Goal: Information Seeking & Learning: Learn about a topic

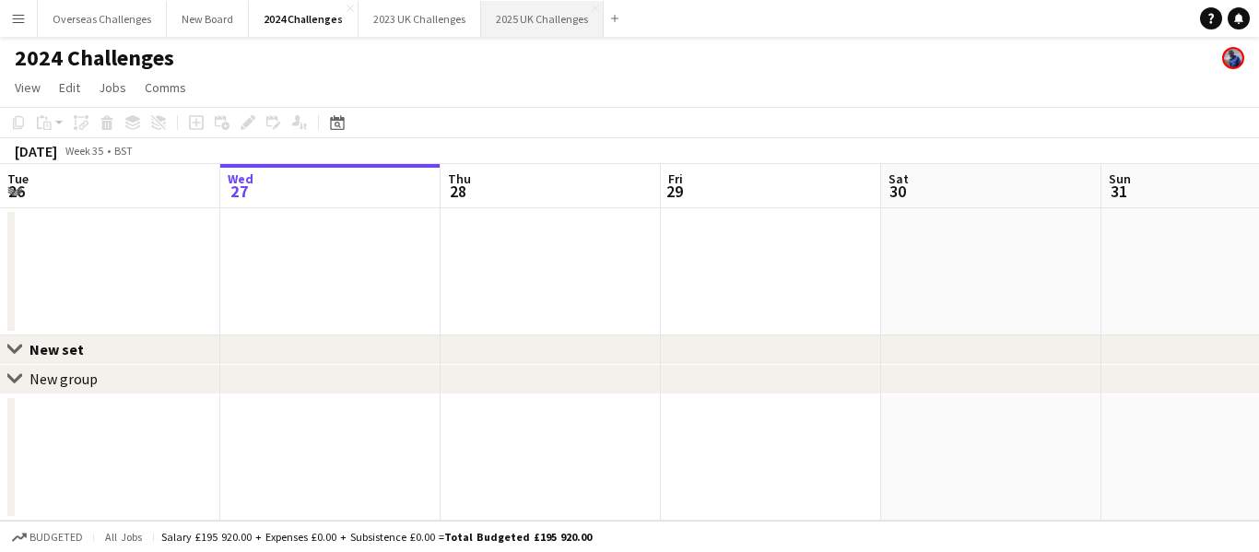
click at [513, 23] on button "2025 UK Challenges Close" at bounding box center [542, 19] width 123 height 36
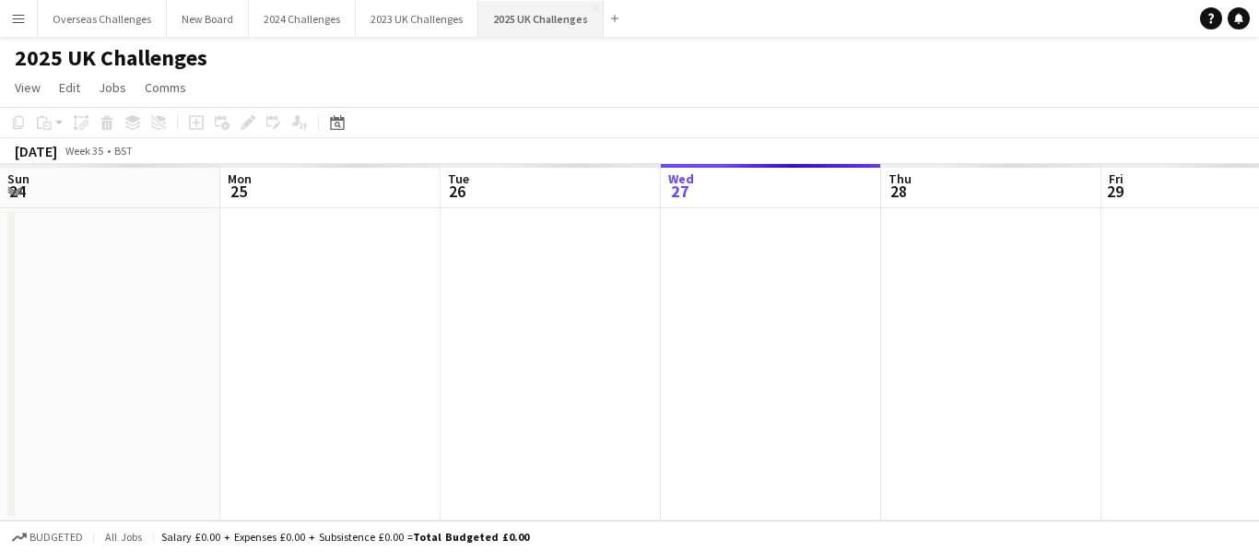
scroll to position [0, 441]
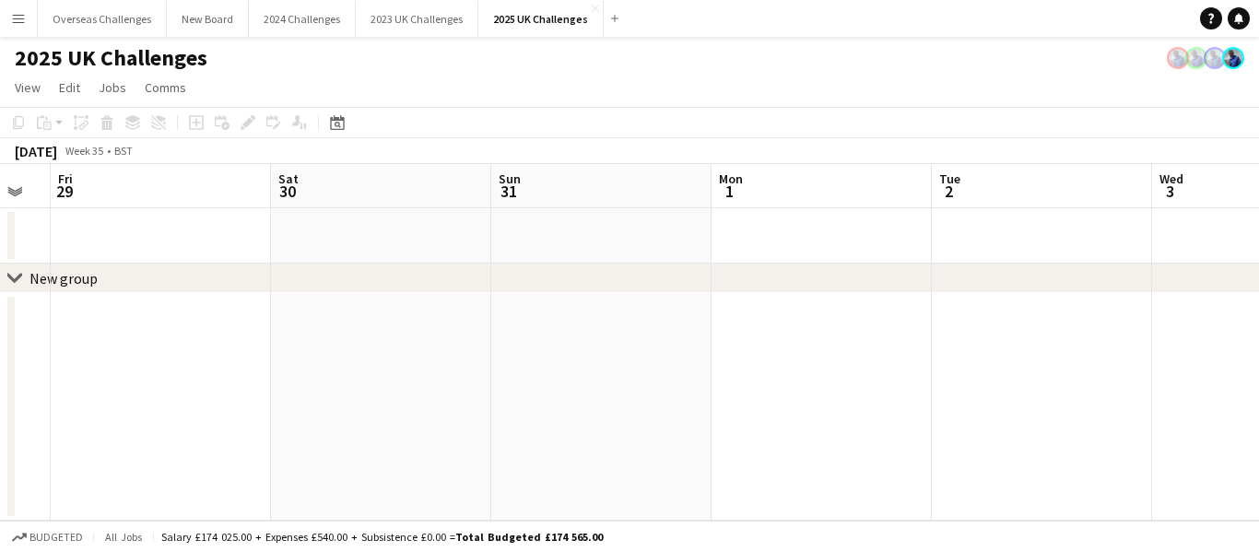
drag, startPoint x: 947, startPoint y: 338, endPoint x: 67, endPoint y: 352, distance: 879.5
click at [69, 355] on app-calendar-viewport "Tue 26 Wed 27 Thu 28 Fri 29 Sat 30 Sun 31 Mon 1 Tue 2 Wed 3 Thu 4 Fri 5" at bounding box center [629, 342] width 1259 height 357
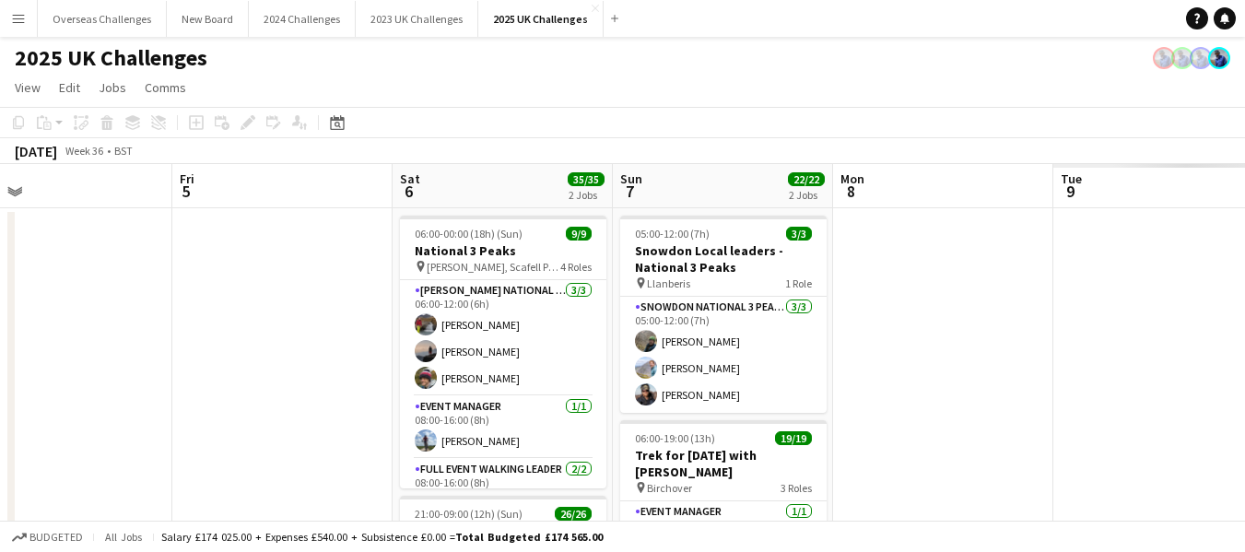
scroll to position [0, 684]
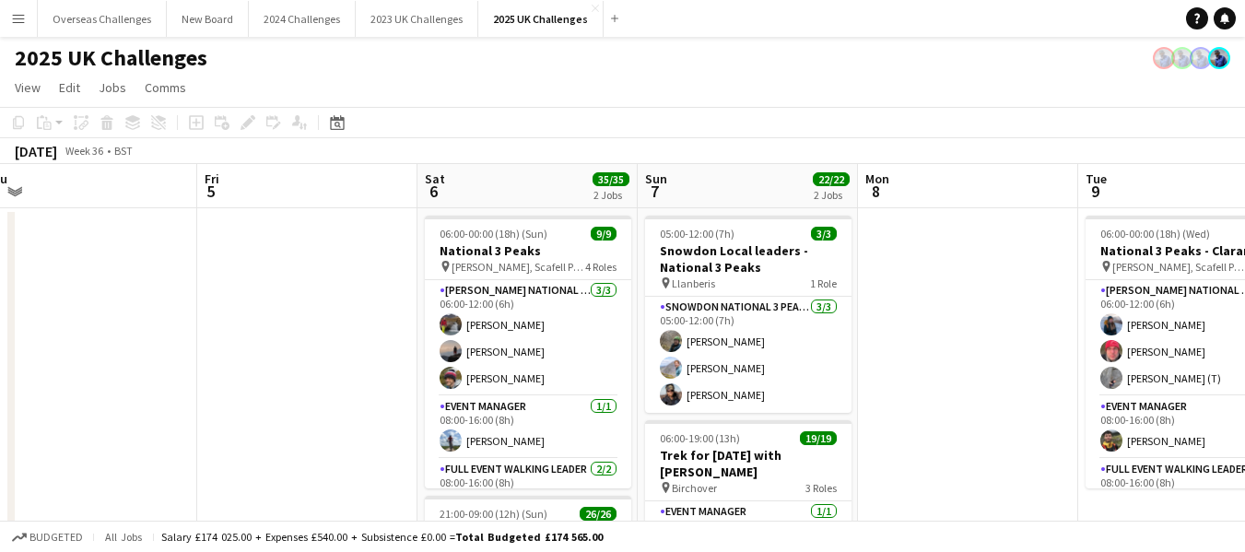
drag, startPoint x: 1128, startPoint y: 289, endPoint x: 28, endPoint y: 327, distance: 1101.3
click at [0, 327] on app-calendar-viewport "Mon 1 Tue 2 Wed 3 Thu 4 Fri 5 Sat 6 35/35 2 Jobs Sun 7 22/22 2 Jobs Mon 8 Tue 9…" at bounding box center [622, 527] width 1245 height 726
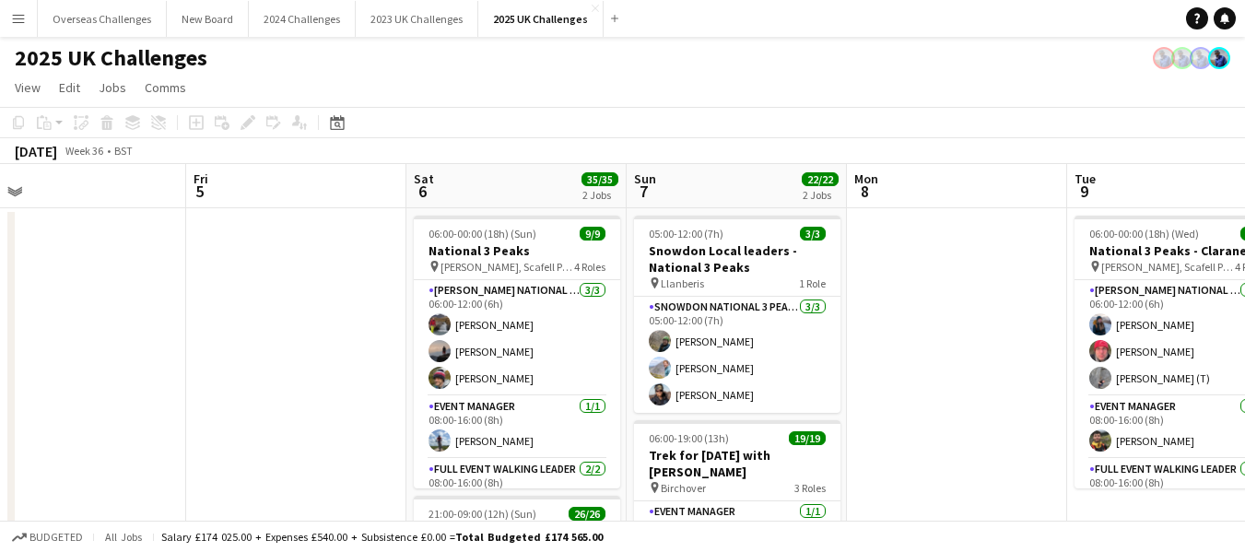
scroll to position [0, 685]
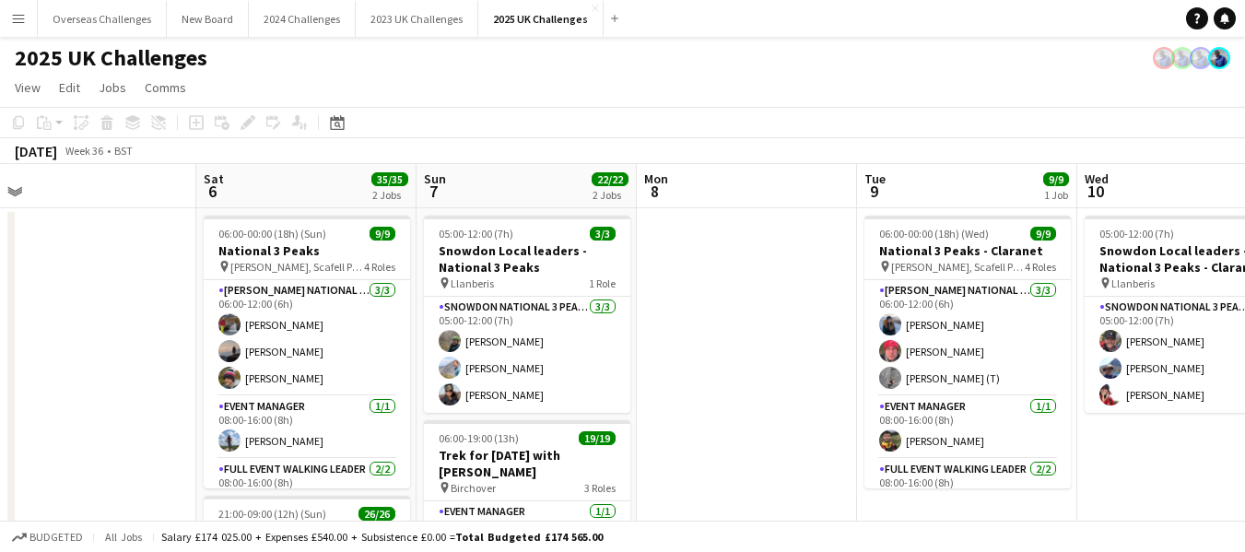
drag, startPoint x: 290, startPoint y: 296, endPoint x: 69, endPoint y: 302, distance: 221.3
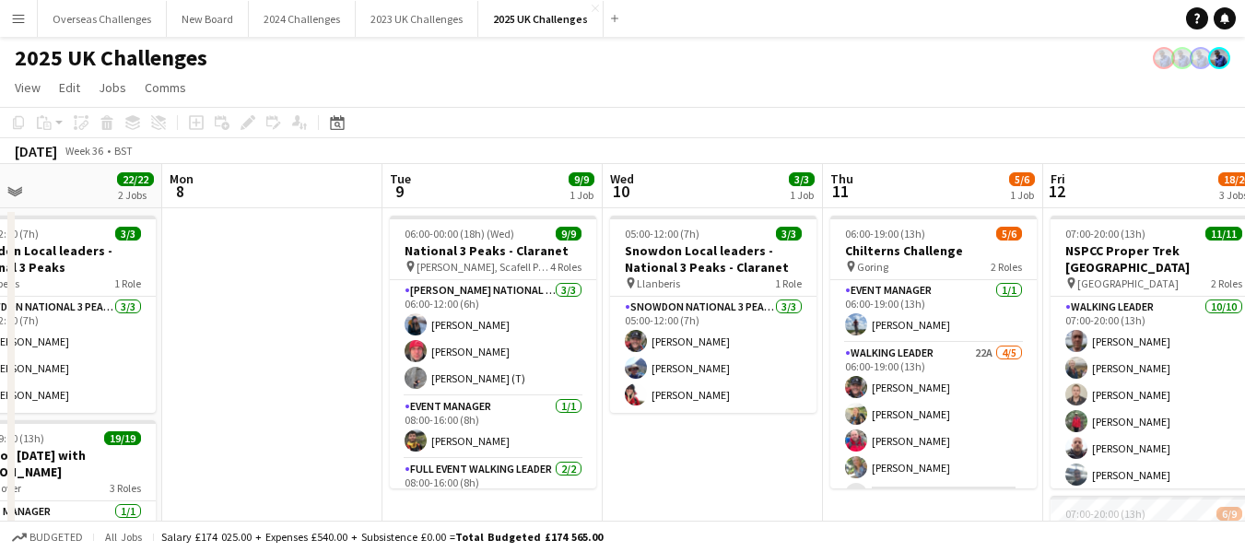
scroll to position [0, 720]
drag, startPoint x: 751, startPoint y: 277, endPoint x: 276, endPoint y: 297, distance: 476.0
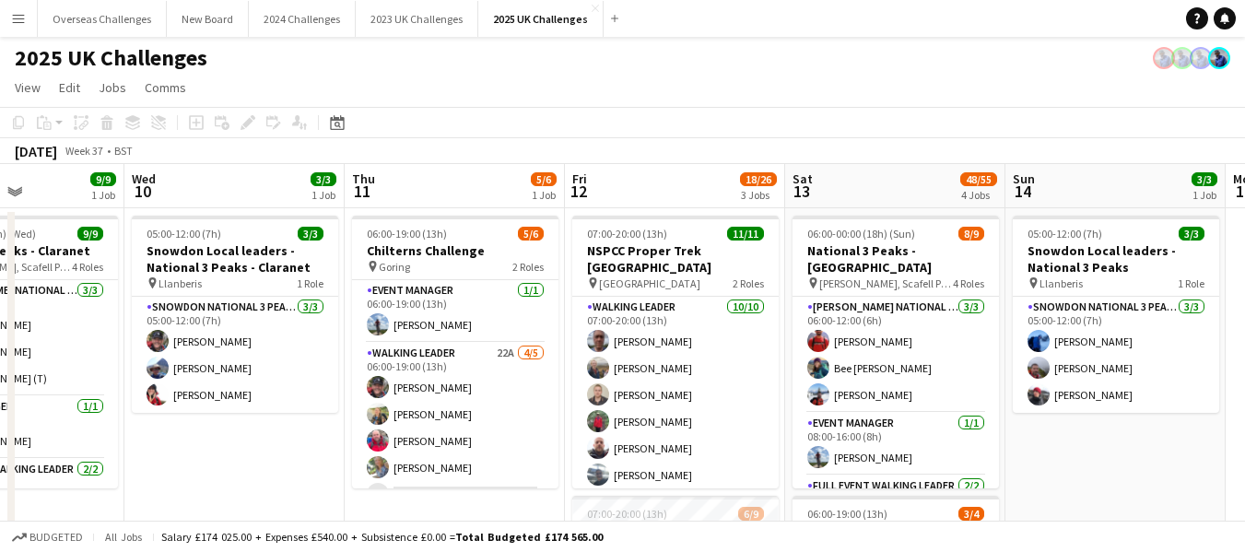
scroll to position [0, 740]
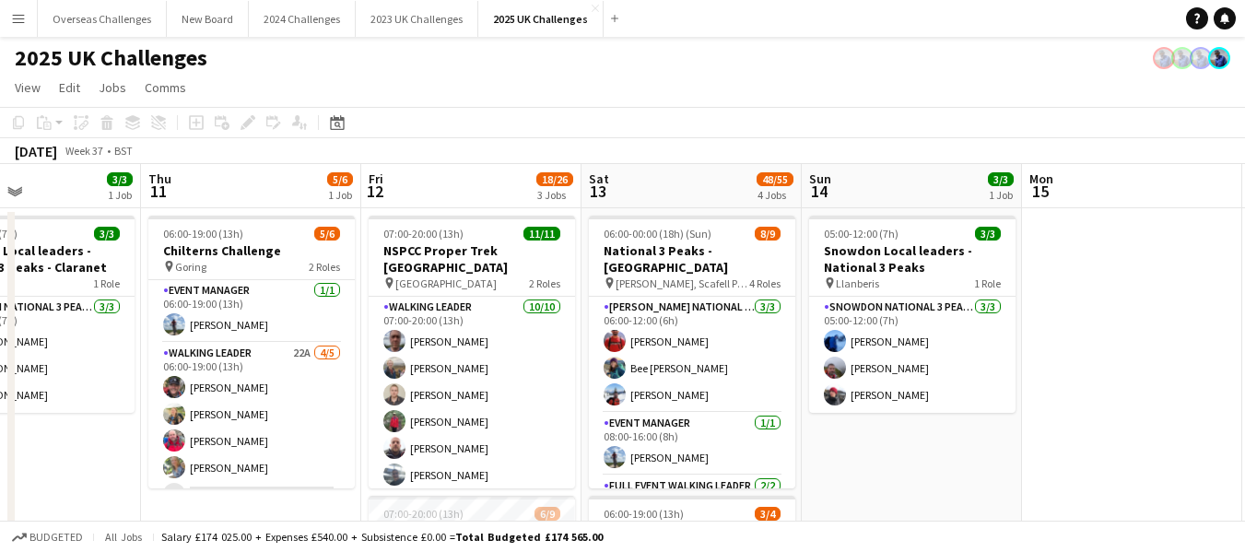
drag, startPoint x: 681, startPoint y: 457, endPoint x: 5, endPoint y: 446, distance: 676.7
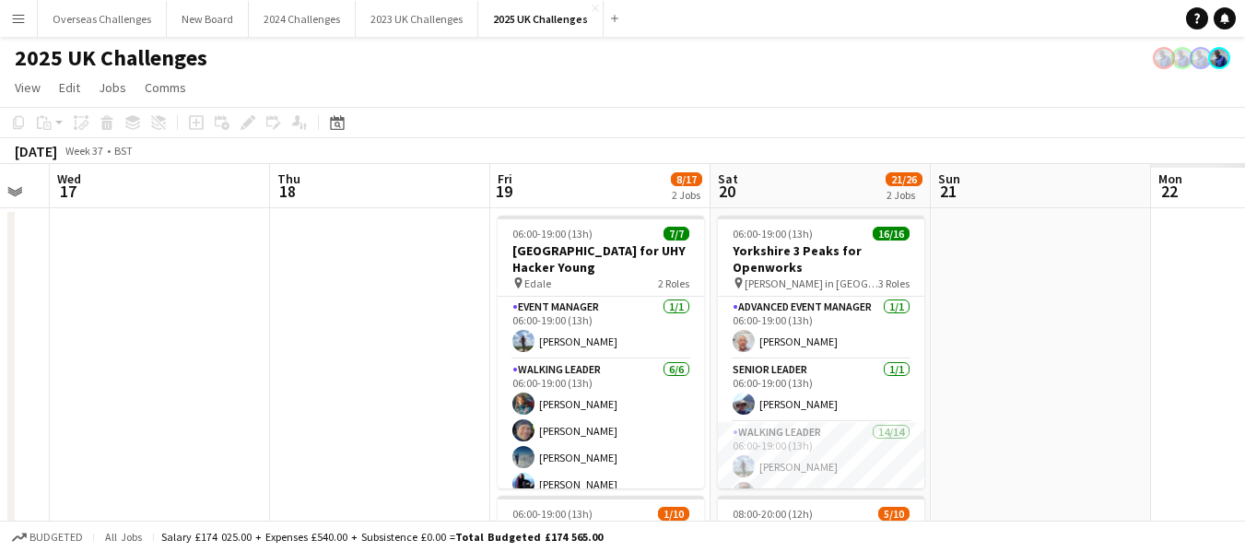
scroll to position [0, 609]
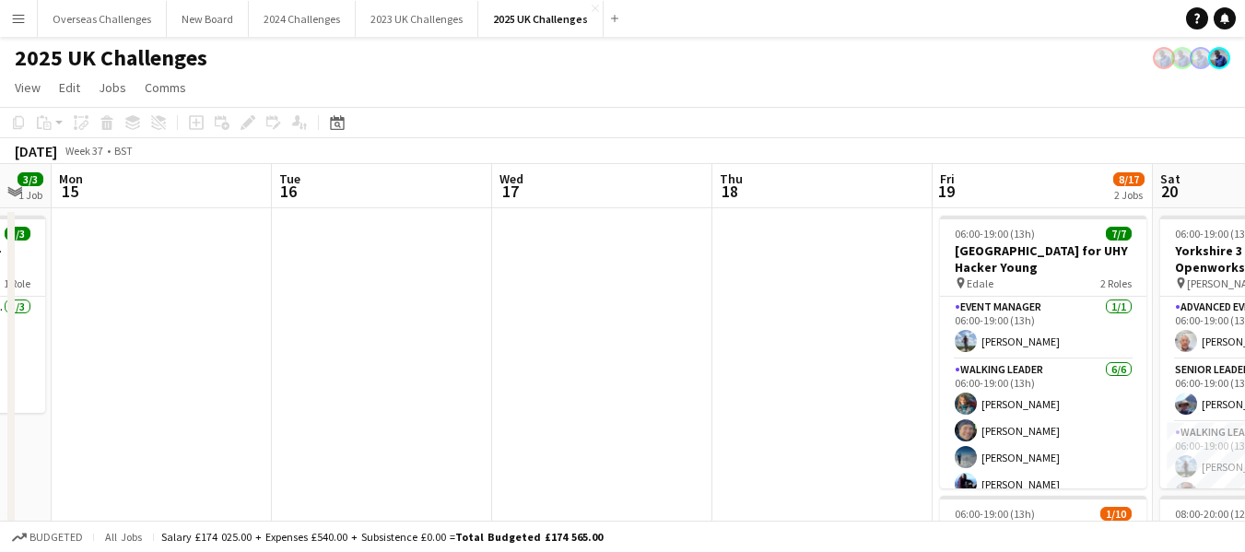
drag, startPoint x: 1112, startPoint y: 308, endPoint x: 142, endPoint y: 376, distance: 972.1
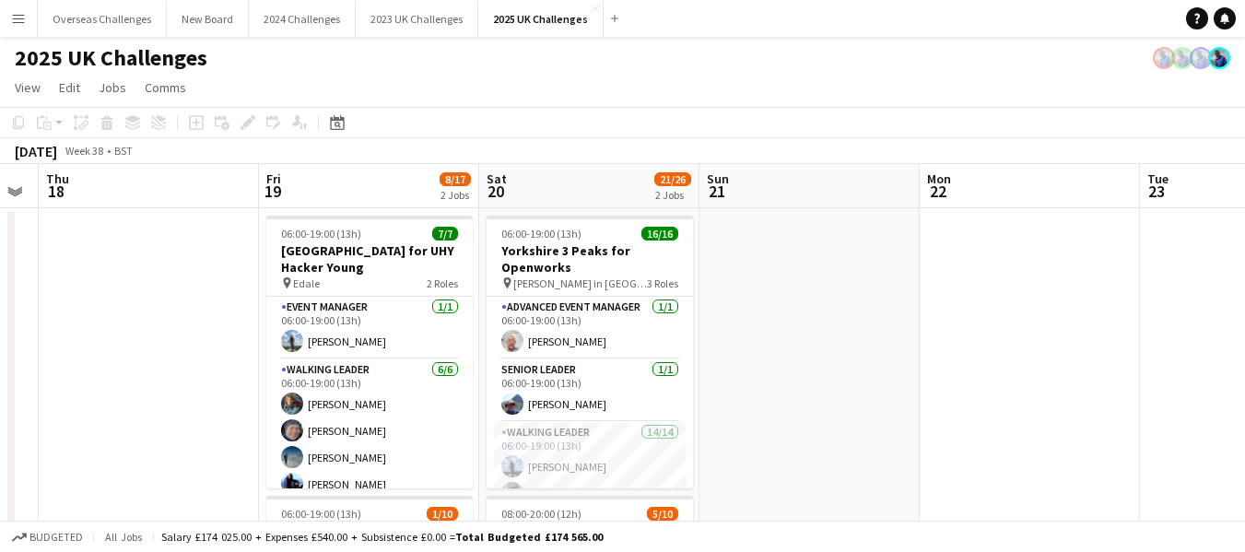
scroll to position [0, 625]
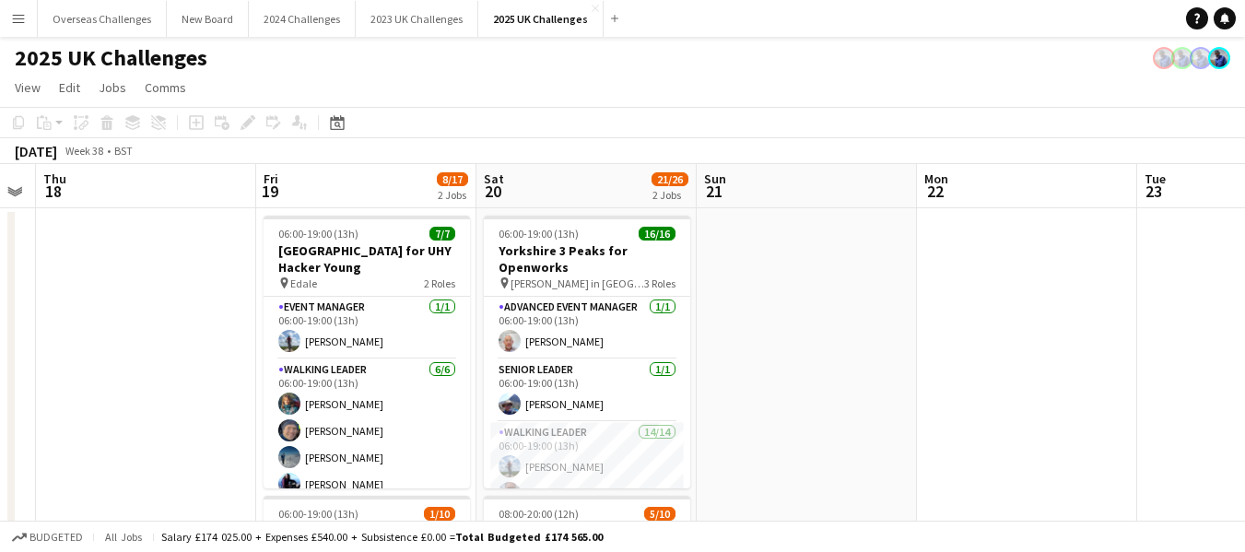
drag, startPoint x: 734, startPoint y: 317, endPoint x: 57, endPoint y: 360, distance: 678.0
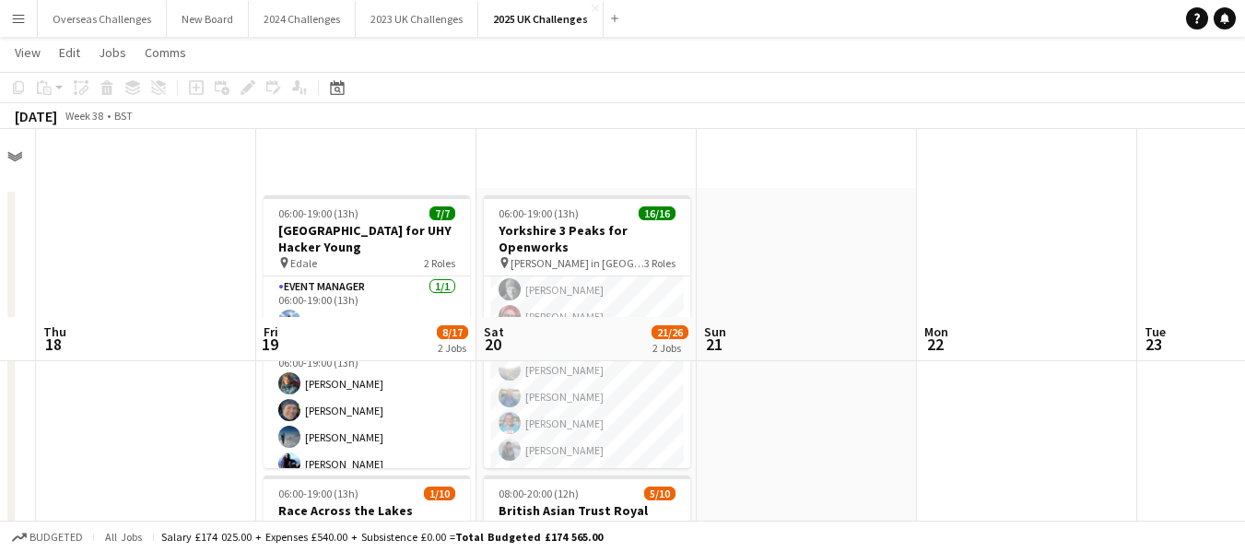
scroll to position [0, 0]
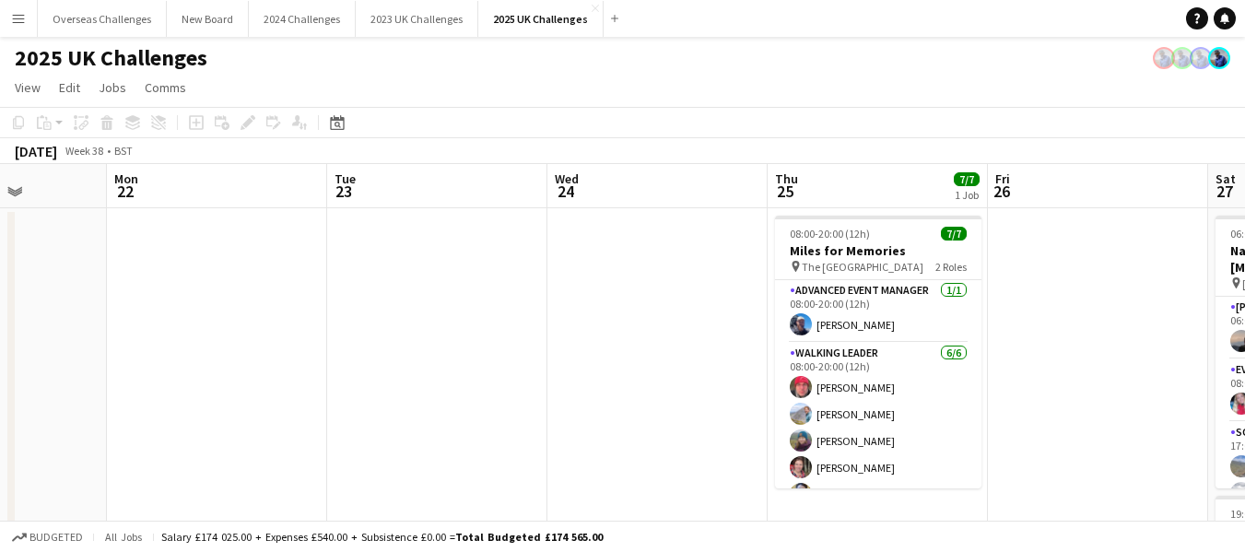
drag, startPoint x: 1174, startPoint y: 260, endPoint x: 390, endPoint y: 337, distance: 788.3
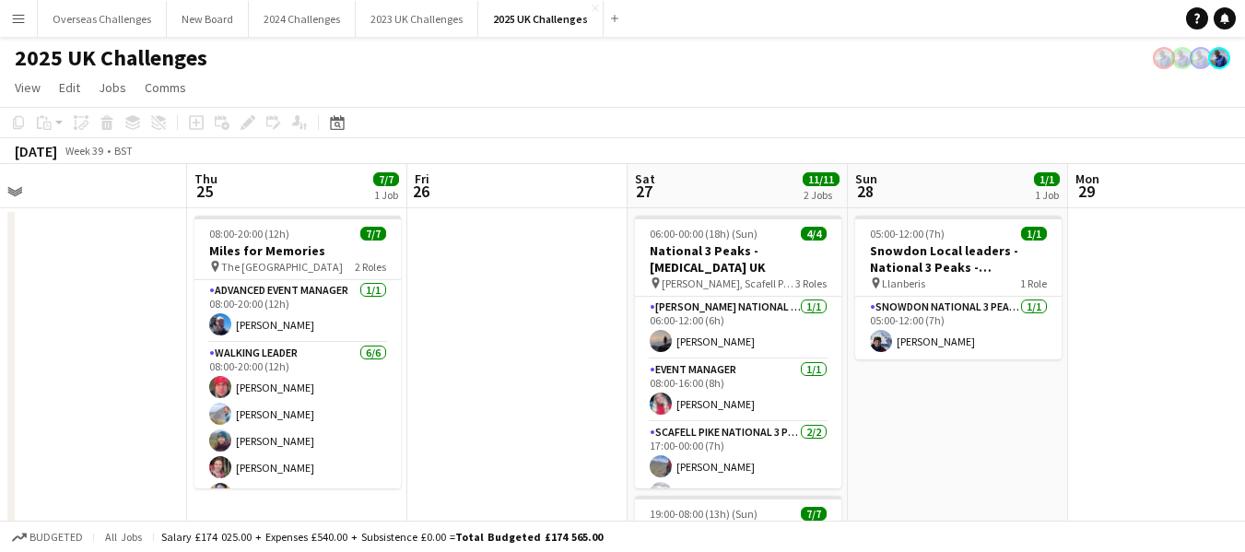
scroll to position [0, 707]
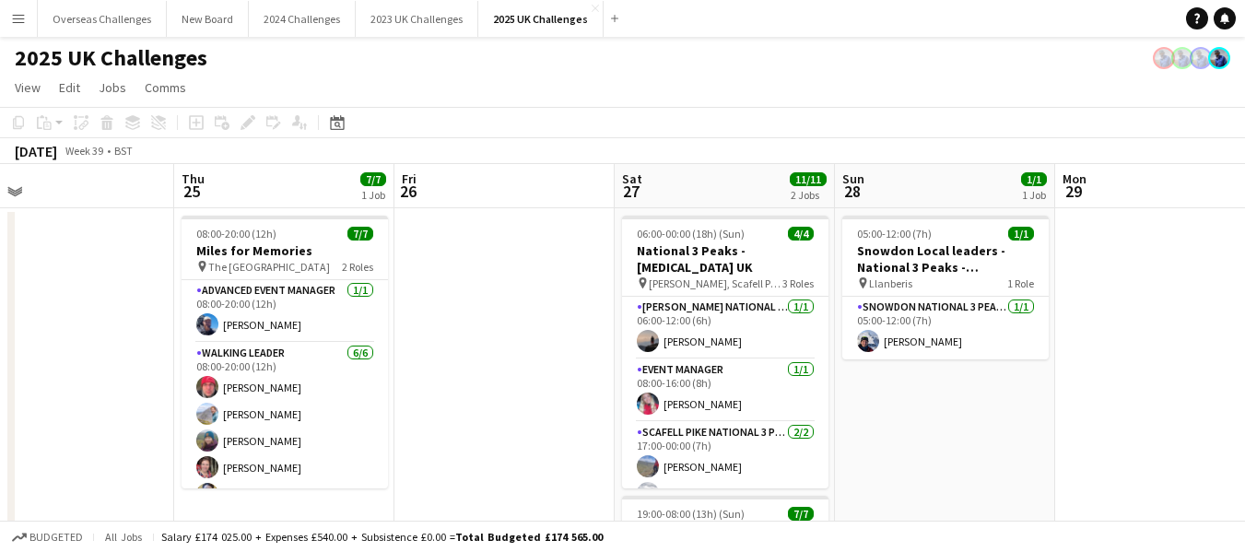
drag, startPoint x: 660, startPoint y: 304, endPoint x: 66, endPoint y: 340, distance: 594.7
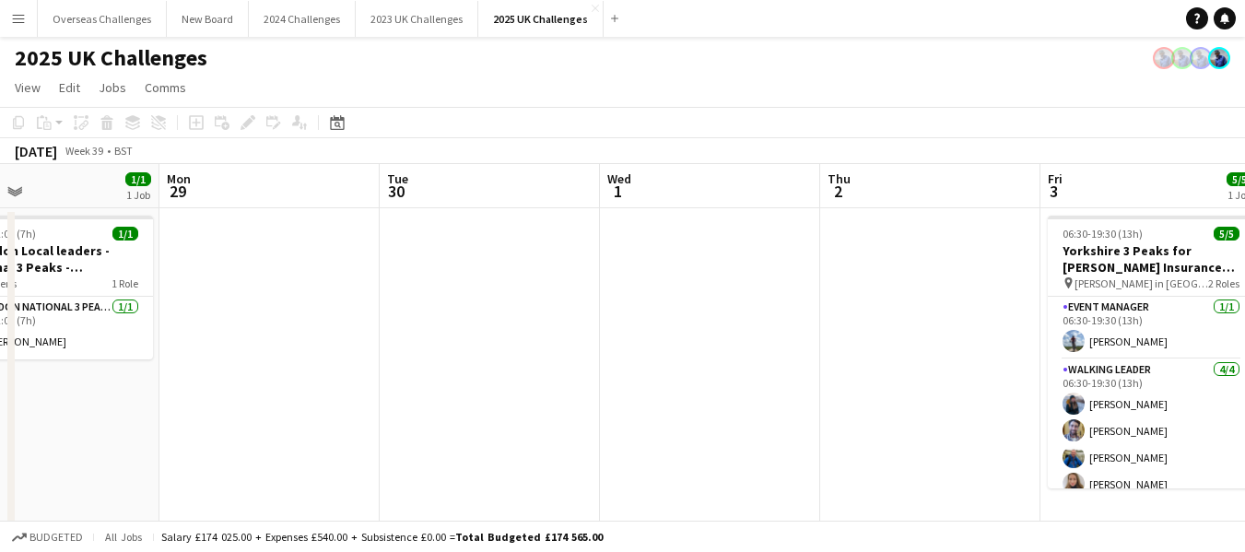
scroll to position [0, 741]
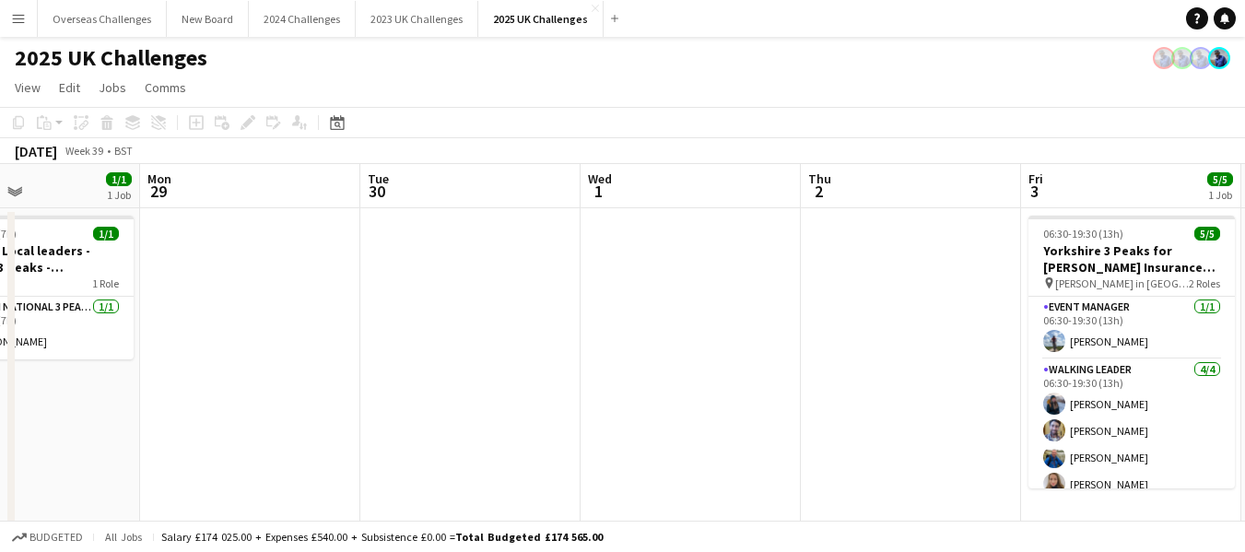
drag, startPoint x: 1133, startPoint y: 276, endPoint x: 218, endPoint y: 345, distance: 917.9
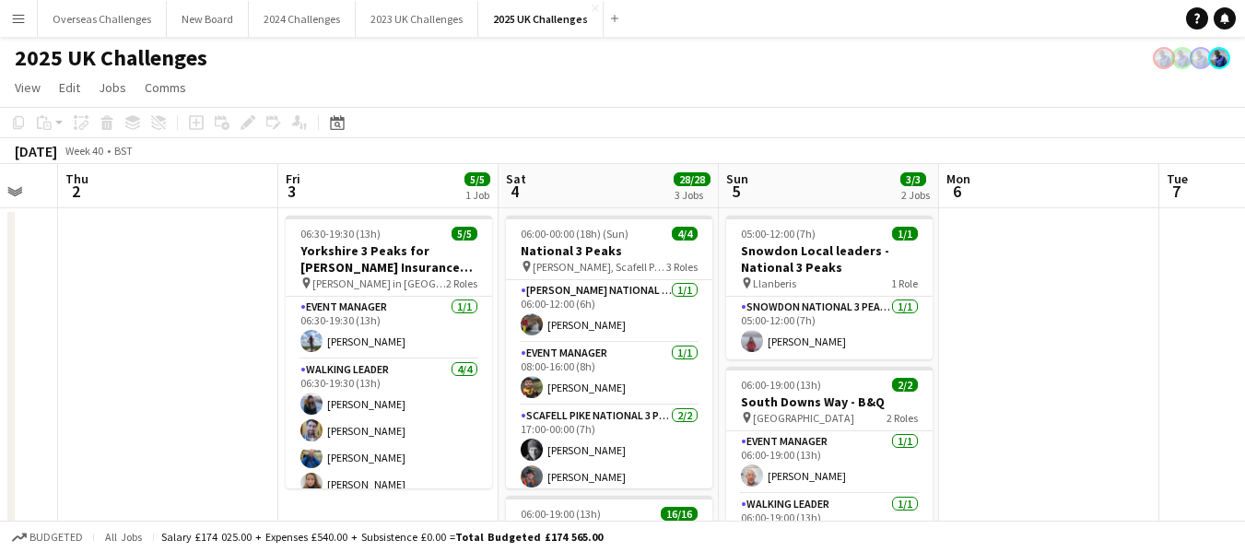
scroll to position [0, 607]
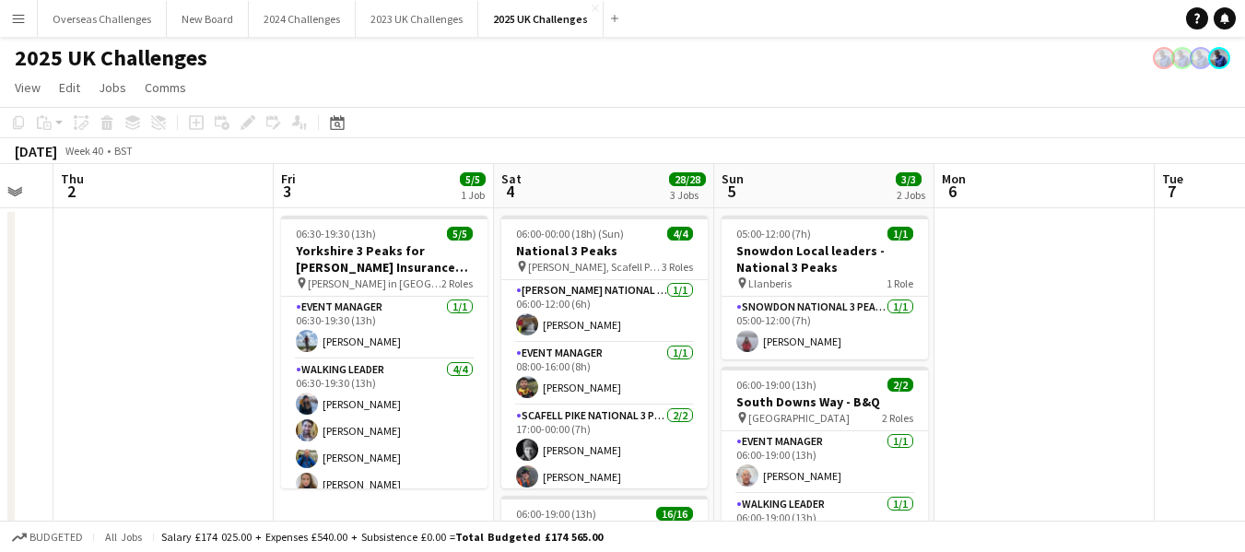
drag, startPoint x: 919, startPoint y: 289, endPoint x: 171, endPoint y: 340, distance: 749.3
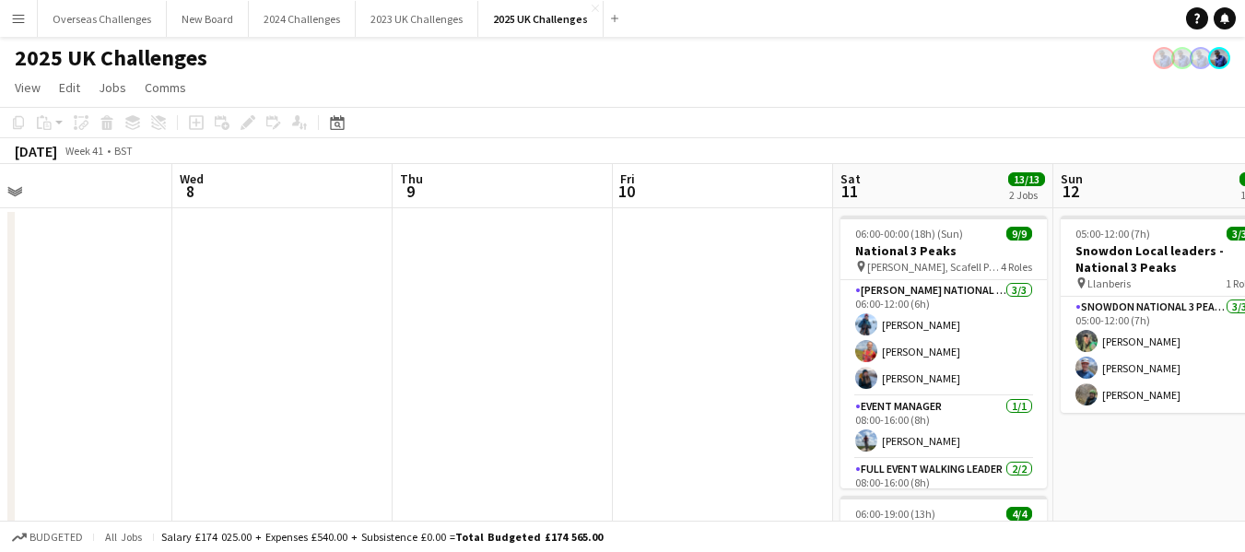
drag, startPoint x: 1203, startPoint y: 268, endPoint x: 14, endPoint y: 301, distance: 1189.5
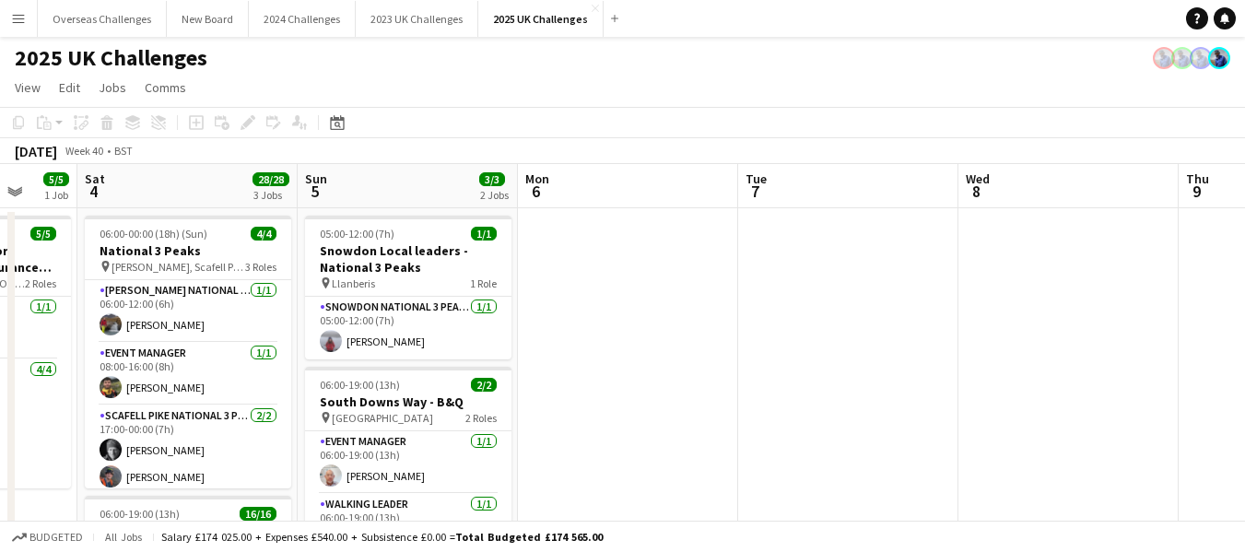
scroll to position [0, 583]
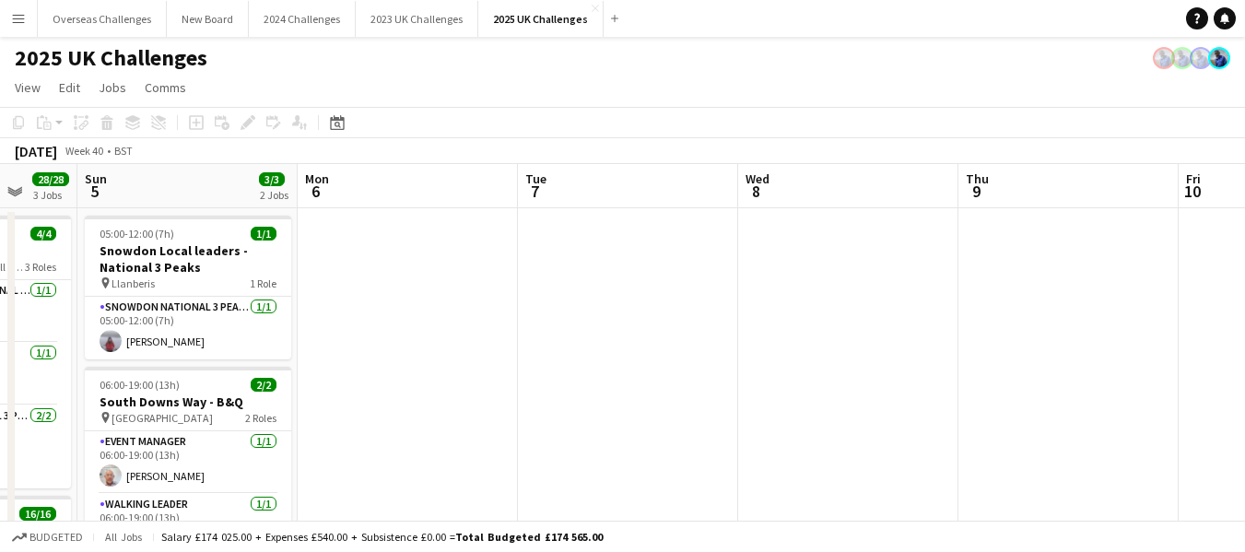
drag, startPoint x: 628, startPoint y: 291, endPoint x: 1192, endPoint y: 311, distance: 564.5
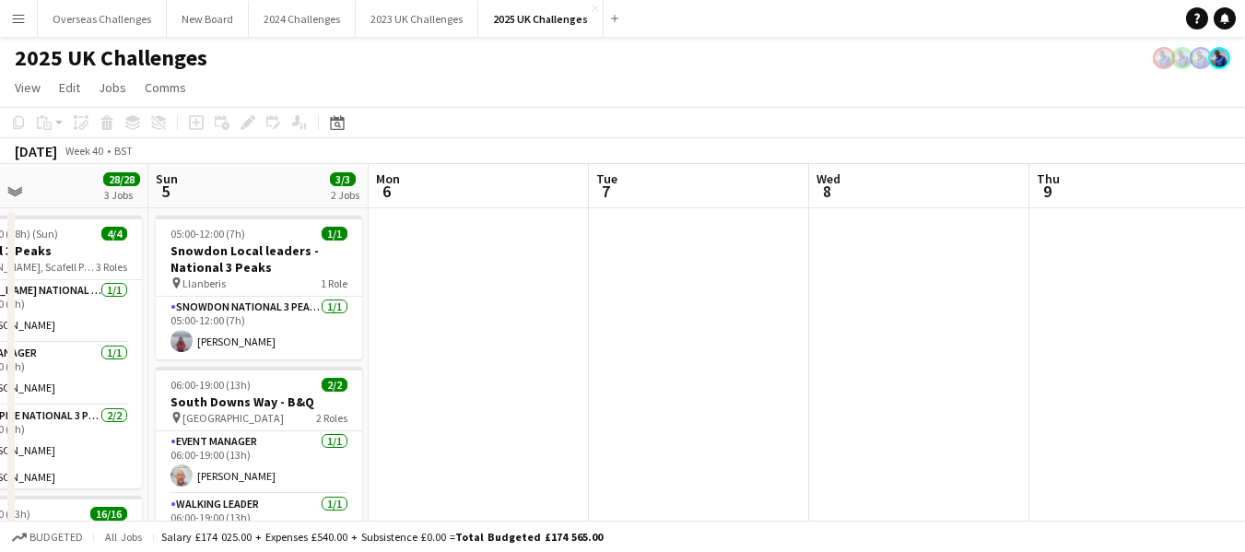
scroll to position [0, 458]
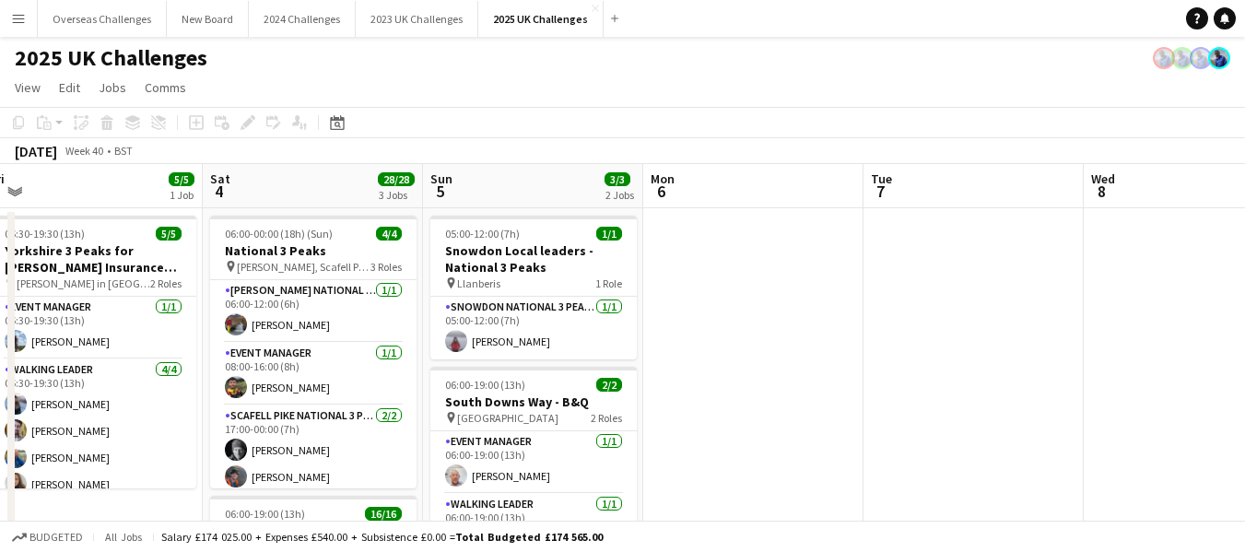
drag, startPoint x: 455, startPoint y: 303, endPoint x: 801, endPoint y: 303, distance: 345.7
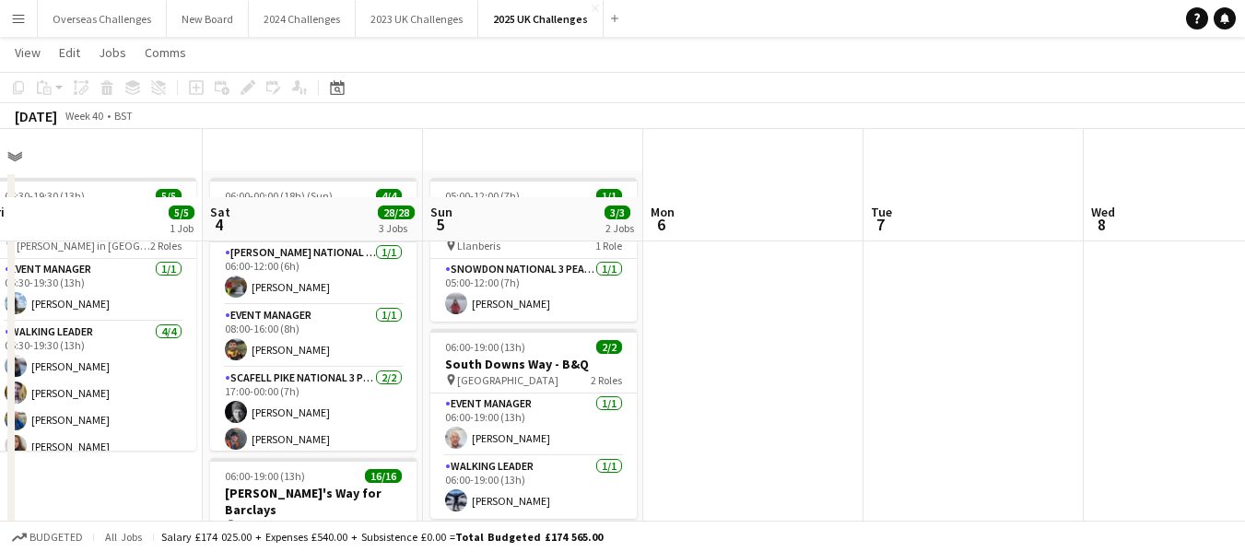
scroll to position [0, 0]
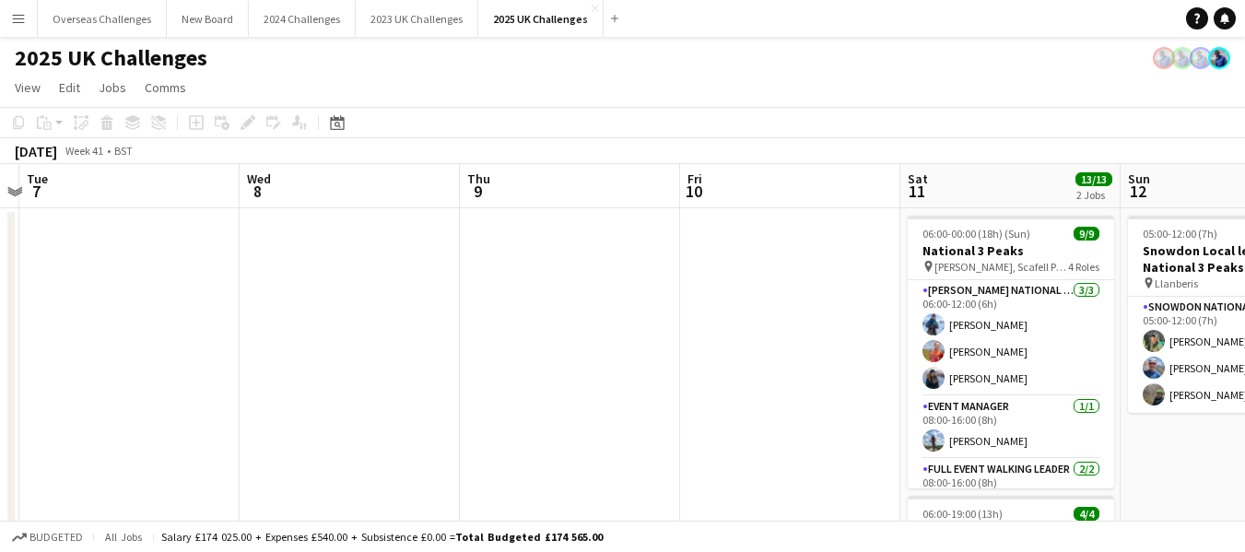
drag, startPoint x: 1173, startPoint y: 234, endPoint x: 346, endPoint y: 333, distance: 832.7
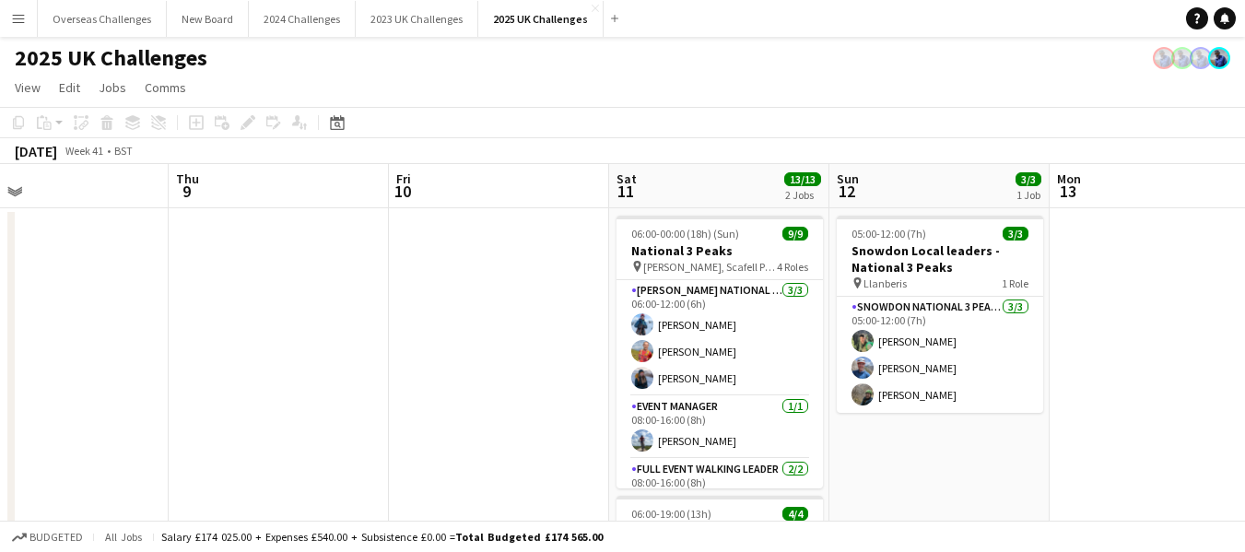
scroll to position [0, 646]
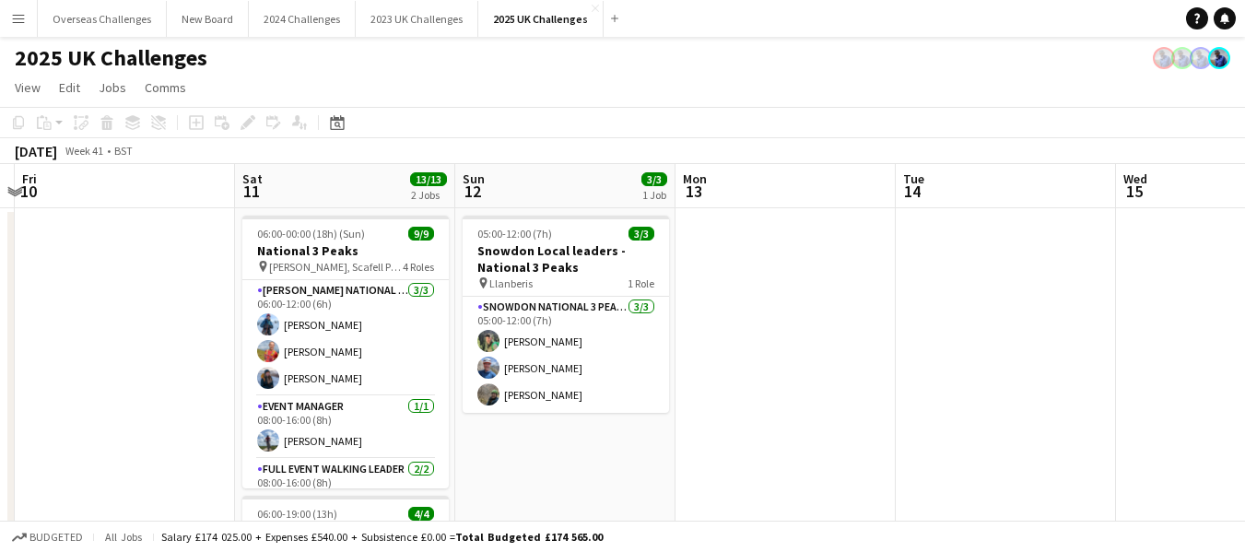
drag, startPoint x: 636, startPoint y: 333, endPoint x: 0, endPoint y: 366, distance: 636.9
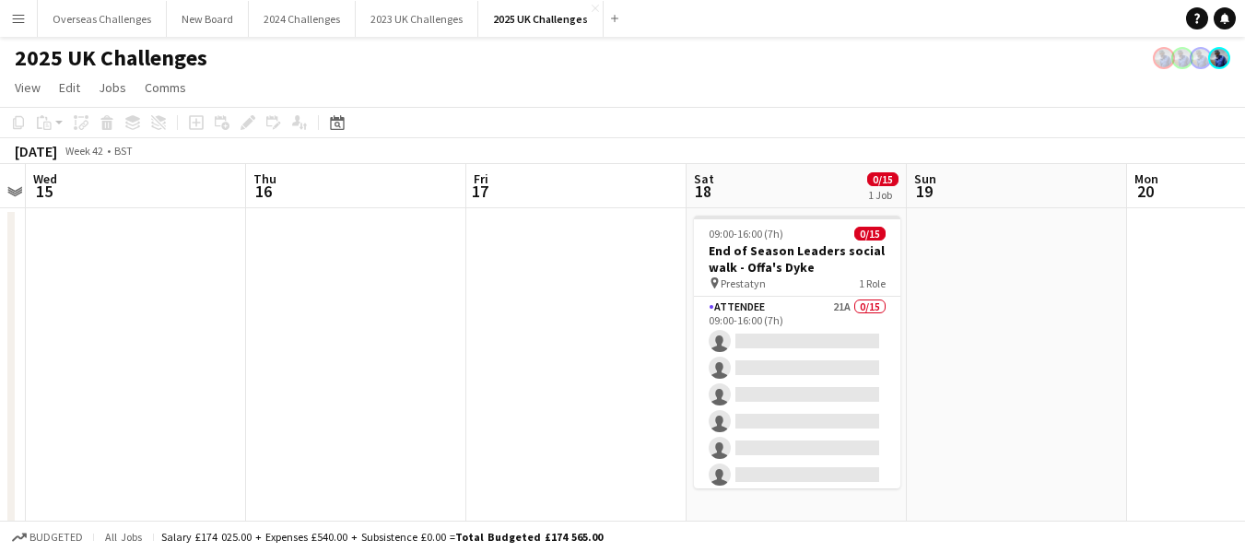
scroll to position [0, 726]
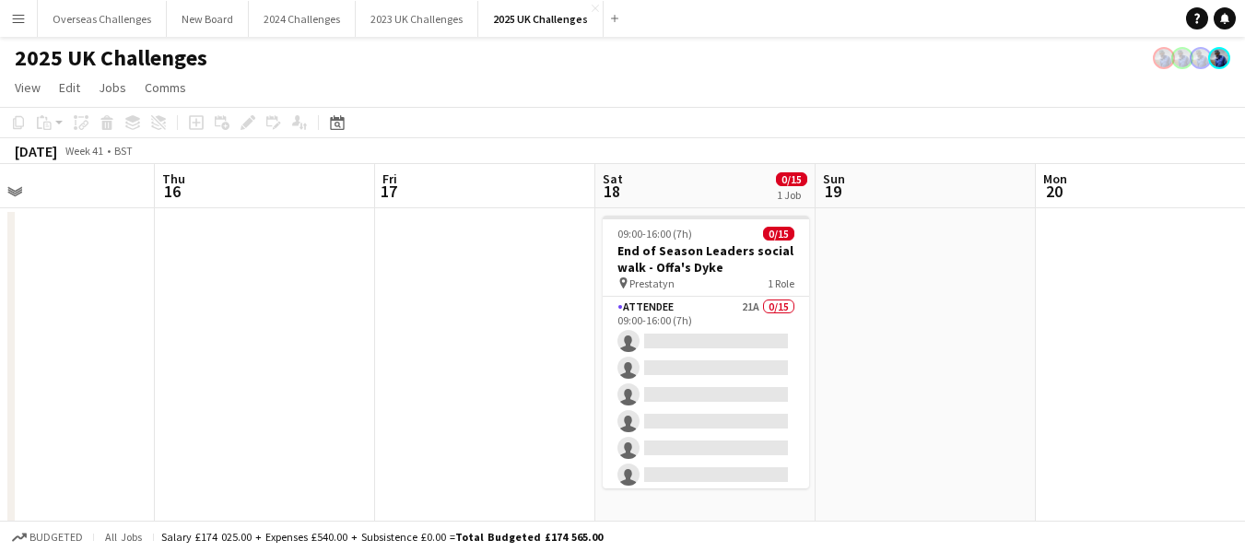
drag, startPoint x: 1182, startPoint y: 301, endPoint x: 0, endPoint y: 368, distance: 1183.6
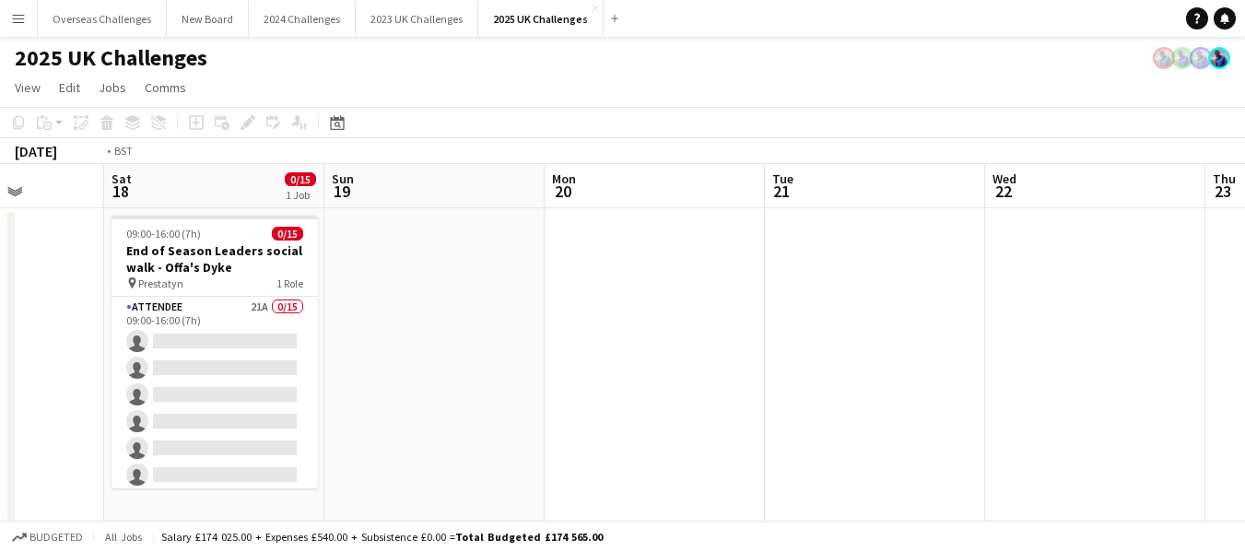
scroll to position [0, 669]
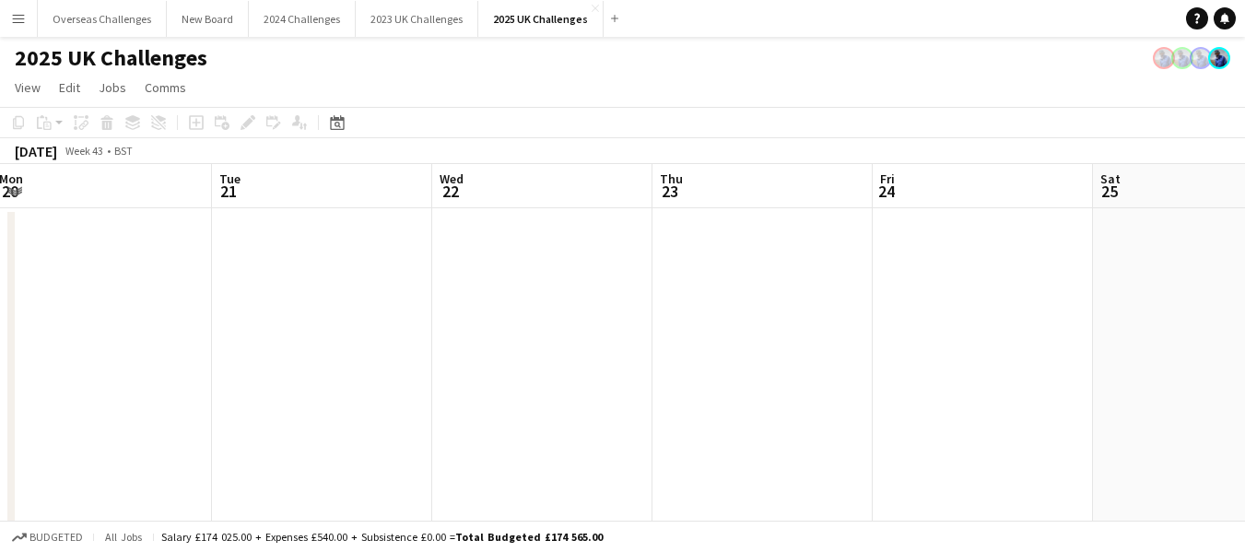
drag, startPoint x: 1043, startPoint y: 303, endPoint x: 0, endPoint y: 371, distance: 1044.8
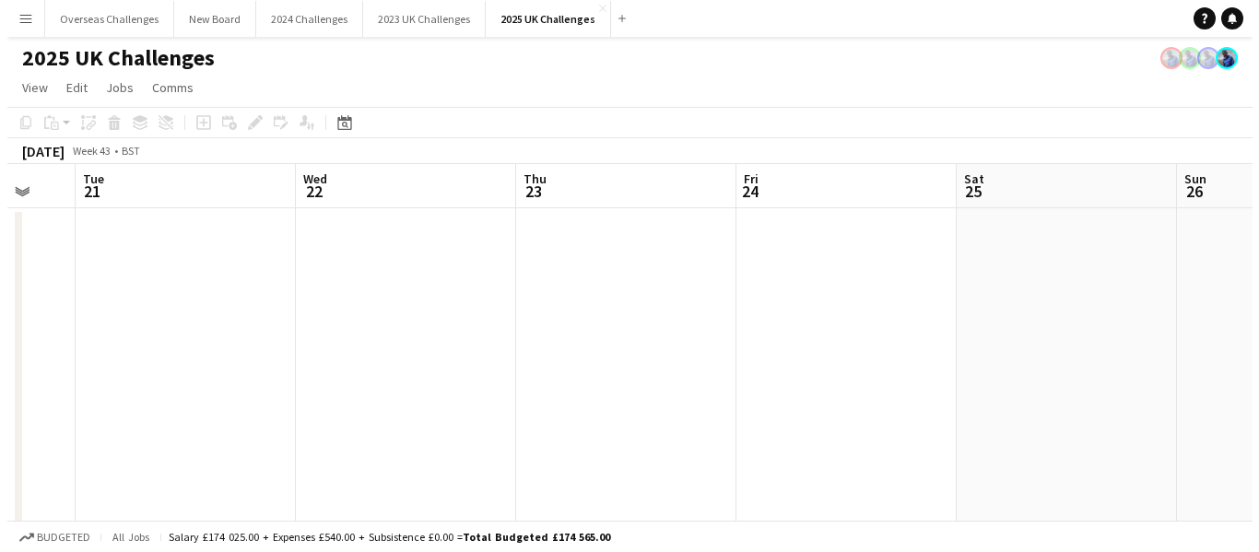
scroll to position [0, 589]
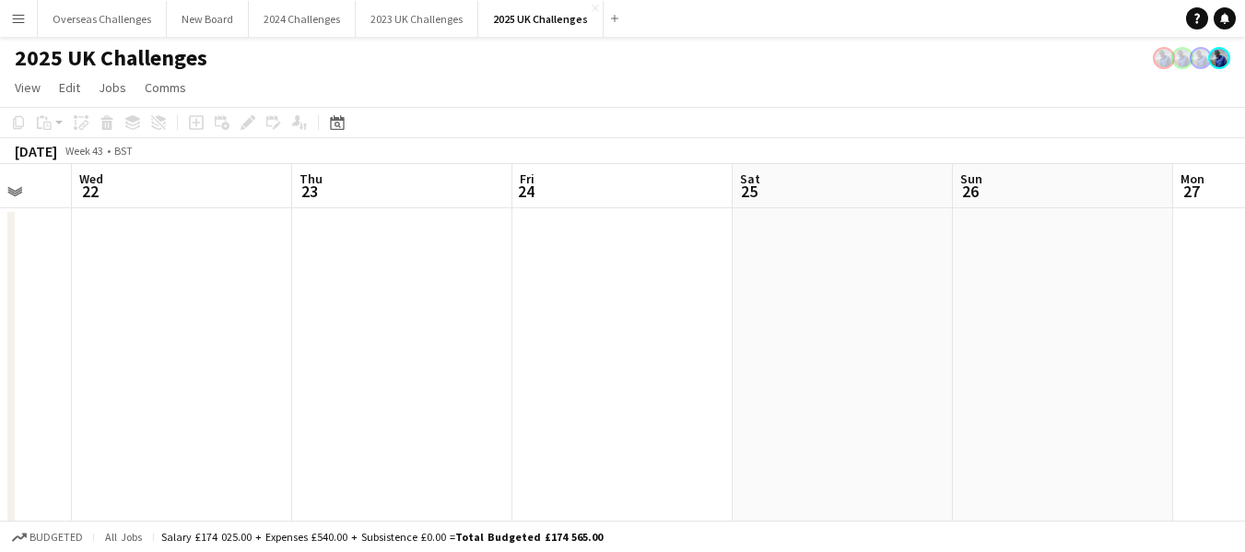
drag, startPoint x: 1158, startPoint y: 336, endPoint x: 799, endPoint y: 393, distance: 363.1
click at [113, 13] on button "Overseas Challenges Close" at bounding box center [102, 19] width 129 height 36
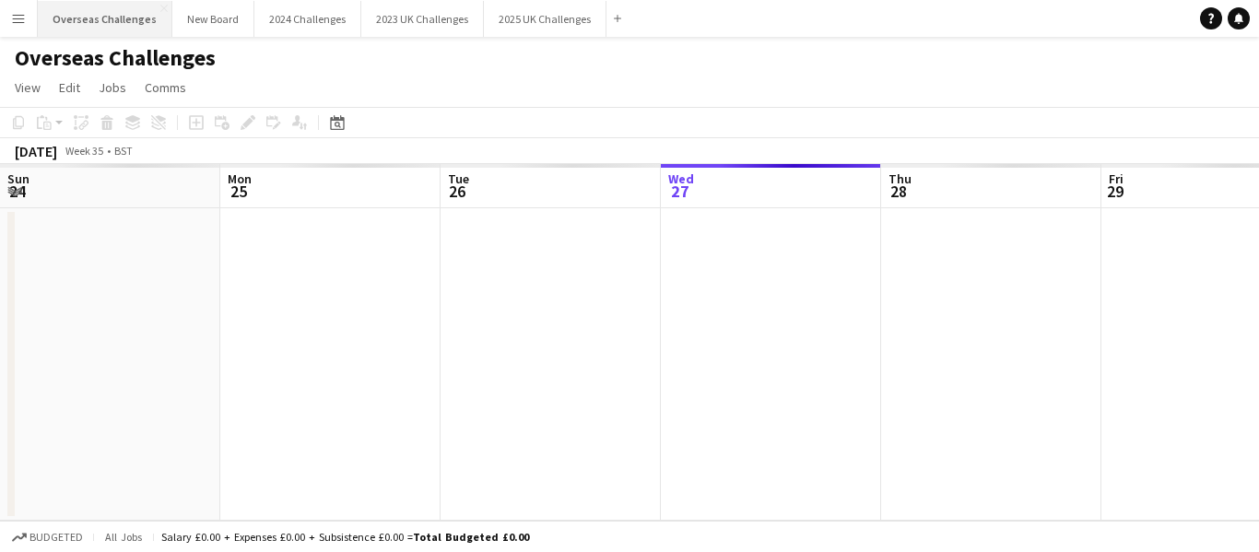
scroll to position [0, 441]
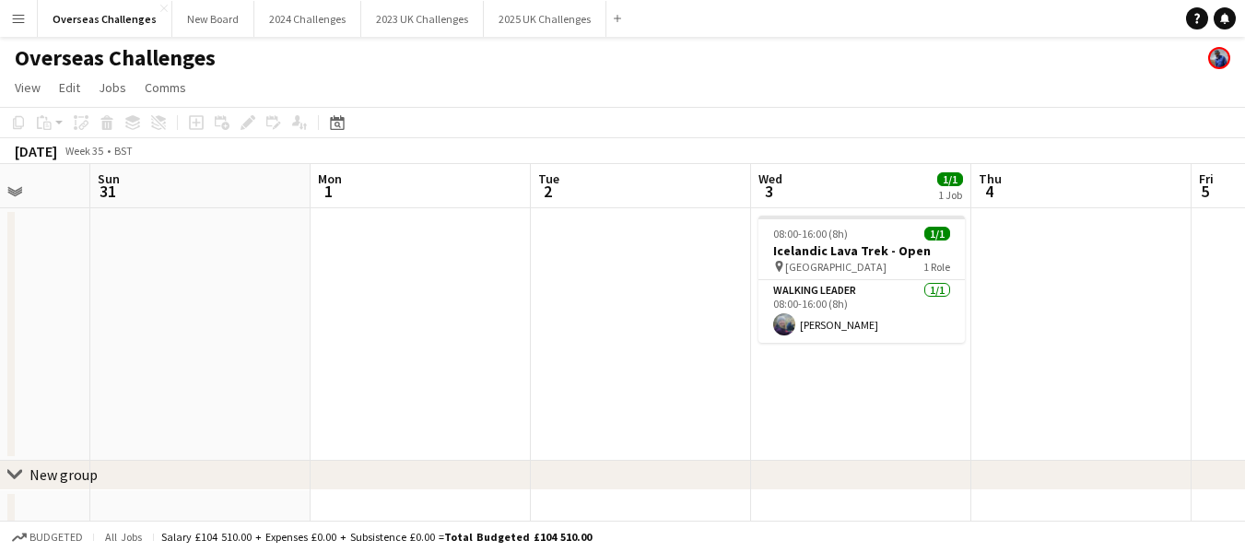
drag, startPoint x: 1154, startPoint y: 234, endPoint x: 169, endPoint y: 262, distance: 985.8
click at [142, 264] on app-calendar-viewport "Wed 27 1/1 1 Job Thu 28 Fri 29 Sat 30 Sun 31 Mon 1 Tue 2 Wed 3 1/1 1 Job Thu 4 …" at bounding box center [622, 355] width 1245 height 382
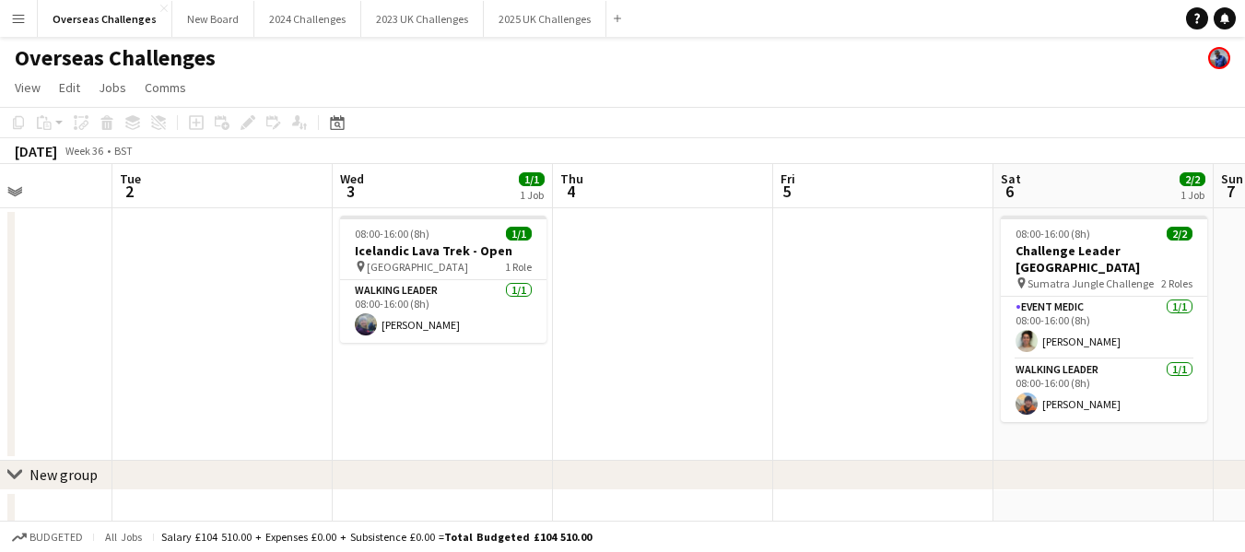
scroll to position [0, 549]
drag, startPoint x: 524, startPoint y: 233, endPoint x: 106, endPoint y: 257, distance: 419.2
click at [106, 257] on app-calendar-viewport "Sat 30 Sun 31 Mon 1 Tue 2 Wed 3 1/1 1 Job Thu 4 Fri 5 Sat 6 2/2 1 Job Sun 7 Mon…" at bounding box center [622, 355] width 1245 height 382
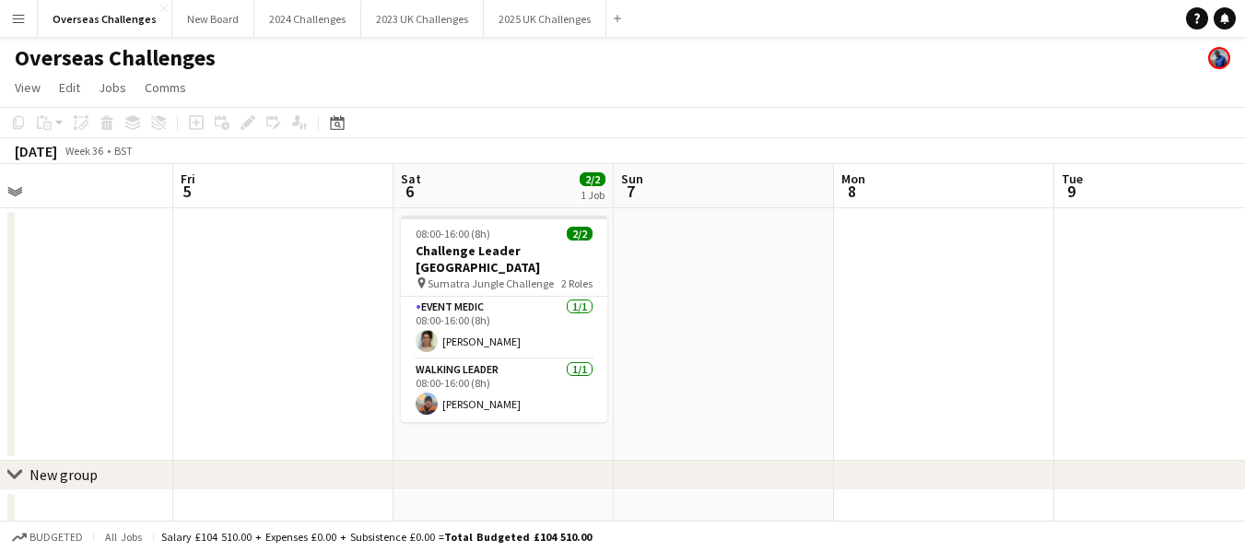
scroll to position [0, 709]
drag, startPoint x: 925, startPoint y: 263, endPoint x: 324, endPoint y: 279, distance: 600.3
click at [324, 279] on app-calendar-viewport "Mon 1 Tue 2 Wed 3 1/1 1 Job Thu 4 Fri 5 Sat 6 2/2 1 Job Sun 7 Mon 8 Tue 9 Wed 1…" at bounding box center [622, 355] width 1245 height 382
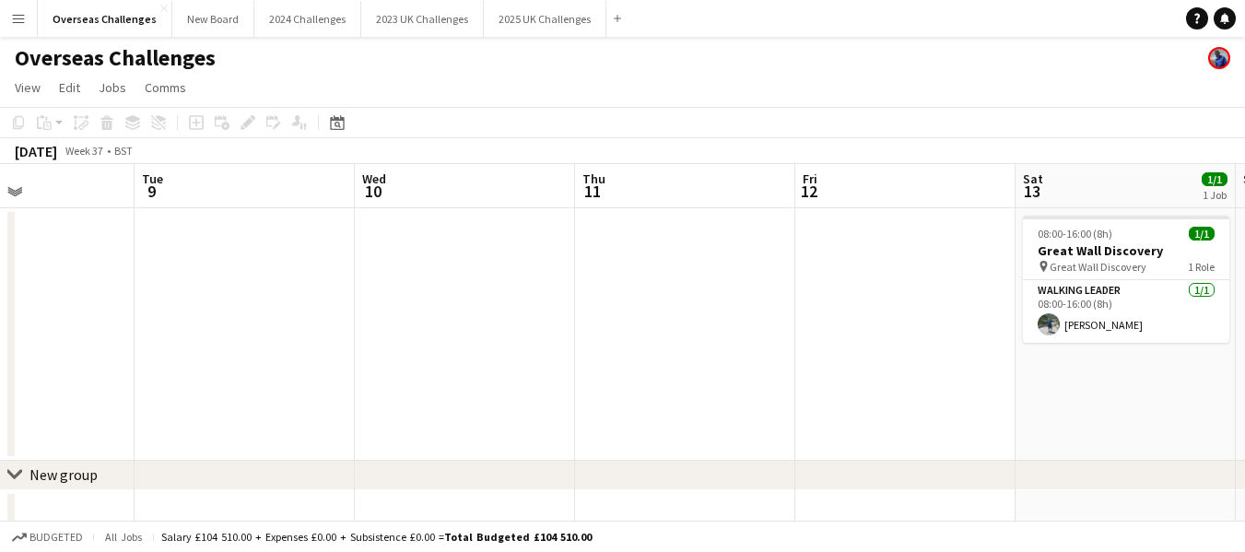
drag, startPoint x: 1025, startPoint y: 266, endPoint x: 106, endPoint y: 313, distance: 920.2
click at [106, 313] on app-calendar-viewport "Fri 5 Sat 6 2/2 1 Job Sun 7 Mon 8 Tue 9 Wed 10 Thu 11 Fri 12 Sat 13 1/1 1 Job S…" at bounding box center [622, 355] width 1245 height 382
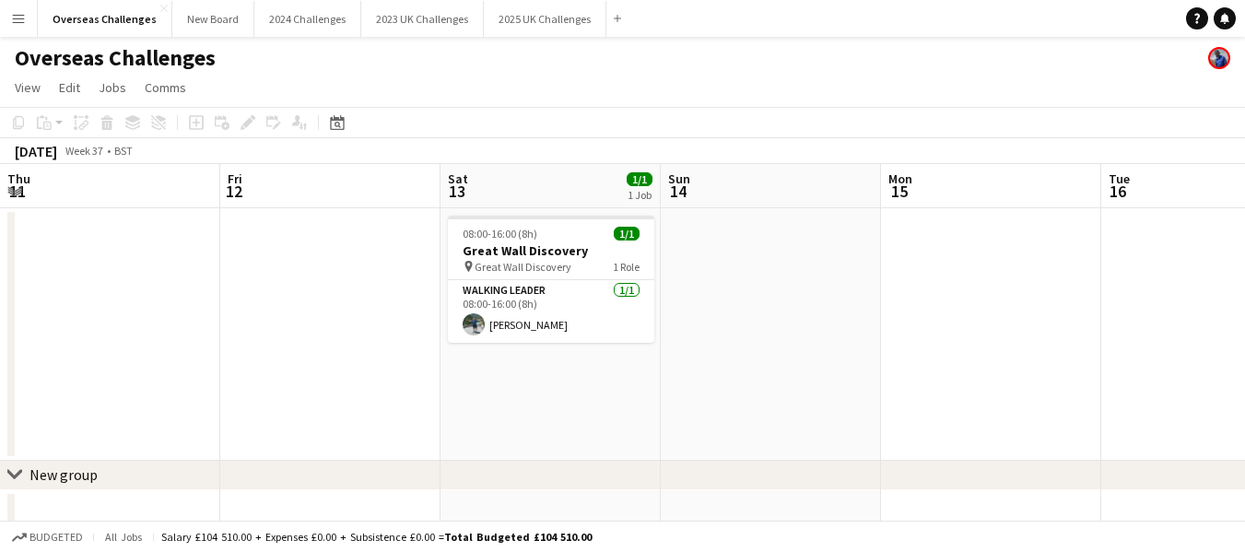
scroll to position [0, 676]
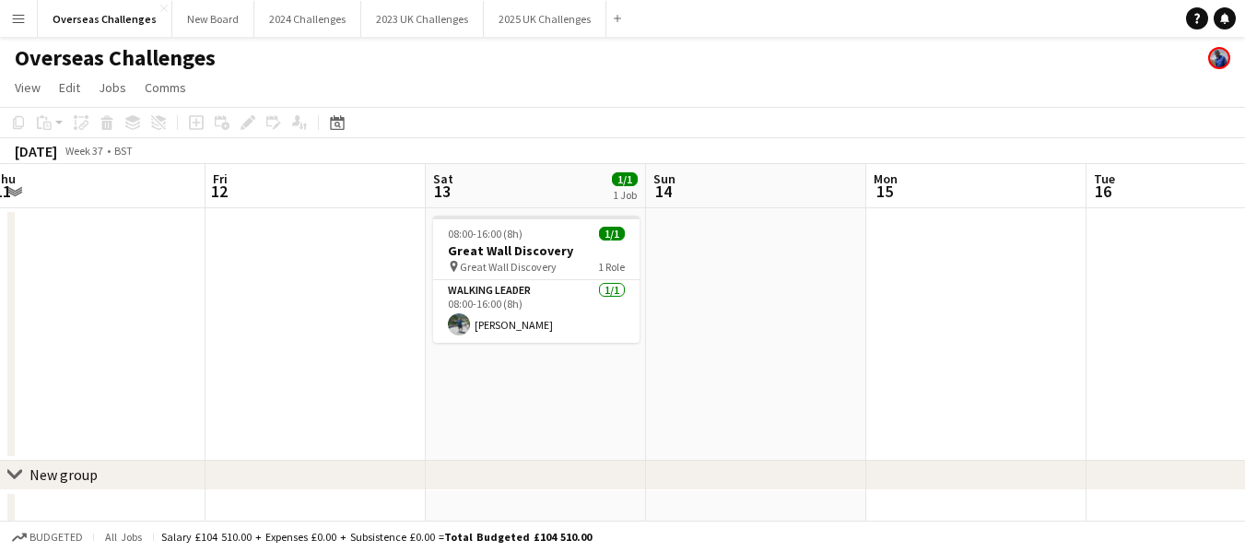
drag, startPoint x: 640, startPoint y: 298, endPoint x: 132, endPoint y: 298, distance: 507.9
click at [132, 298] on app-calendar-viewport "Mon 8 Tue 9 Wed 10 Thu 11 Fri 12 Sat 13 1/1 1 Job Sun 14 Mon 15 Tue 16 Wed 17 T…" at bounding box center [622, 355] width 1245 height 382
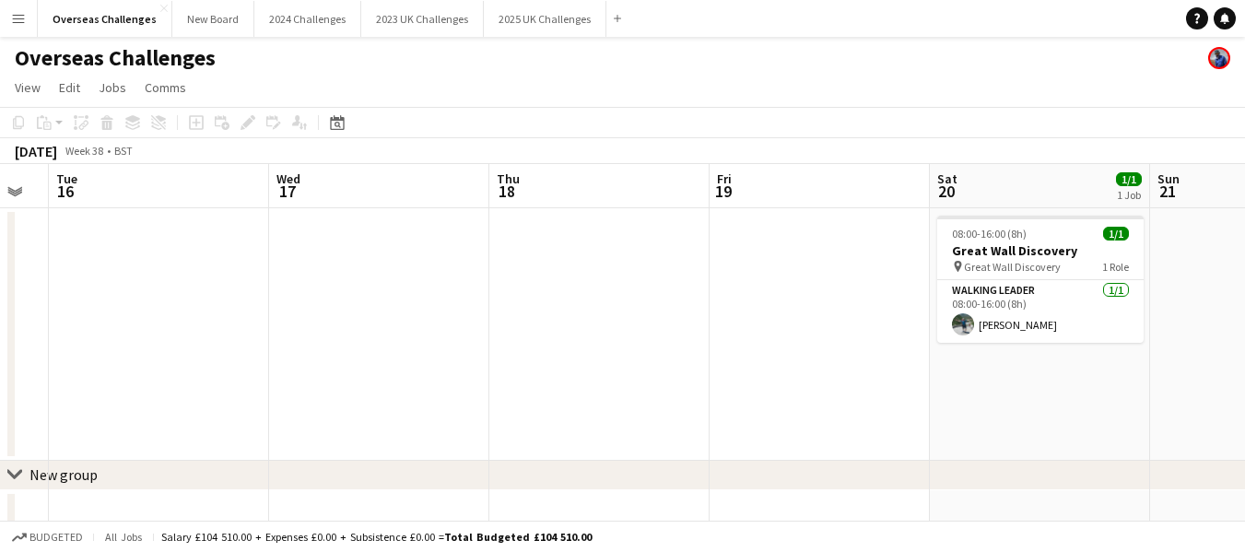
drag, startPoint x: 1156, startPoint y: 253, endPoint x: 118, endPoint y: 319, distance: 1040.0
click at [118, 319] on app-calendar-viewport "Sat 13 1/1 1 Job Sun 14 Mon 15 Tue 16 Wed 17 Thu 18 Fri 19 Sat 20 1/1 1 Job Sun…" at bounding box center [622, 355] width 1245 height 382
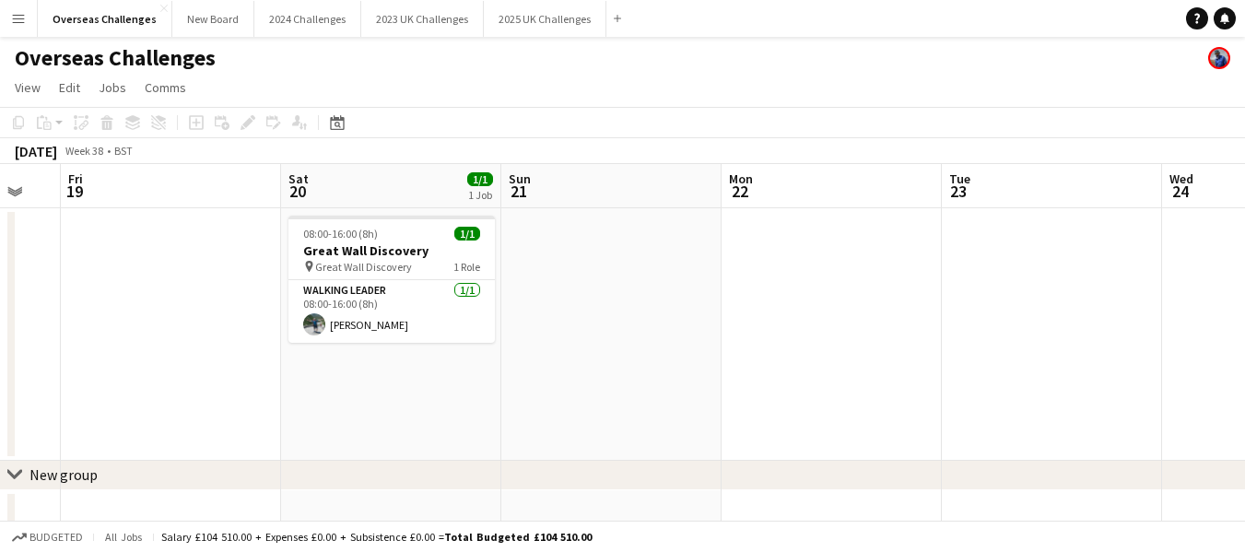
scroll to position [0, 699]
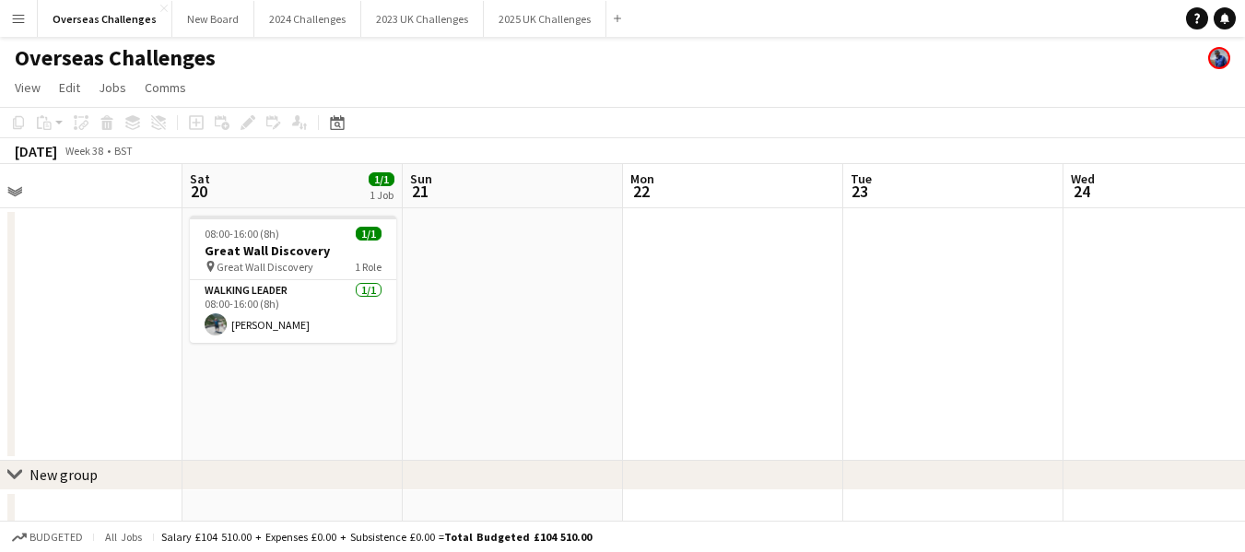
drag, startPoint x: 748, startPoint y: 297, endPoint x: 0, endPoint y: 315, distance: 747.8
click at [0, 315] on app-calendar-viewport "Tue 16 Wed 17 Thu 18 Fri 19 Sat 20 1/1 1 Job Sun 21 Mon 22 Tue 23 Wed 24 Thu 25…" at bounding box center [622, 355] width 1245 height 382
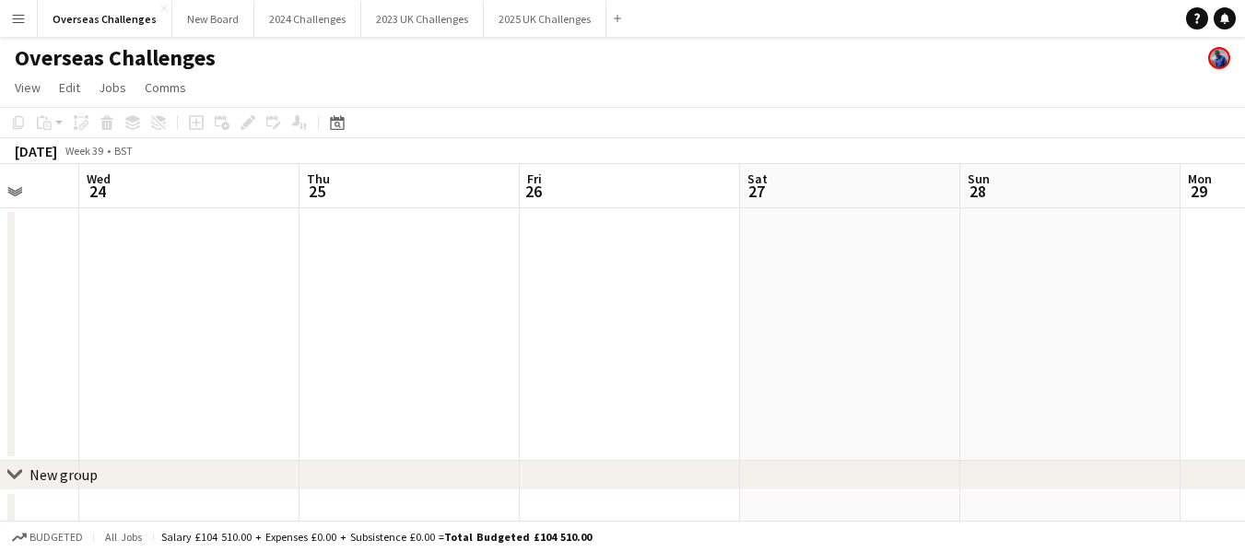
scroll to position [0, 725]
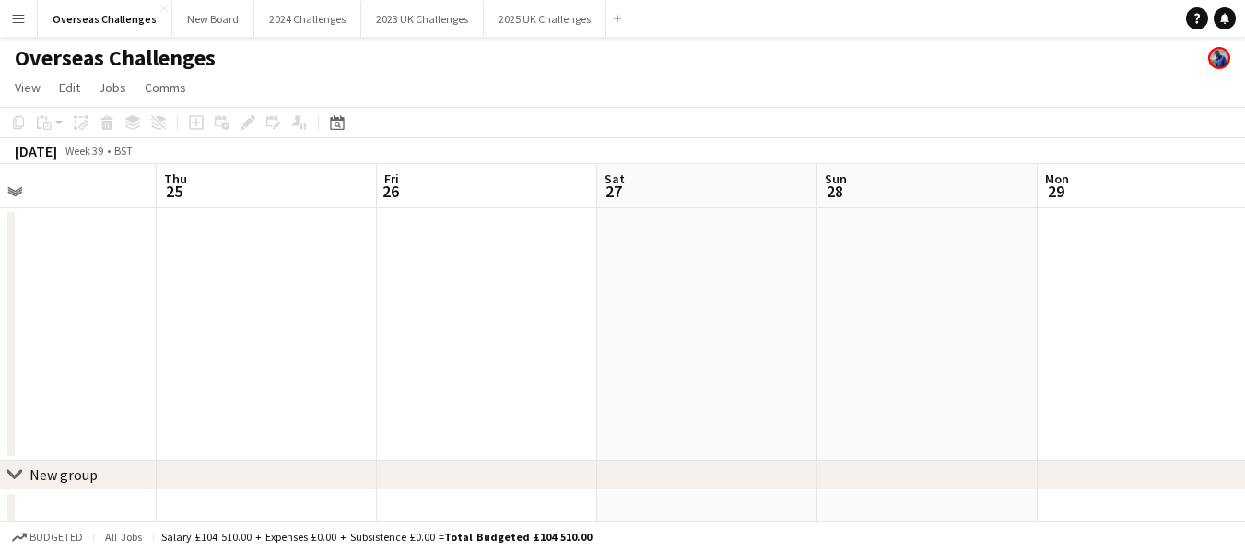
drag, startPoint x: 1127, startPoint y: 278, endPoint x: 0, endPoint y: 322, distance: 1128.2
click at [0, 322] on app-calendar-viewport "Sun 21 Mon 22 Tue 23 Wed 24 Thu 25 Fri 26 Sat 27 Sun 28 Mon 29 Tue 30 Wed 1 1/1…" at bounding box center [622, 355] width 1245 height 382
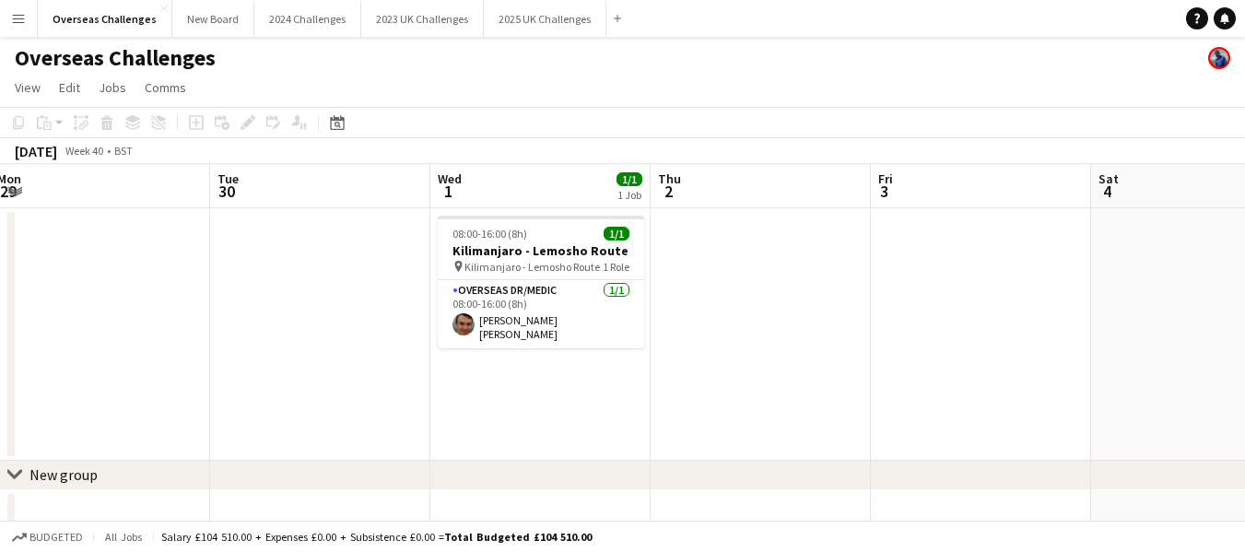
scroll to position [0, 672]
drag, startPoint x: 1144, startPoint y: 299, endPoint x: 95, endPoint y: 302, distance: 1049.0
click at [95, 302] on app-calendar-viewport "Fri 26 Sat 27 Sun 28 Mon 29 Tue 30 Wed 1 1/1 1 Job Thu 2 Fri 3 Sat 4 Sun 5 Mon …" at bounding box center [622, 355] width 1245 height 382
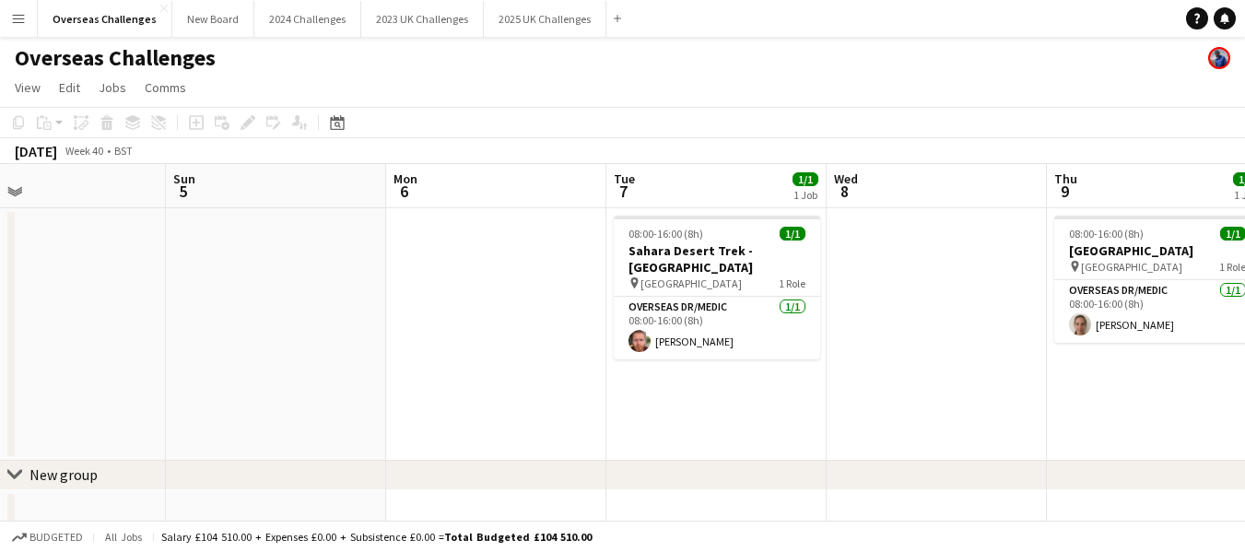
scroll to position [0, 718]
drag, startPoint x: 1149, startPoint y: 245, endPoint x: 1, endPoint y: 328, distance: 1150.6
click at [1, 328] on app-calendar-viewport "Wed 1 1/1 1 Job Thu 2 Fri 3 Sat 4 Sun 5 Mon 6 Tue 7 1/1 1 Job Wed 8 Thu 9 1/1 1…" at bounding box center [622, 355] width 1245 height 382
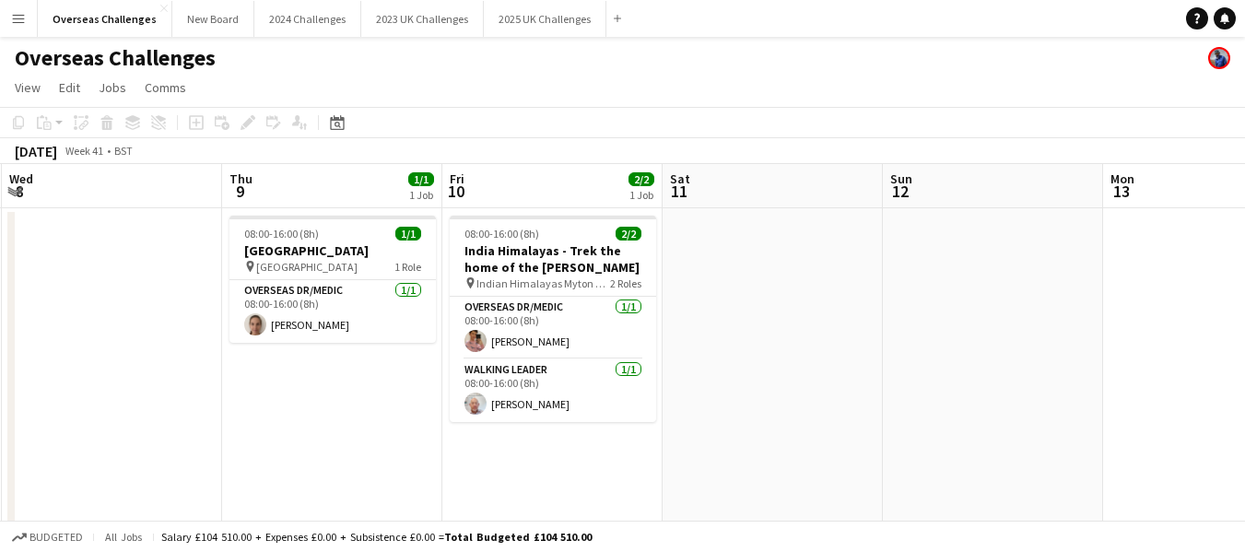
scroll to position [0, 660]
drag, startPoint x: 850, startPoint y: 295, endPoint x: 27, endPoint y: 357, distance: 825.5
click at [27, 357] on app-calendar-viewport "Sun 5 Mon 6 Tue 7 1/1 1 Job Wed 8 Thu 9 1/1 1 Job Fri 10 2/2 1 Job Sat 11 Sun 1…" at bounding box center [622, 399] width 1245 height 471
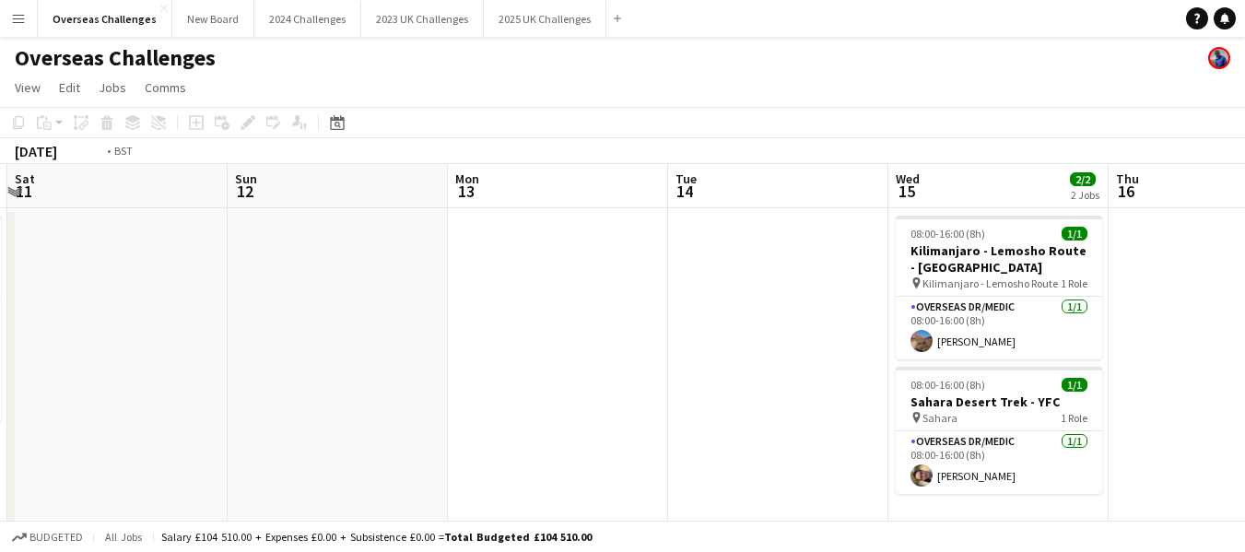
scroll to position [0, 687]
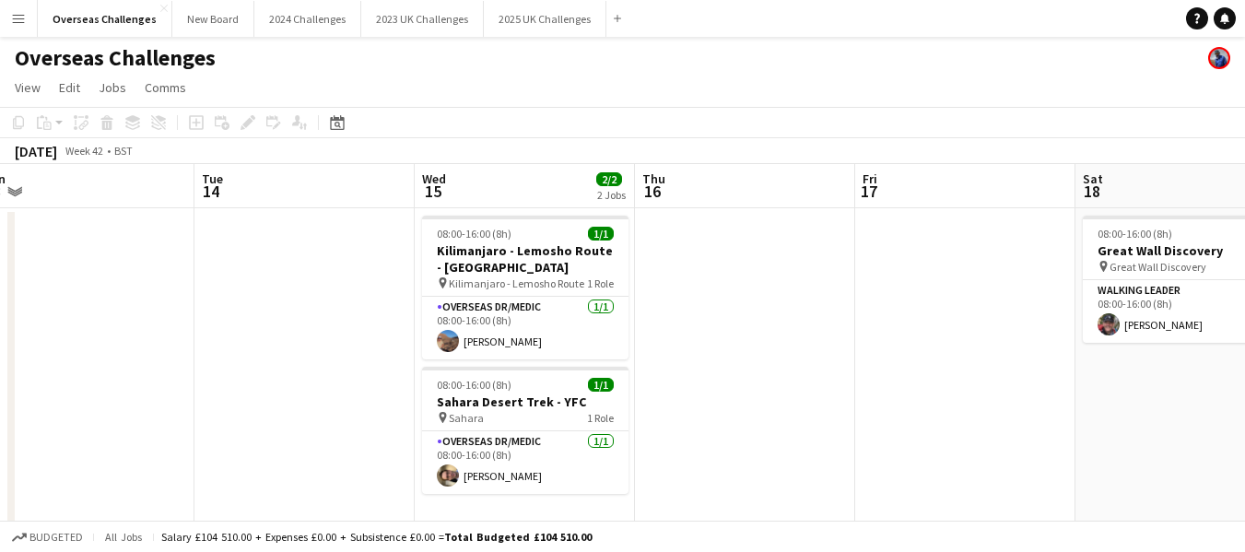
drag, startPoint x: 1150, startPoint y: 247, endPoint x: 22, endPoint y: 343, distance: 1132.3
click at [22, 343] on app-calendar-viewport "Fri 10 2/2 1 Job Sat 11 Sun 12 Mon 13 Tue 14 Wed 15 2/2 2 Jobs Thu 16 Fri 17 Sa…" at bounding box center [622, 399] width 1245 height 471
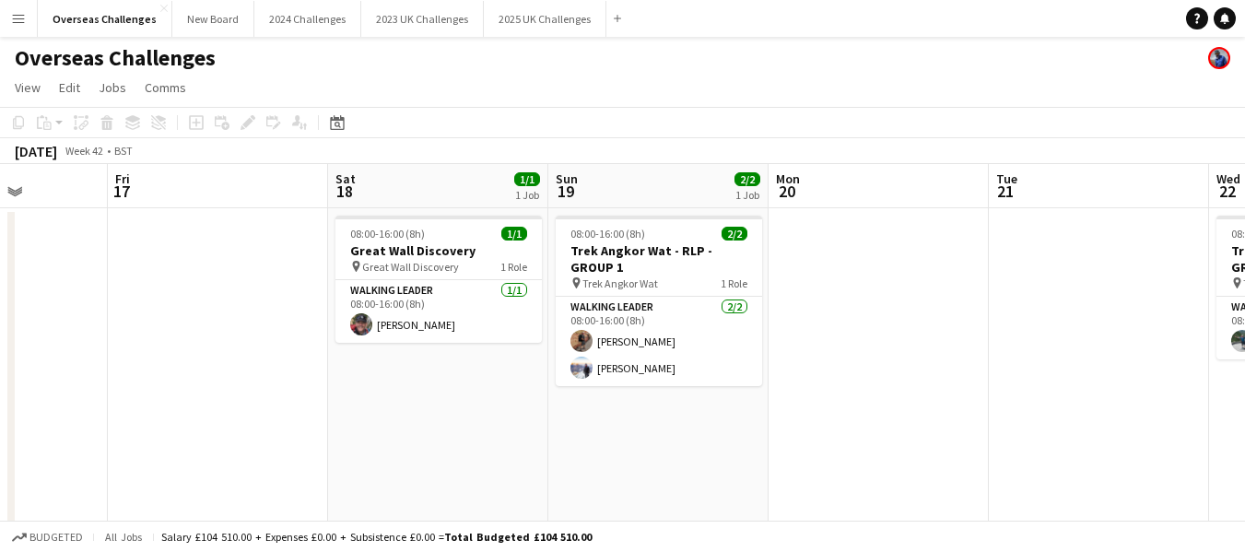
scroll to position [0, 595]
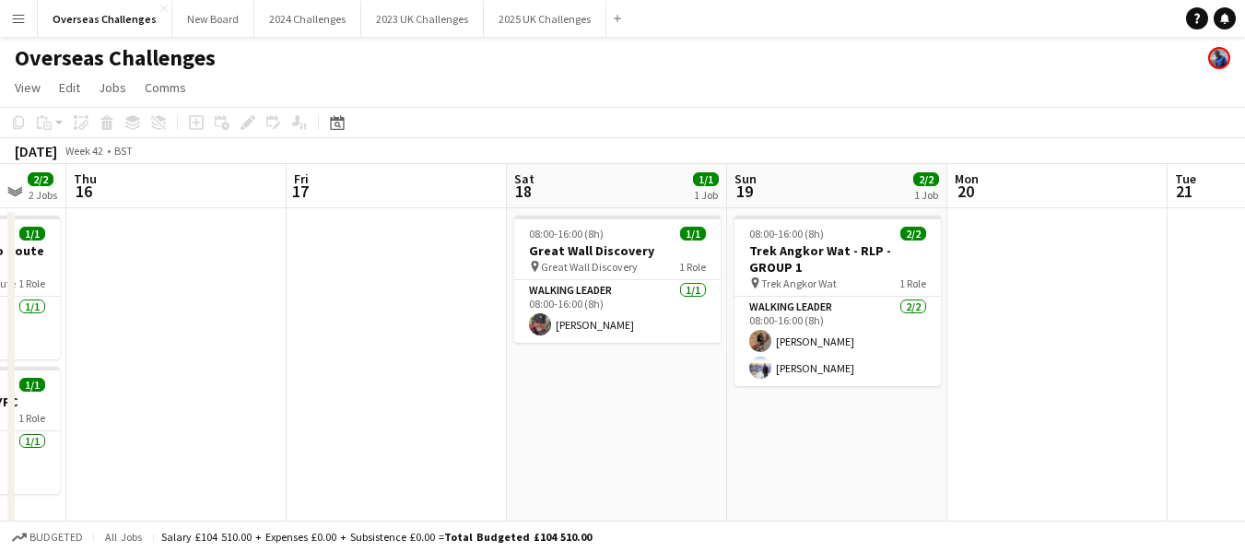
drag, startPoint x: 961, startPoint y: 272, endPoint x: 393, endPoint y: 348, distance: 573.7
click at [393, 348] on app-calendar-viewport "Mon 13 Tue 14 Wed 15 2/2 2 Jobs Thu 16 Fri 17 Sat 18 1/1 1 Job Sun 19 2/2 1 Job…" at bounding box center [622, 399] width 1245 height 471
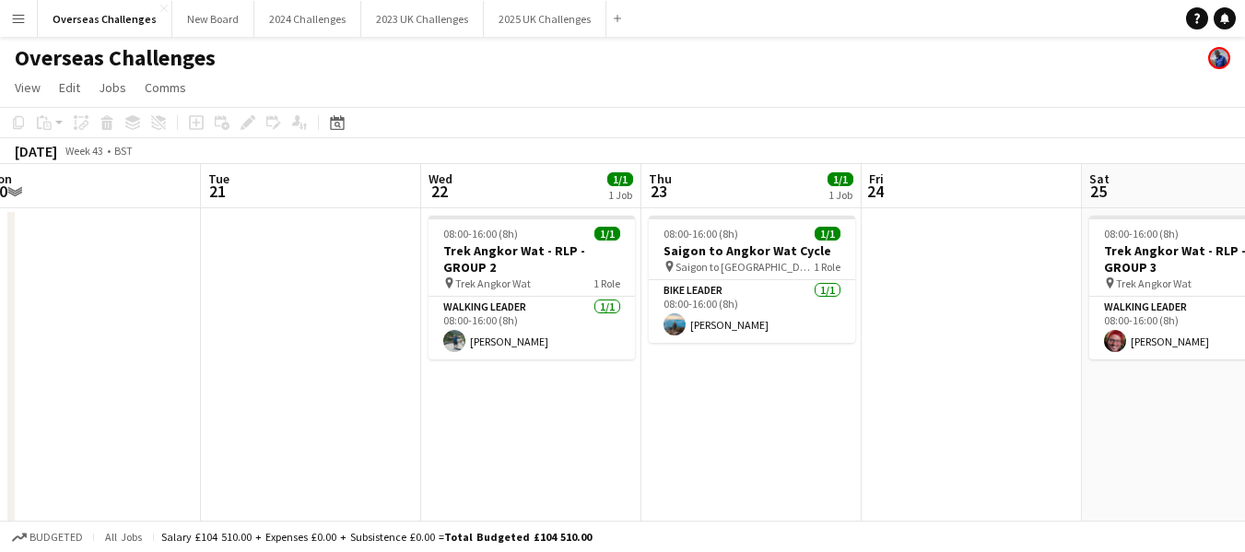
scroll to position [0, 681]
drag, startPoint x: 1128, startPoint y: 302, endPoint x: 161, endPoint y: 359, distance: 968.6
click at [160, 359] on app-calendar-viewport "Fri 17 Sat 18 1/1 1 Job Sun 19 2/2 1 Job Mon 20 Tue 21 Wed 22 1/1 1 Job Thu 23 …" at bounding box center [622, 399] width 1245 height 471
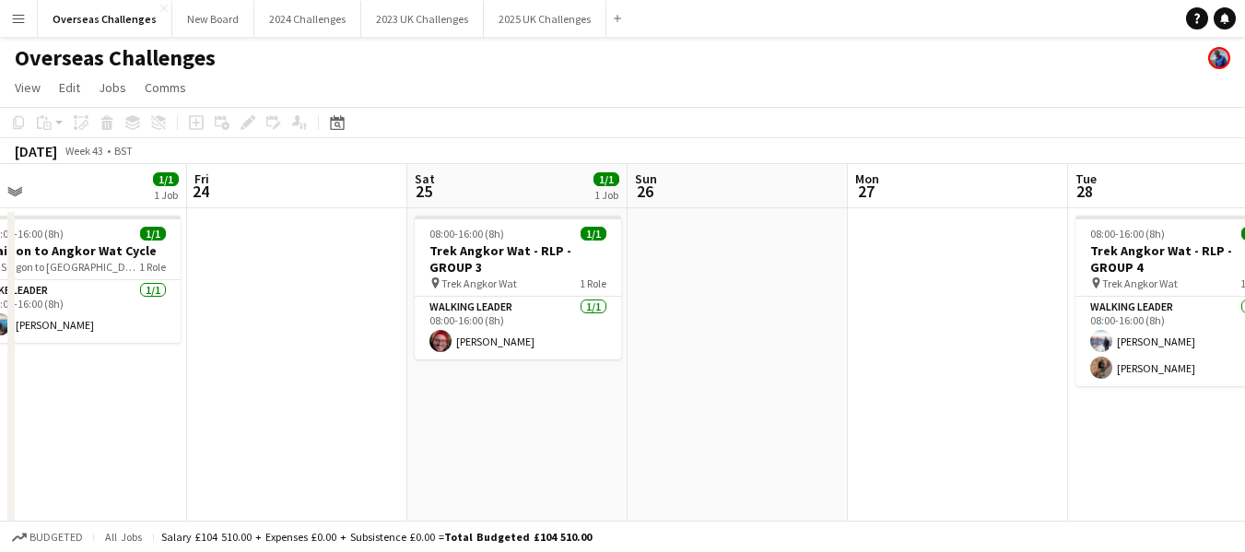
scroll to position [0, 695]
drag, startPoint x: 1010, startPoint y: 273, endPoint x: 336, endPoint y: 344, distance: 678.5
click at [336, 344] on app-calendar-viewport "Mon 20 Tue 21 Wed 22 1/1 1 Job Thu 23 1/1 1 Job Fri 24 Sat 25 1/1 1 Job Sun 26 …" at bounding box center [622, 399] width 1245 height 471
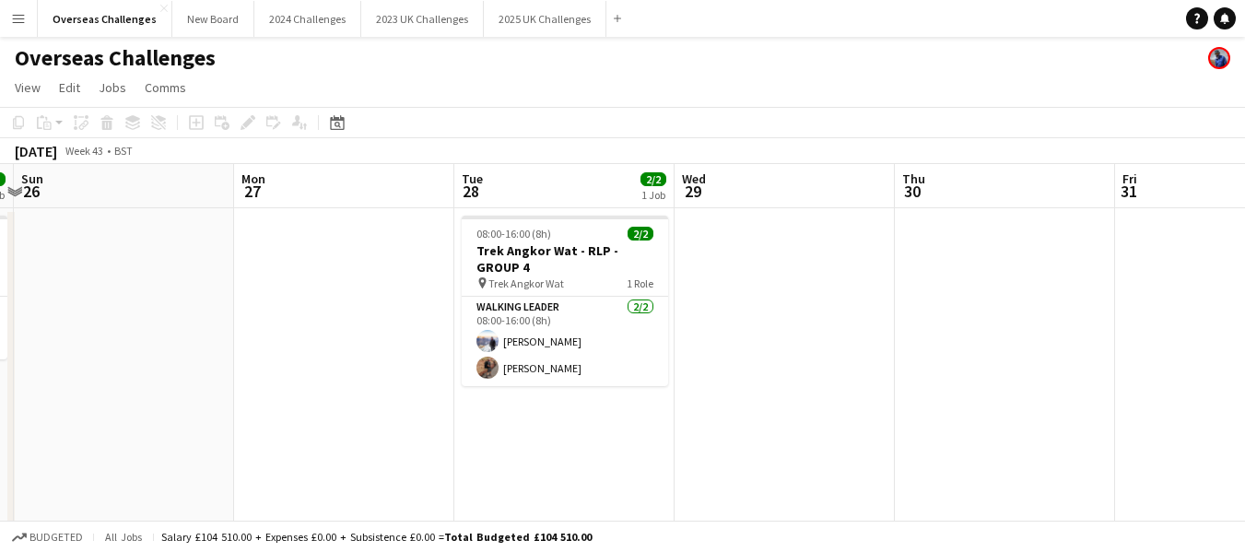
scroll to position [0, 657]
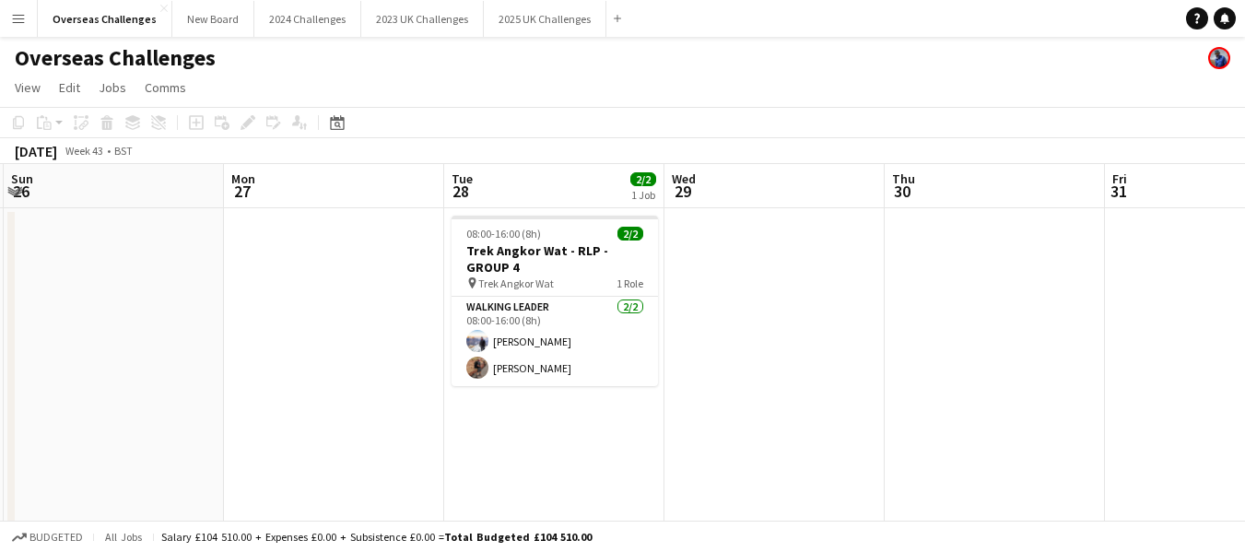
drag, startPoint x: 965, startPoint y: 274, endPoint x: 342, endPoint y: 339, distance: 626.6
click at [342, 339] on app-calendar-viewport "Thu 23 1/1 1 Job Fri 24 Sat 25 1/1 1 Job Sun 26 Mon 27 Tue 28 2/2 1 Job Wed 29 …" at bounding box center [622, 399] width 1245 height 471
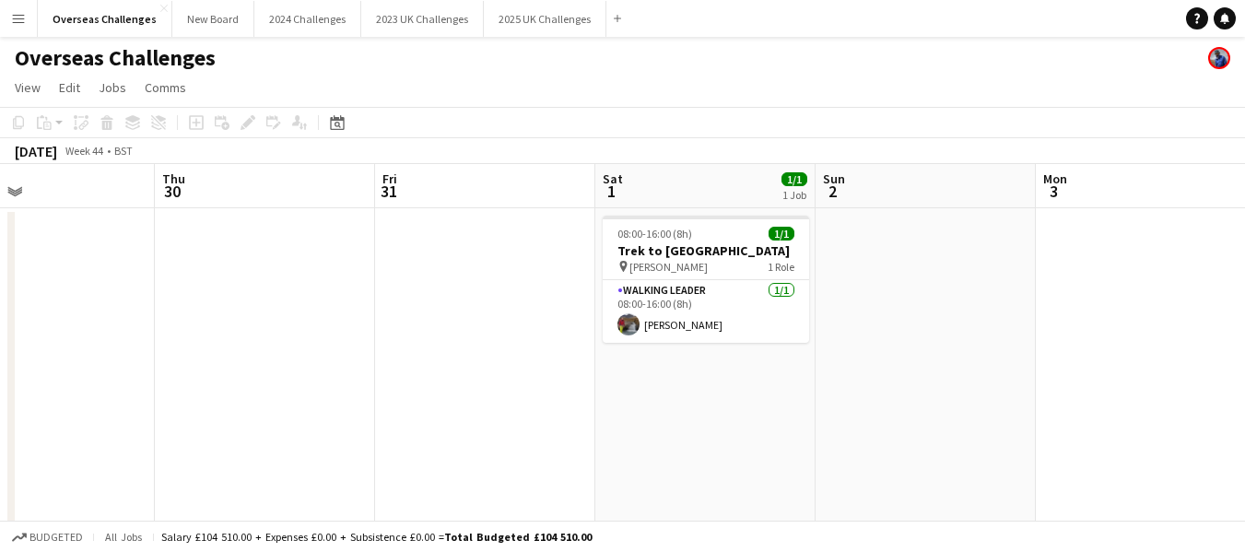
scroll to position [0, 727]
drag, startPoint x: 1019, startPoint y: 268, endPoint x: 288, endPoint y: 359, distance: 736.5
click at [288, 359] on app-calendar-viewport "Sun 26 Mon 27 Tue 28 2/2 1 Job Wed 29 Thu 30 Fri 31 Sat 1 1/1 1 Job Sun 2 Mon 3…" at bounding box center [622, 399] width 1245 height 471
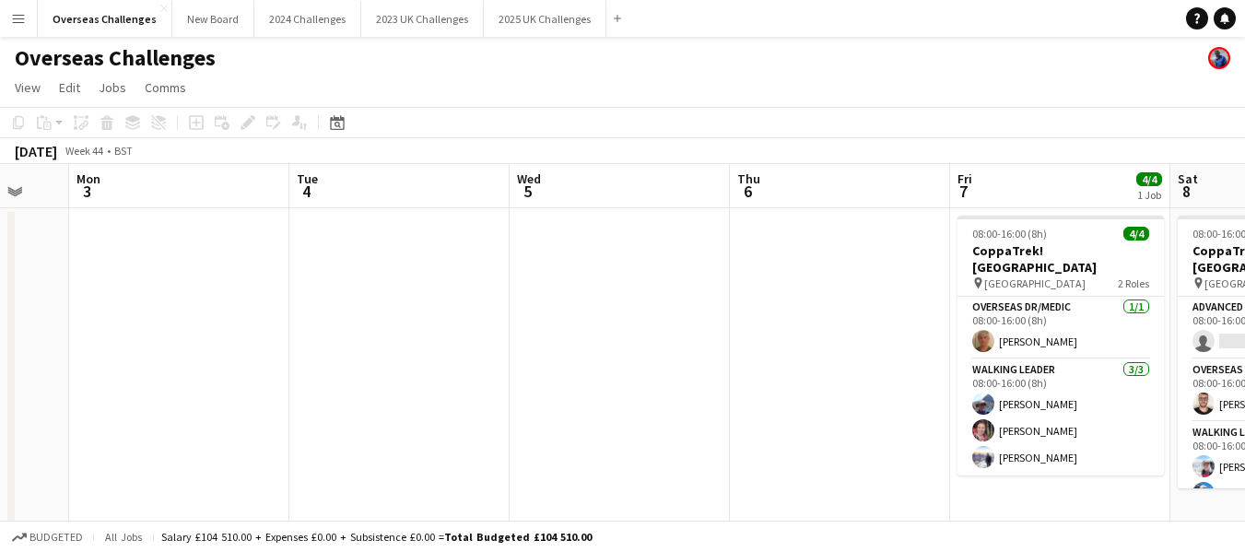
drag, startPoint x: 1107, startPoint y: 256, endPoint x: 141, endPoint y: 376, distance: 973.4
click at [141, 376] on app-calendar-viewport "Fri 31 Sat 1 1/1 1 Job Sun 2 Mon 3 Tue 4 Wed 5 Thu 6 Fri 7 4/4 1 Job Sat 8 3/4 …" at bounding box center [622, 399] width 1245 height 471
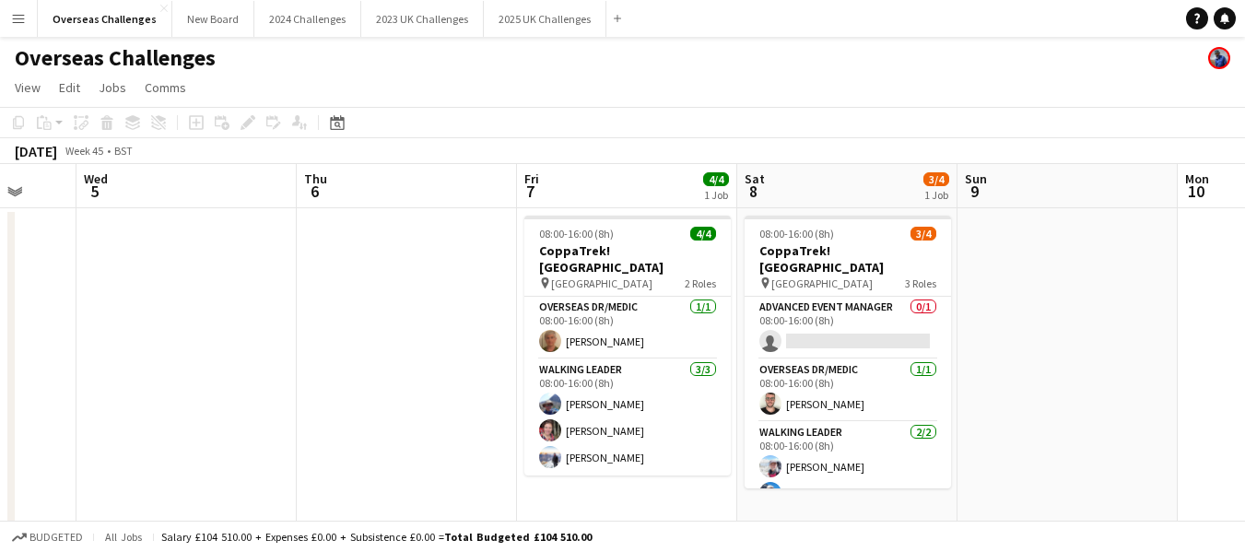
scroll to position [0, 585]
drag, startPoint x: 715, startPoint y: 344, endPoint x: 281, endPoint y: 387, distance: 436.3
click at [281, 387] on app-calendar-viewport "Sun 2 Mon 3 Tue 4 Wed 5 Thu 6 Fri 7 4/4 1 Job Sat 8 3/4 1 Job Sun 9 Mon 10 Tue …" at bounding box center [622, 399] width 1245 height 471
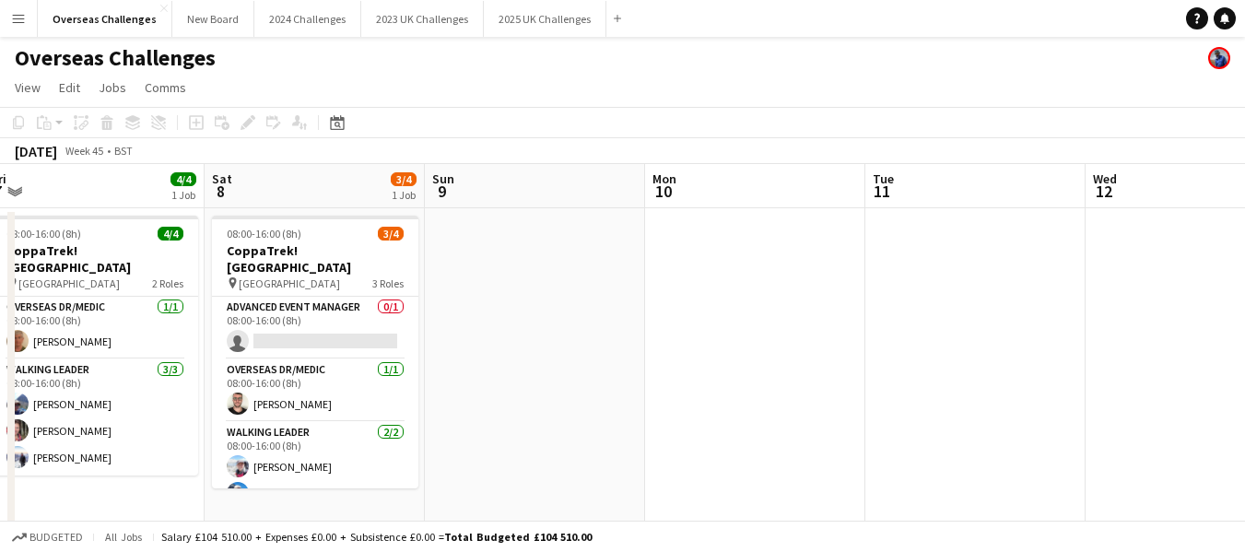
scroll to position [0, 708]
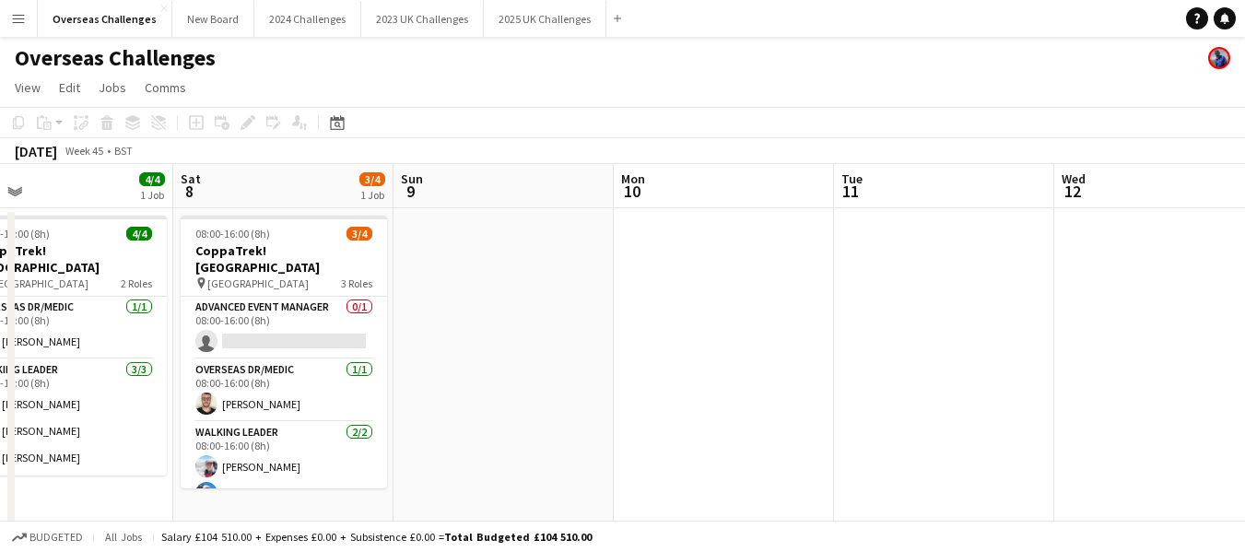
drag, startPoint x: 1108, startPoint y: 372, endPoint x: 545, endPoint y: 442, distance: 567.6
click at [545, 442] on app-calendar-viewport "Tue 4 Wed 5 Thu 6 Fri 7 4/4 1 Job Sat 8 3/4 1 Job Sun 9 Mon 10 Tue 11 Wed 12 Th…" at bounding box center [622, 399] width 1245 height 471
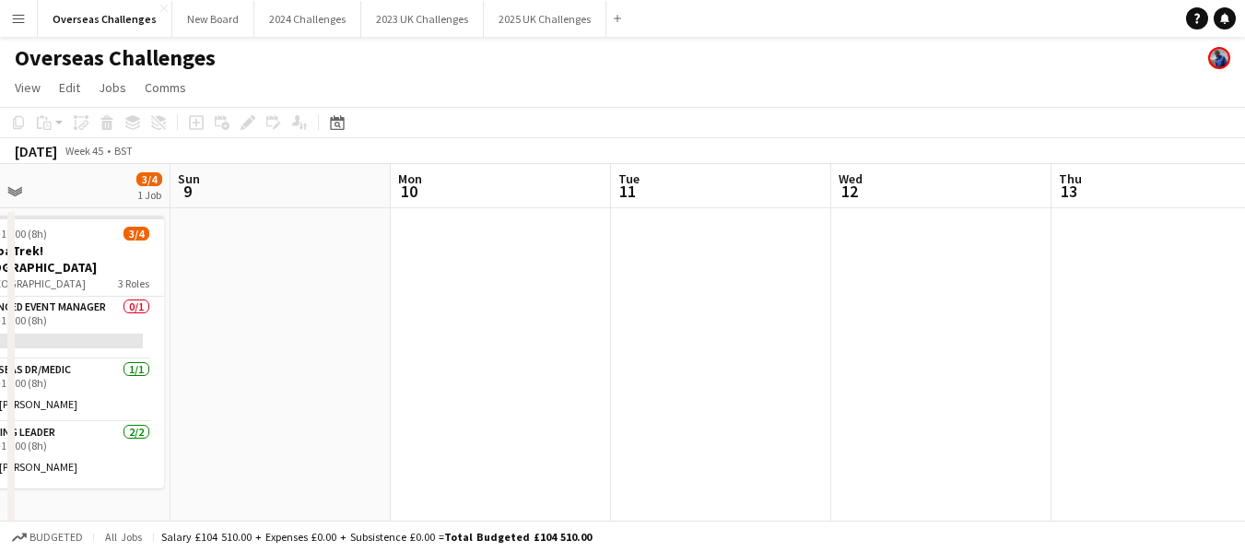
scroll to position [0, 514]
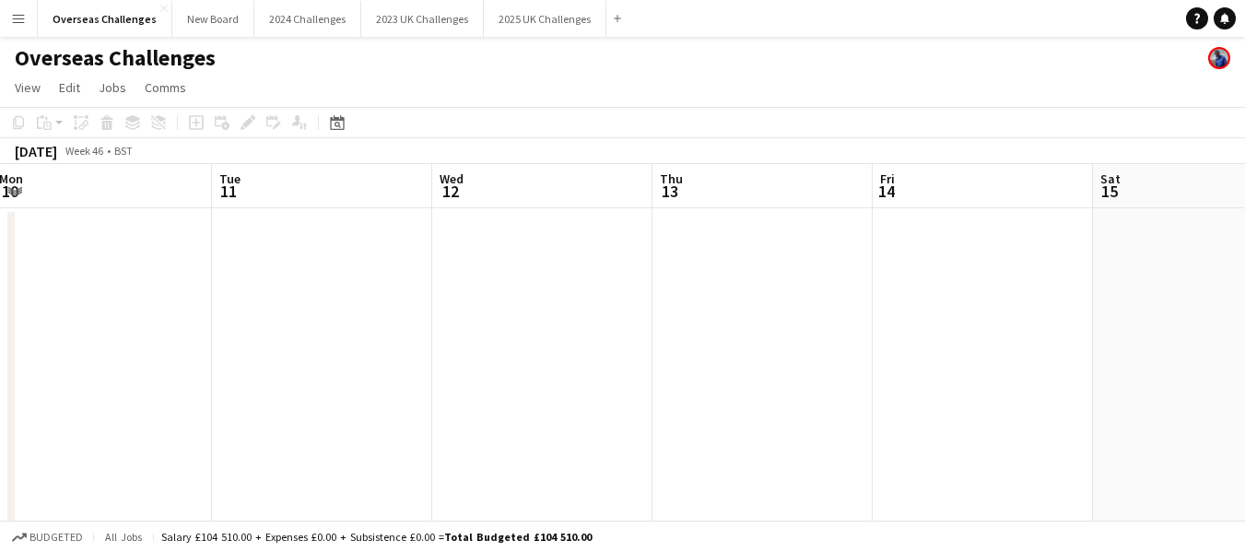
drag, startPoint x: 915, startPoint y: 293, endPoint x: 292, endPoint y: 355, distance: 626.2
click at [292, 355] on app-calendar-viewport "Fri 7 4/4 1 Job Sat 8 3/4 1 Job Sun 9 Mon 10 Tue 11 Wed 12 Thu 13 Fri 14 Sat 15…" at bounding box center [622, 399] width 1245 height 471
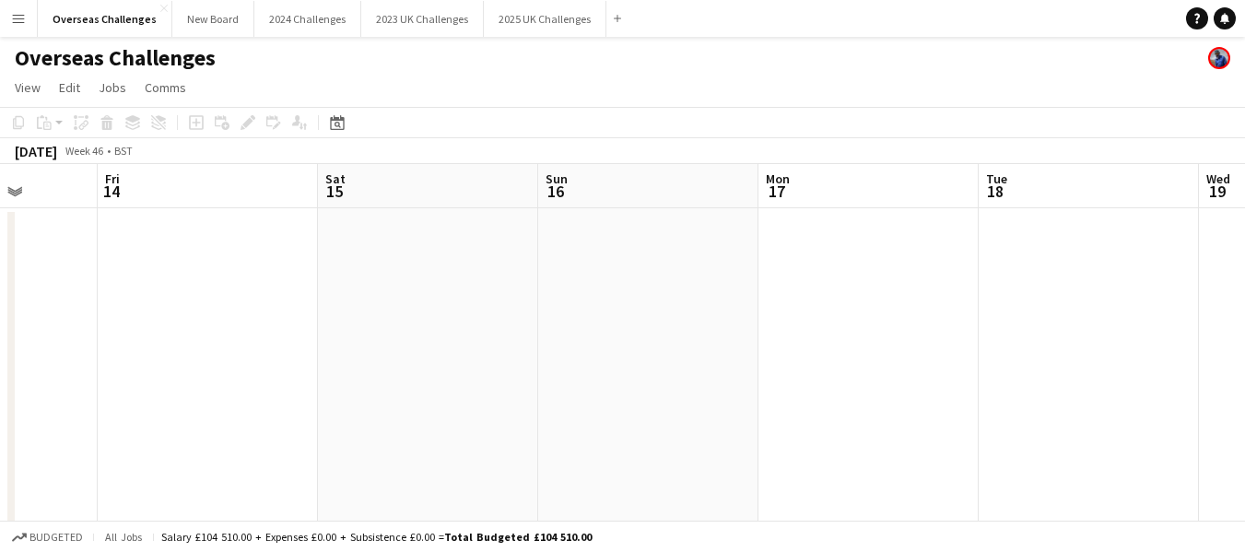
drag, startPoint x: 869, startPoint y: 280, endPoint x: 95, endPoint y: 385, distance: 781.4
click at [95, 385] on app-calendar-viewport "Mon 10 Tue 11 Wed 12 Thu 13 Fri 14 Sat 15 Sun 16 Mon 17 Tue 18 Wed 19 Thu 20" at bounding box center [622, 399] width 1245 height 471
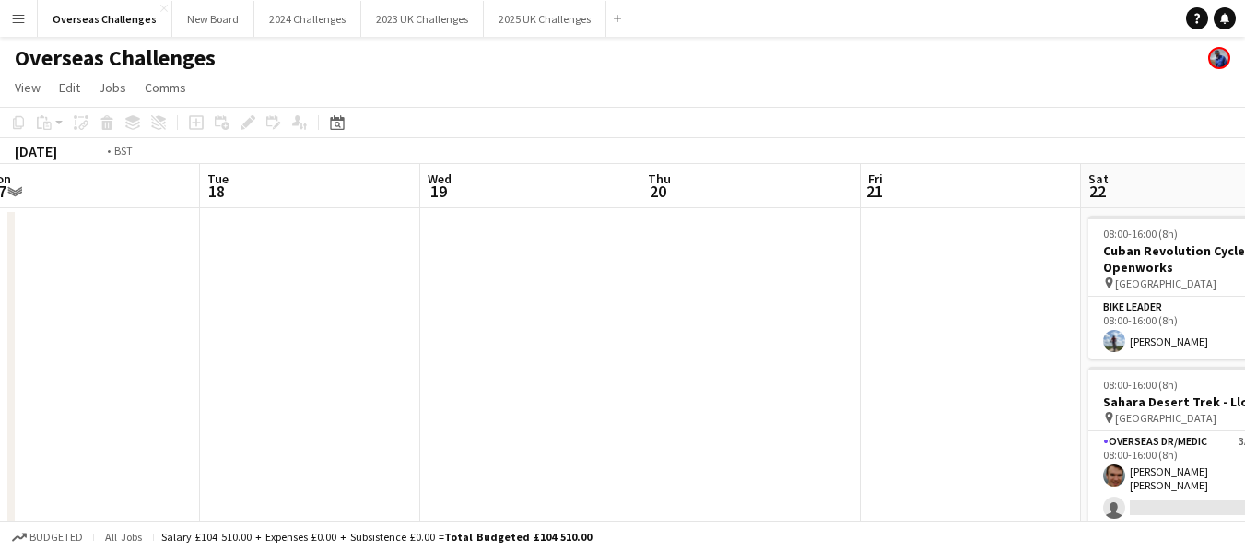
drag, startPoint x: 803, startPoint y: 304, endPoint x: 24, endPoint y: 385, distance: 783.1
click at [24, 385] on app-calendar-viewport "Fri 14 Sat 15 Sun 16 Mon 17 Tue 18 Wed 19 Thu 20 Fri 21 Sat 22 7/8 3 Jobs Sun 2…" at bounding box center [622, 531] width 1245 height 735
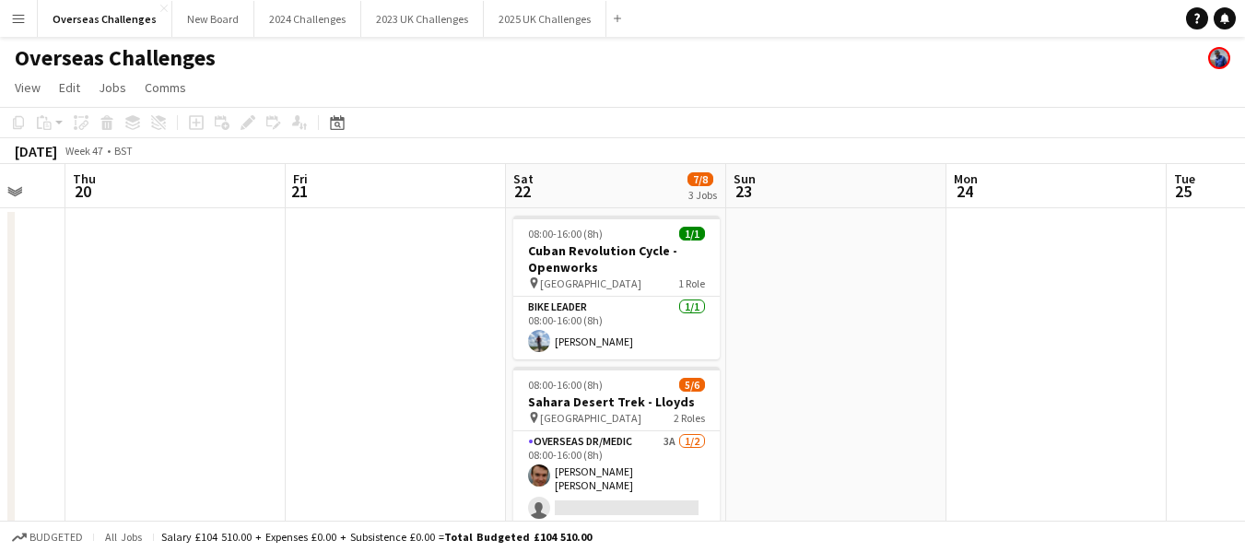
scroll to position [0, 523]
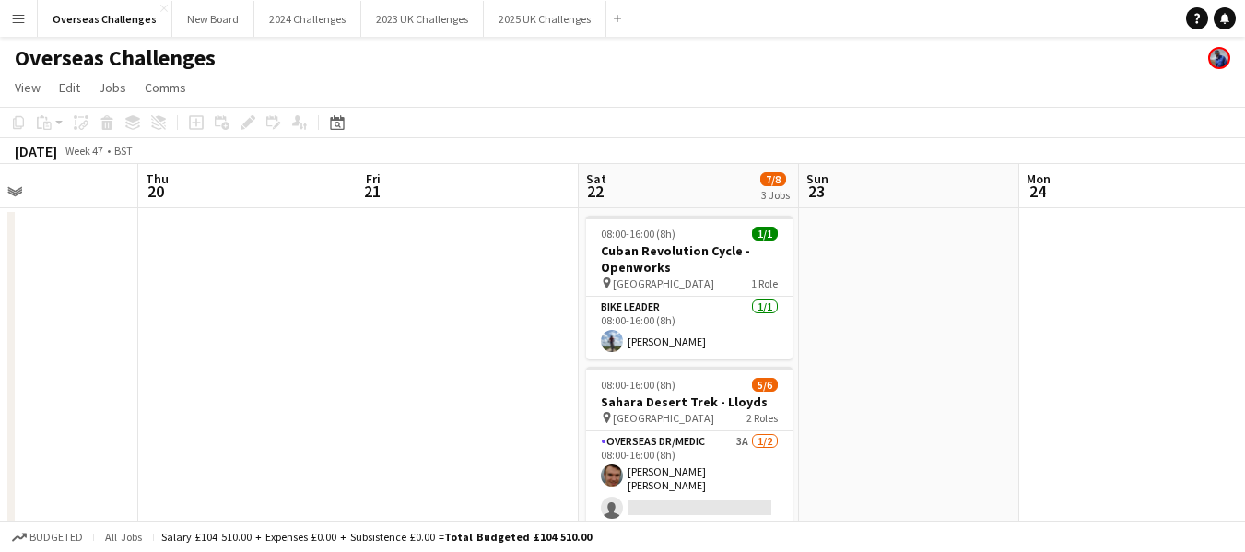
drag, startPoint x: 502, startPoint y: 324, endPoint x: 0, endPoint y: 402, distance: 508.3
click at [0, 402] on app-calendar-viewport "Mon 17 Tue 18 Wed 19 Thu 20 Fri 21 Sat 22 7/8 3 Jobs Sun 23 Mon 24 Tue 25 Wed 2…" at bounding box center [622, 531] width 1245 height 735
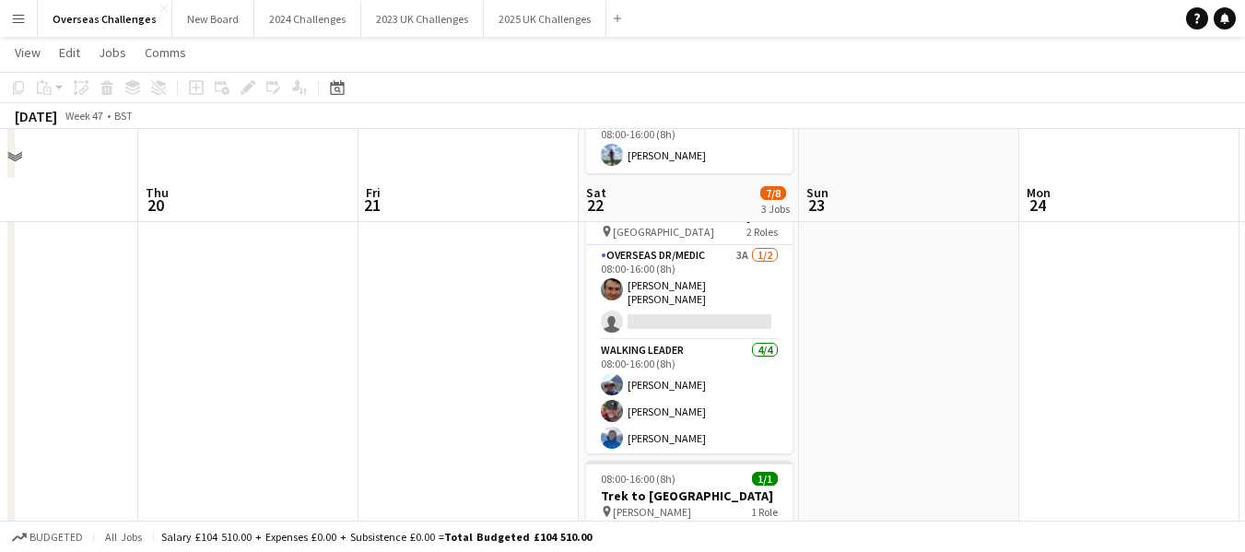
scroll to position [277, 0]
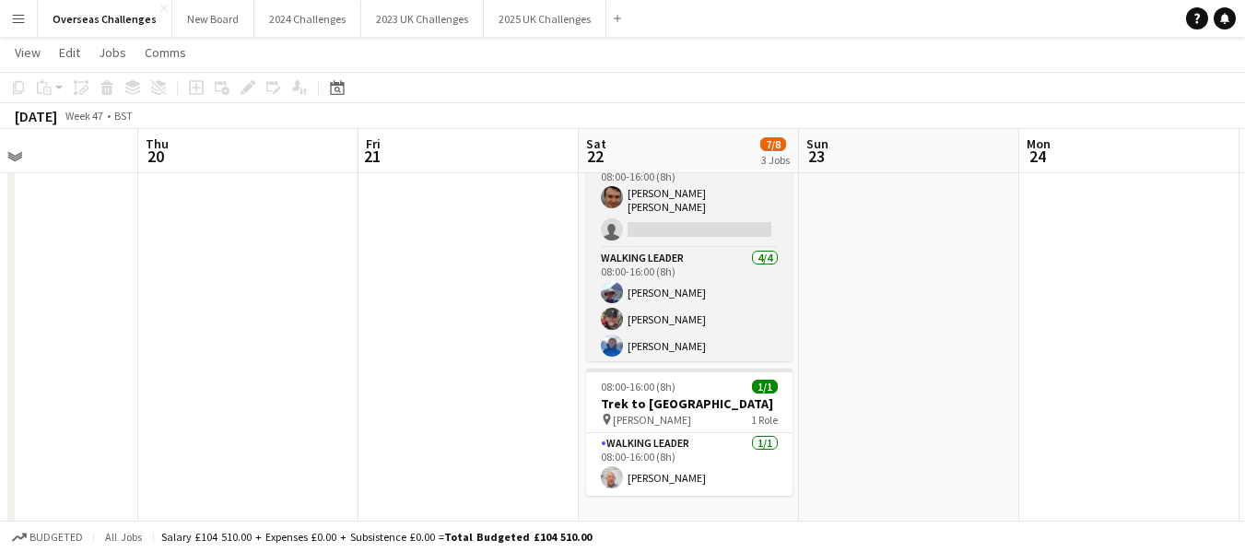
click at [792, 353] on div "Overseas Dr/Medic 3A [DATE] 08:00-16:00 (8h) [PERSON_NAME] [PERSON_NAME] single…" at bounding box center [689, 256] width 206 height 209
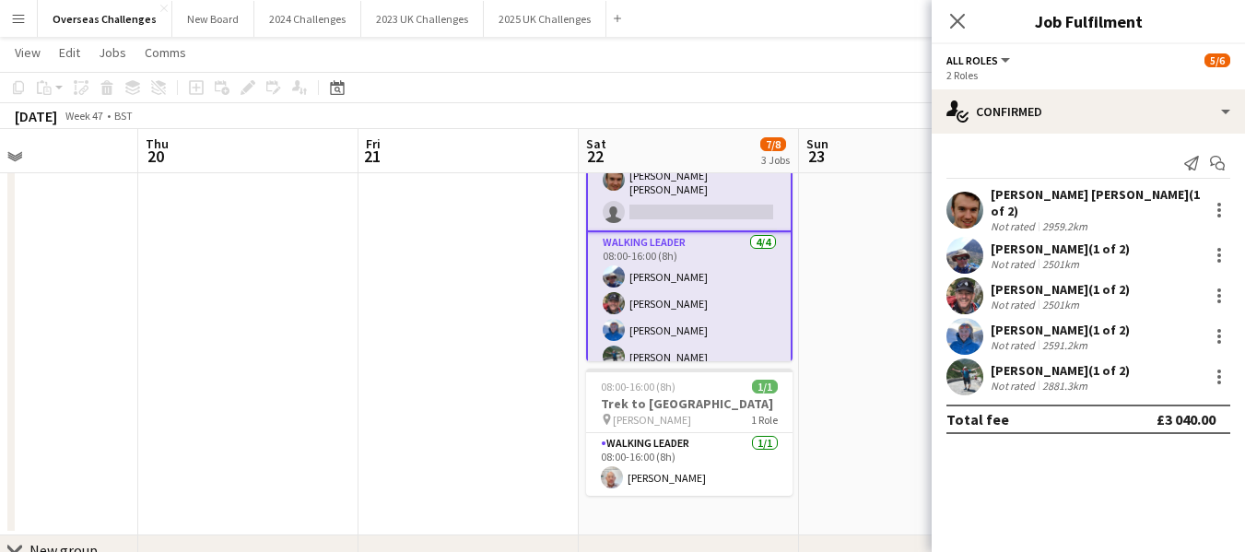
scroll to position [29, 0]
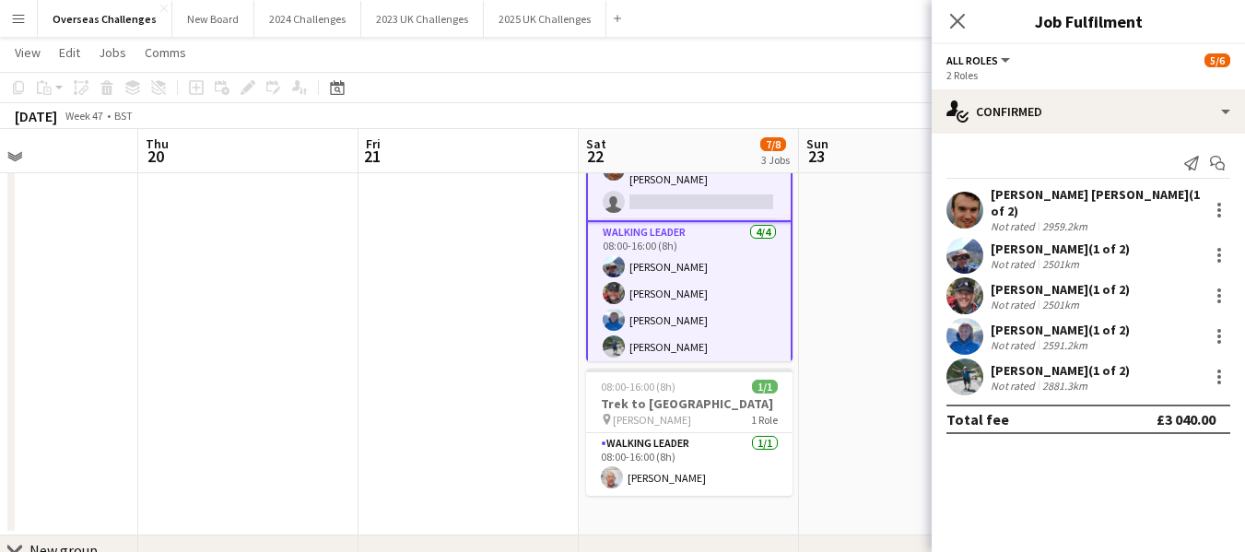
click at [818, 357] on app-date-cell at bounding box center [909, 233] width 220 height 606
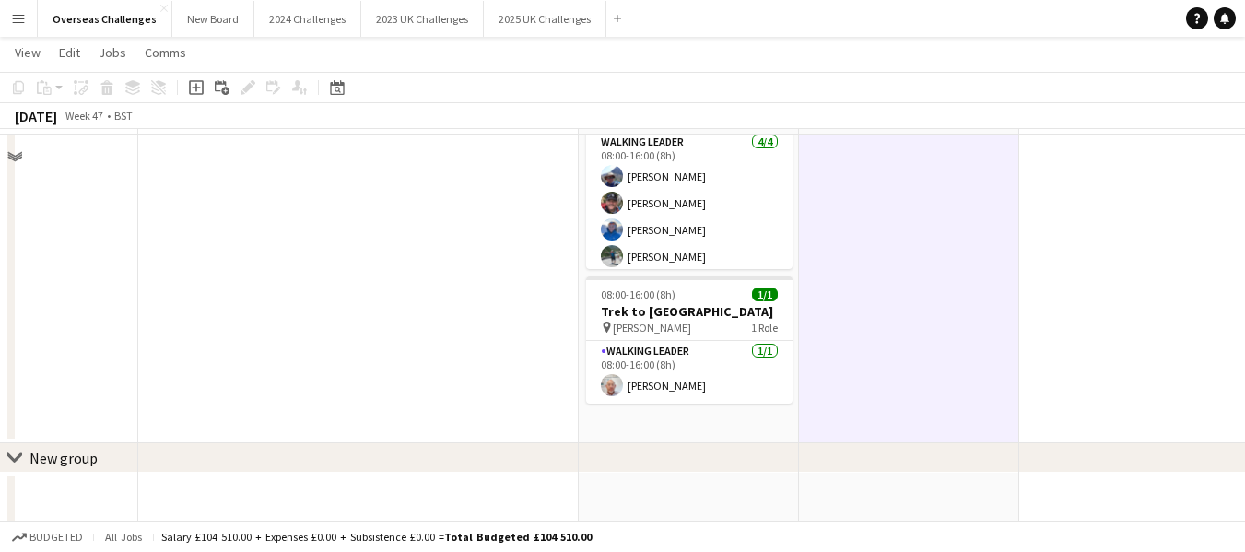
scroll to position [0, 0]
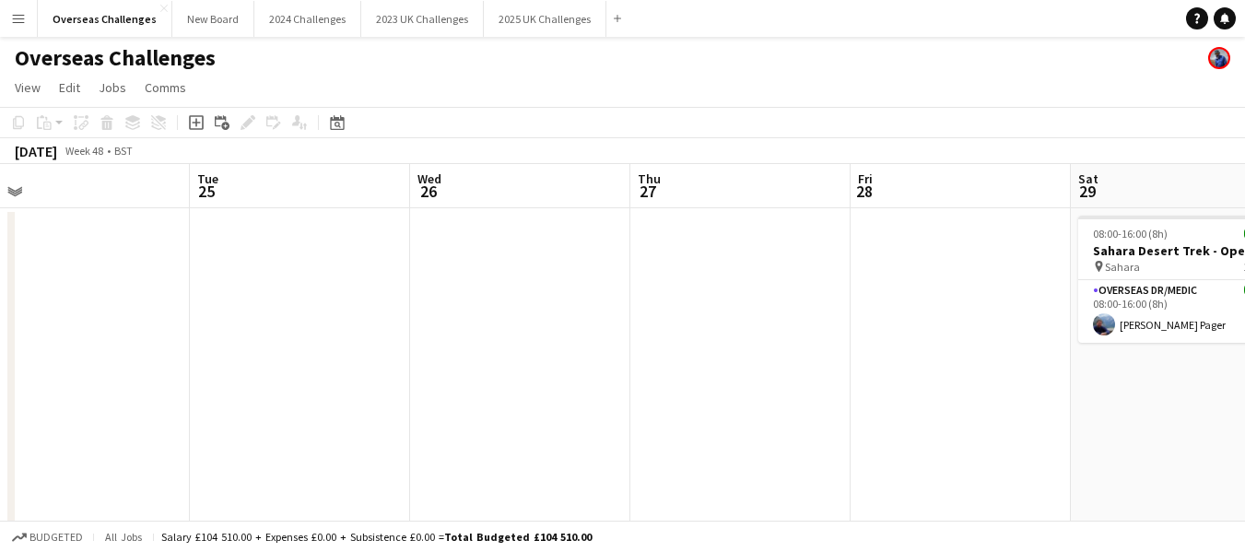
drag, startPoint x: 1080, startPoint y: 274, endPoint x: 29, endPoint y: 433, distance: 1063.8
click at [29, 433] on app-calendar-viewport "Fri 21 Sat 22 7/8 3 Jobs Sun 23 Mon 24 Tue 25 Wed 26 Thu 27 Fri 28 Sat 29 1/1 1…" at bounding box center [622, 531] width 1245 height 735
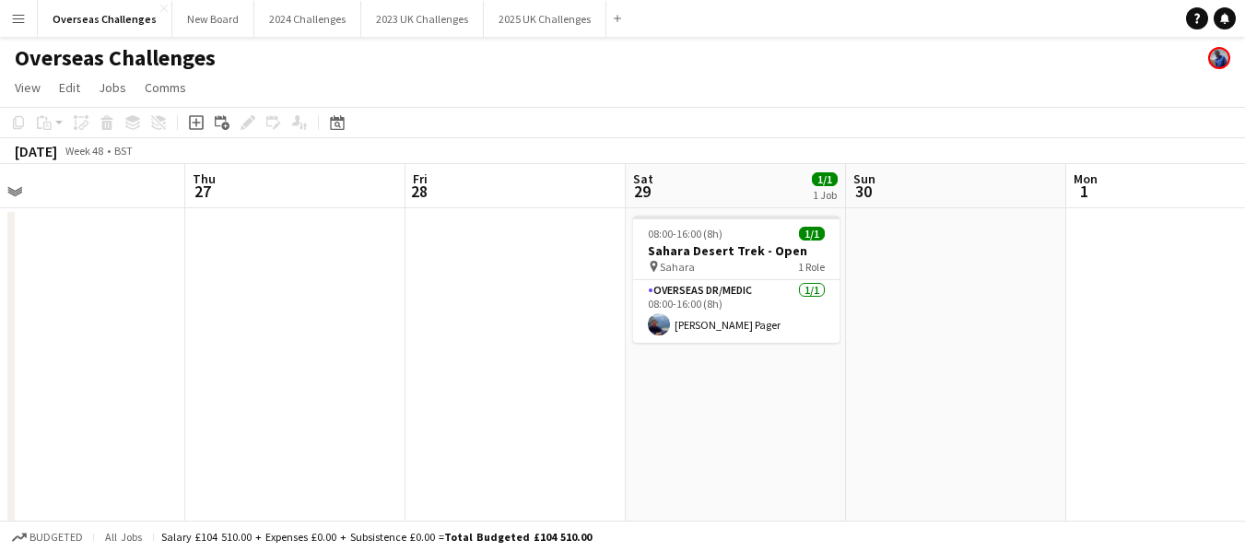
scroll to position [0, 659]
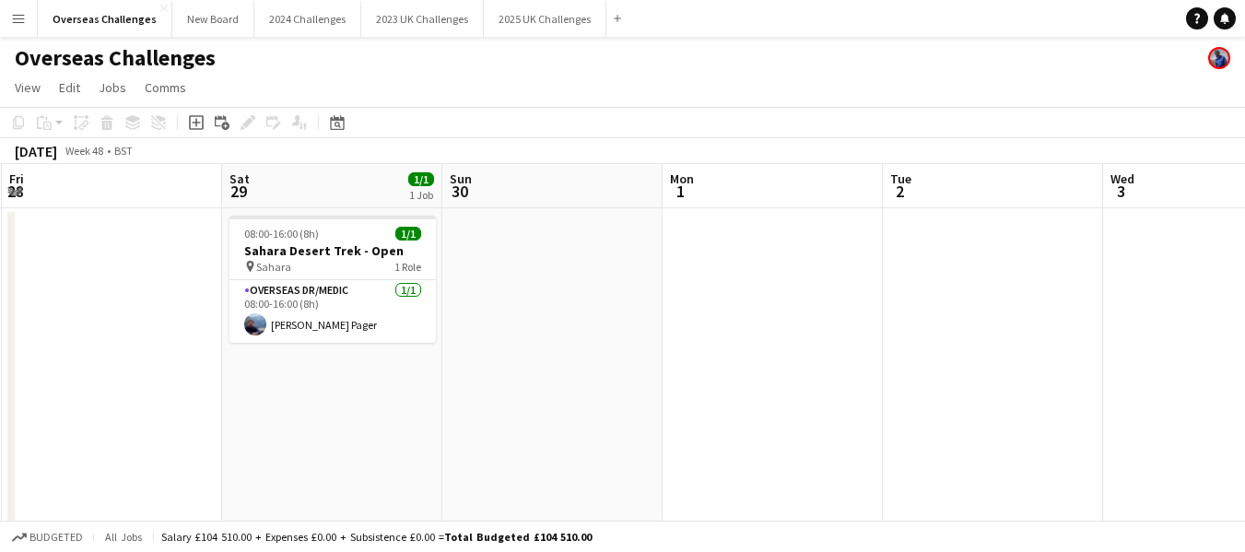
drag, startPoint x: 847, startPoint y: 270, endPoint x: 0, endPoint y: 371, distance: 853.2
click at [0, 371] on app-calendar-viewport "Tue 25 Wed 26 Thu 27 Fri 28 Sat 29 1/1 1 Job Sun 30 Mon 1 Tue 2 Wed 3 Thu 4 Fri…" at bounding box center [622, 531] width 1245 height 735
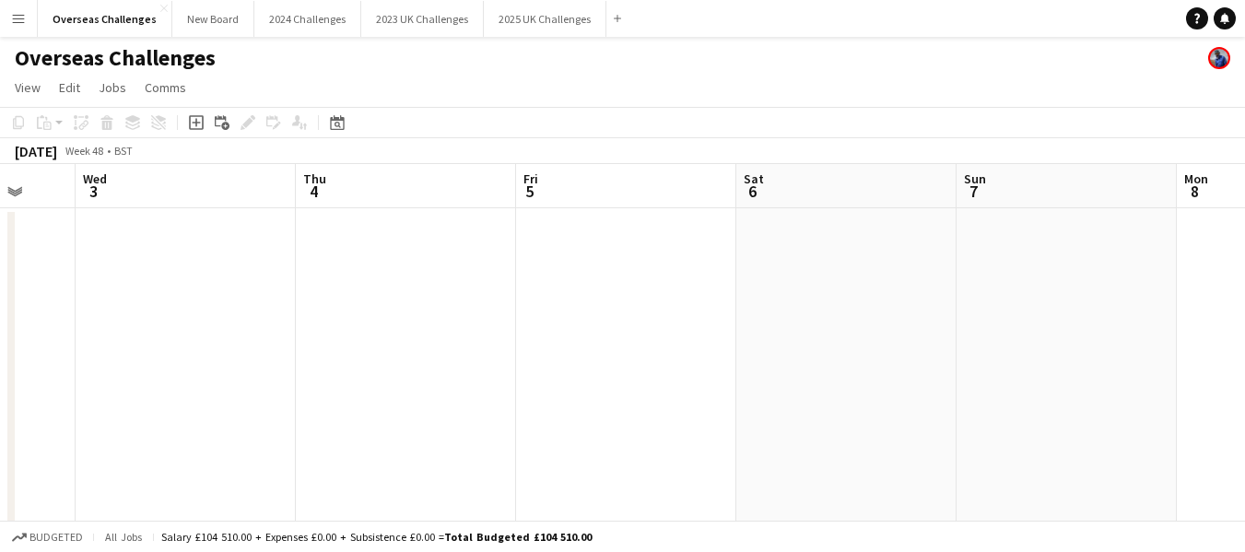
drag, startPoint x: 1028, startPoint y: 289, endPoint x: 18, endPoint y: 406, distance: 1016.0
click at [2, 406] on app-calendar-viewport "Sat 29 1/1 1 Job Sun 30 Mon 1 Tue 2 Wed 3 Thu 4 Fri 5 Sat 6 Sun 7 Mon 8 Tue 9 0…" at bounding box center [622, 531] width 1245 height 735
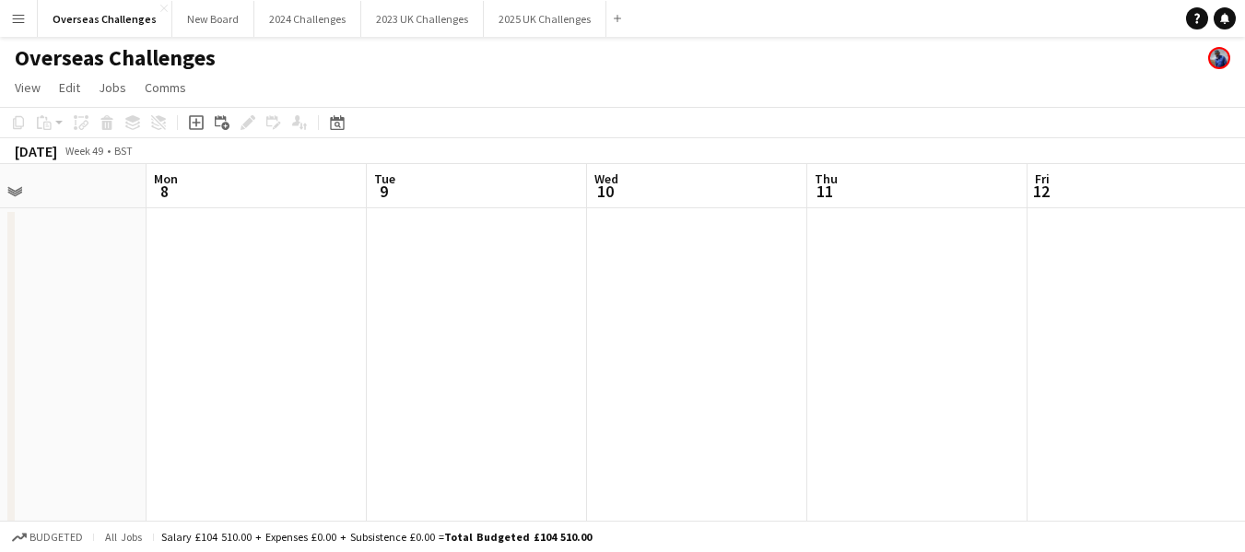
scroll to position [0, 736]
drag, startPoint x: 1033, startPoint y: 321, endPoint x: 29, endPoint y: 395, distance: 1006.6
click at [0, 400] on app-calendar-viewport "Thu 4 Fri 5 Sat 6 Sun 7 Mon 8 Tue 9 Wed 10 Thu 11 Fri 12 Sat 13 Sun 14" at bounding box center [622, 531] width 1245 height 735
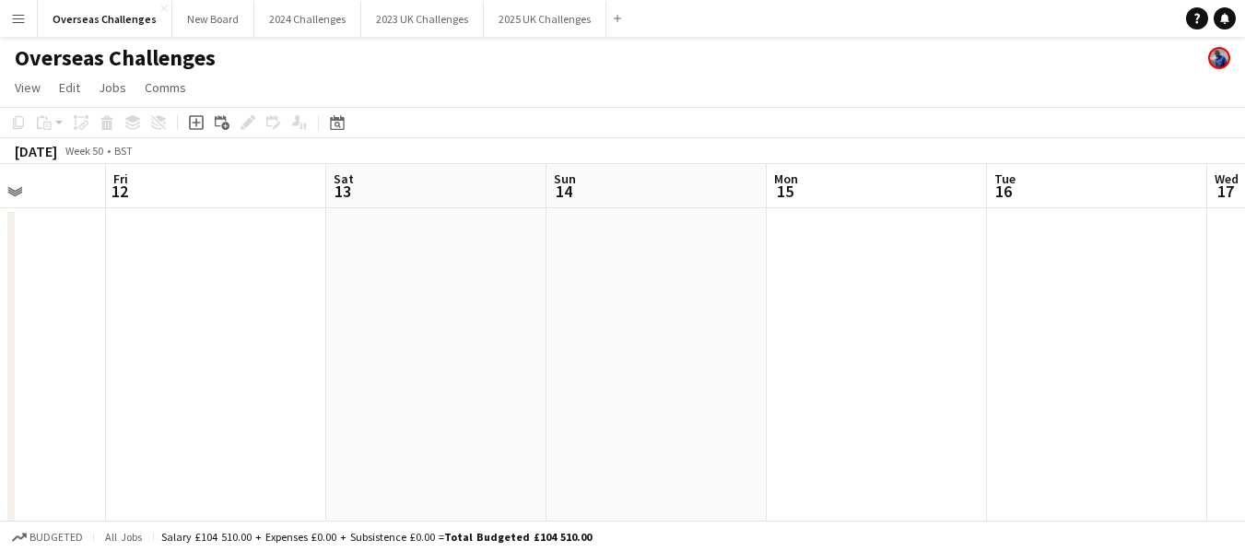
scroll to position [0, 732]
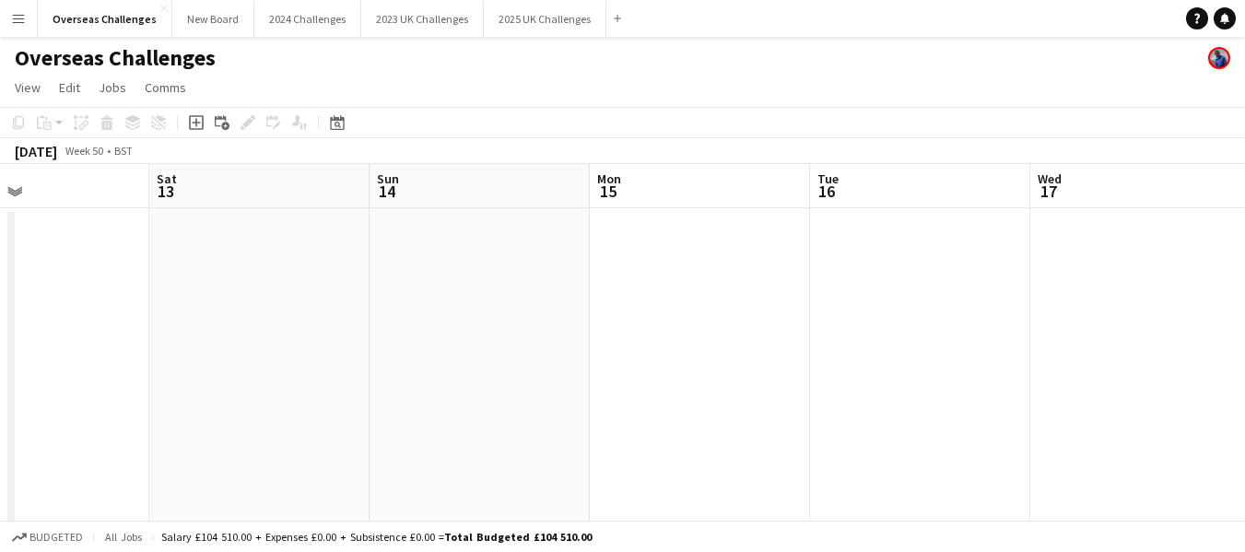
drag, startPoint x: 1098, startPoint y: 301, endPoint x: 0, endPoint y: 440, distance: 1106.5
click at [0, 440] on app-calendar-viewport "Tue 9 Wed 10 Thu 11 Fri 12 Sat 13 Sun 14 Mon 15 Tue 16 Wed 17 Thu 18 Fri 19" at bounding box center [622, 531] width 1245 height 735
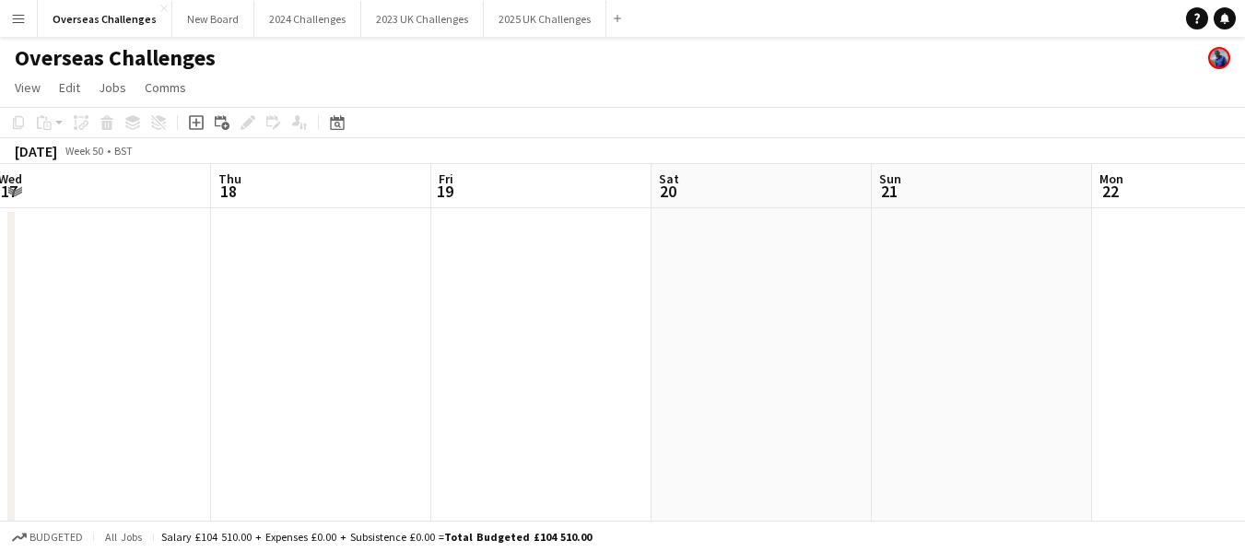
drag, startPoint x: 1008, startPoint y: 296, endPoint x: 18, endPoint y: 353, distance: 991.6
click at [1, 356] on app-calendar-viewport "Sun 14 Mon 15 Tue 16 Wed 17 Thu 18 Fri 19 Sat 20 Sun 21 Mon 22 Tue 23 Wed 24" at bounding box center [622, 531] width 1245 height 735
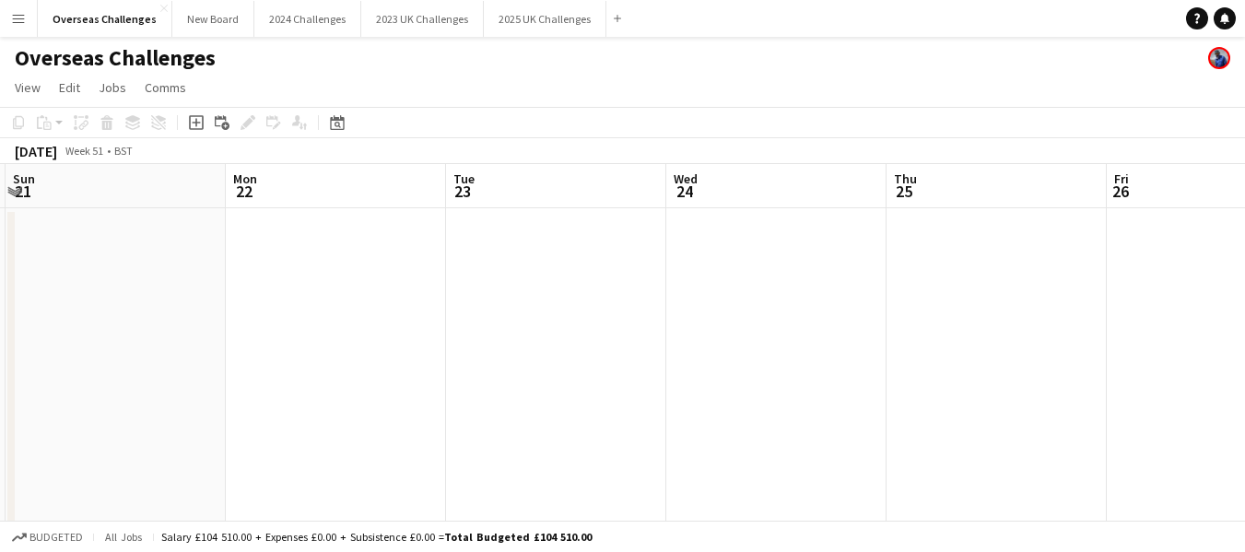
drag, startPoint x: 1153, startPoint y: 304, endPoint x: 65, endPoint y: 383, distance: 1091.5
click at [65, 383] on app-calendar-viewport "Thu 18 Fri 19 Sat 20 Sun 21 Mon 22 Tue 23 Wed 24 Thu 25 Fri 26 Sat 27 Sun 28" at bounding box center [622, 531] width 1245 height 735
drag, startPoint x: 926, startPoint y: 317, endPoint x: 0, endPoint y: 316, distance: 926.4
click at [0, 316] on app-calendar-viewport "Tue 23 Wed 24 Thu 25 Fri 26 Sat 27 Sun 28 Mon 29 Tue 30 Wed 31 Thu 1 Fri 2" at bounding box center [622, 531] width 1245 height 735
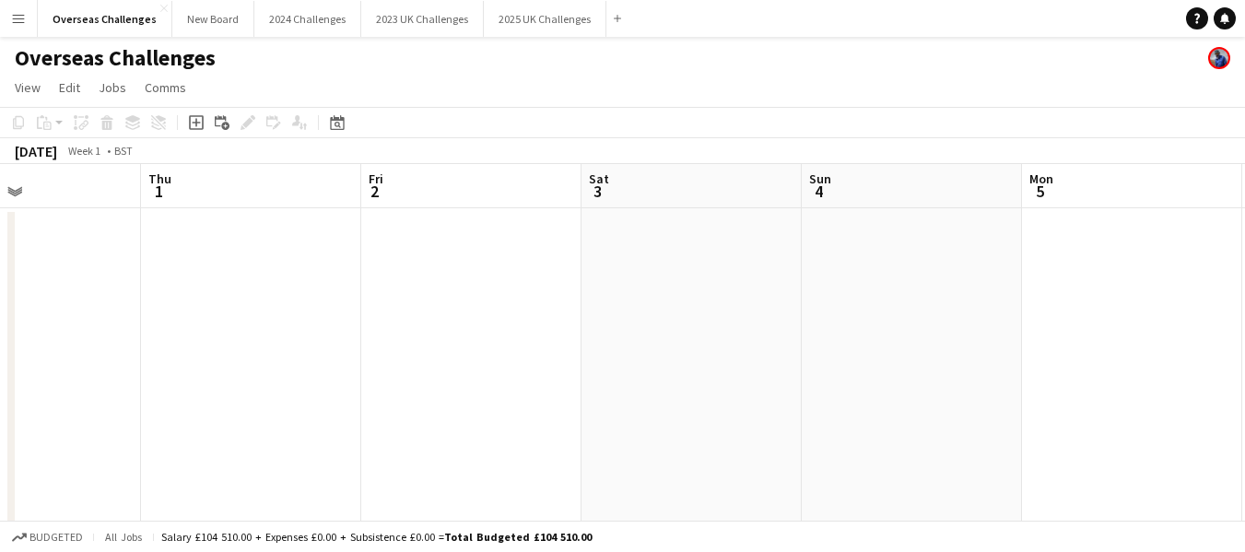
drag, startPoint x: 1140, startPoint y: 265, endPoint x: 0, endPoint y: 407, distance: 1148.9
click at [0, 407] on app-calendar-viewport "Sun 28 Mon 29 Tue 30 Wed 31 Thu 1 Fri 2 Sat 3 Sun 4 Mon 5 Tue 6 Wed 7" at bounding box center [622, 531] width 1245 height 735
drag, startPoint x: 874, startPoint y: 342, endPoint x: 5, endPoint y: 396, distance: 870.9
click at [0, 396] on app-calendar-viewport "Thu 1 Fri 2 Sat 3 Sun 4 Mon 5 Tue 6 Wed 7 Thu 8 Fri 9 Sat 10 Sun 11 1/2 1 Job 0…" at bounding box center [622, 531] width 1245 height 735
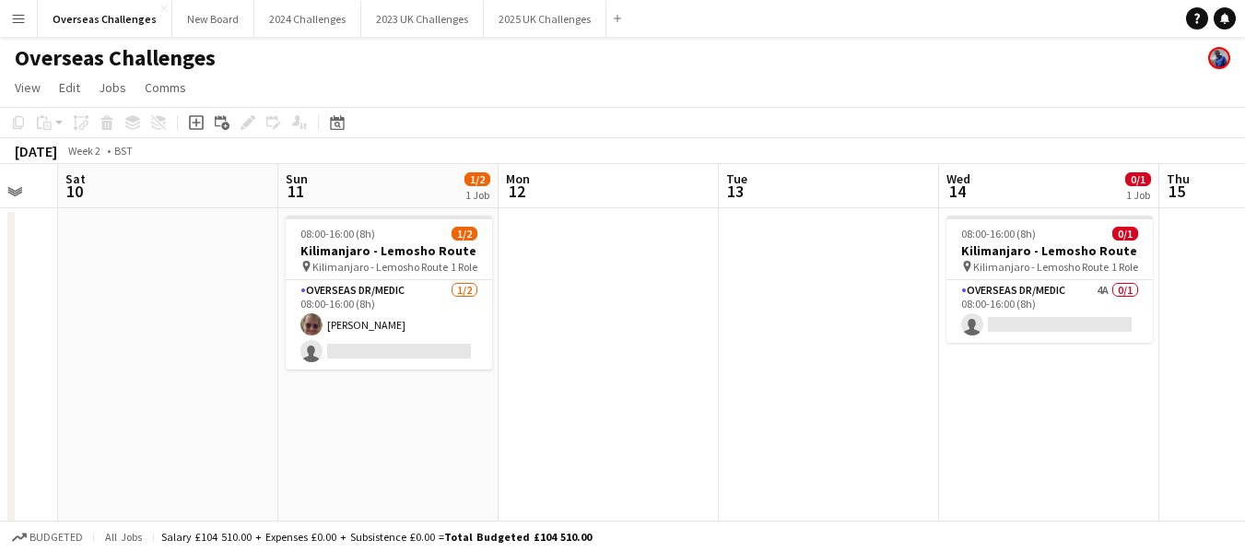
scroll to position [0, 711]
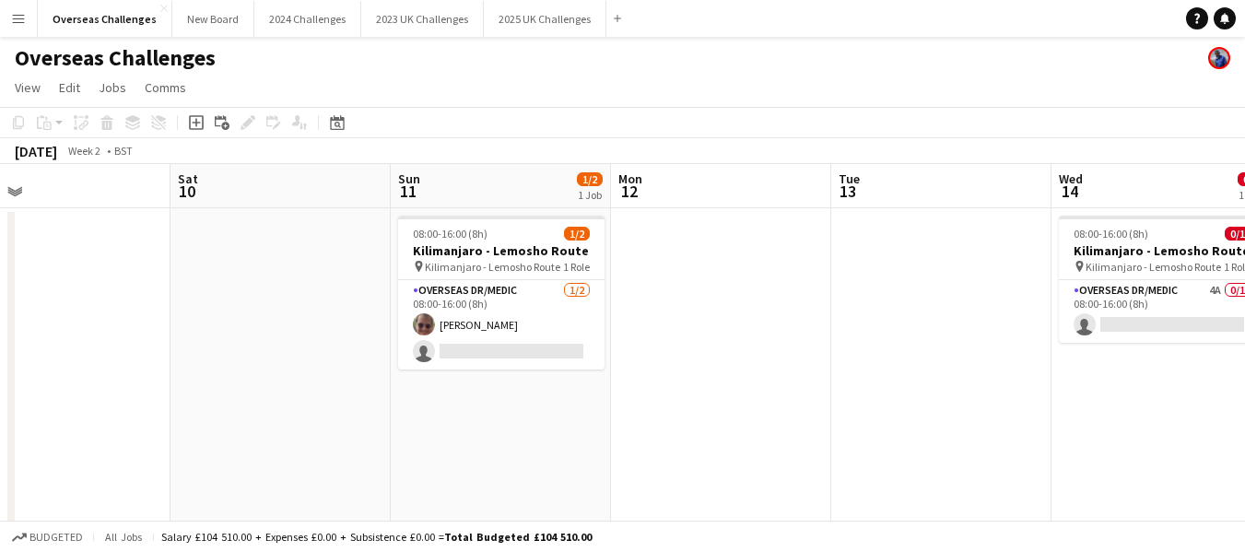
drag, startPoint x: 1079, startPoint y: 286, endPoint x: 0, endPoint y: 371, distance: 1082.8
click at [0, 371] on app-calendar-viewport "Tue 6 Wed 7 Thu 8 Fri 9 Sat 10 Sun 11 1/2 1 Job Mon 12 Tue 13 Wed 14 0/1 1 Job …" at bounding box center [622, 531] width 1245 height 735
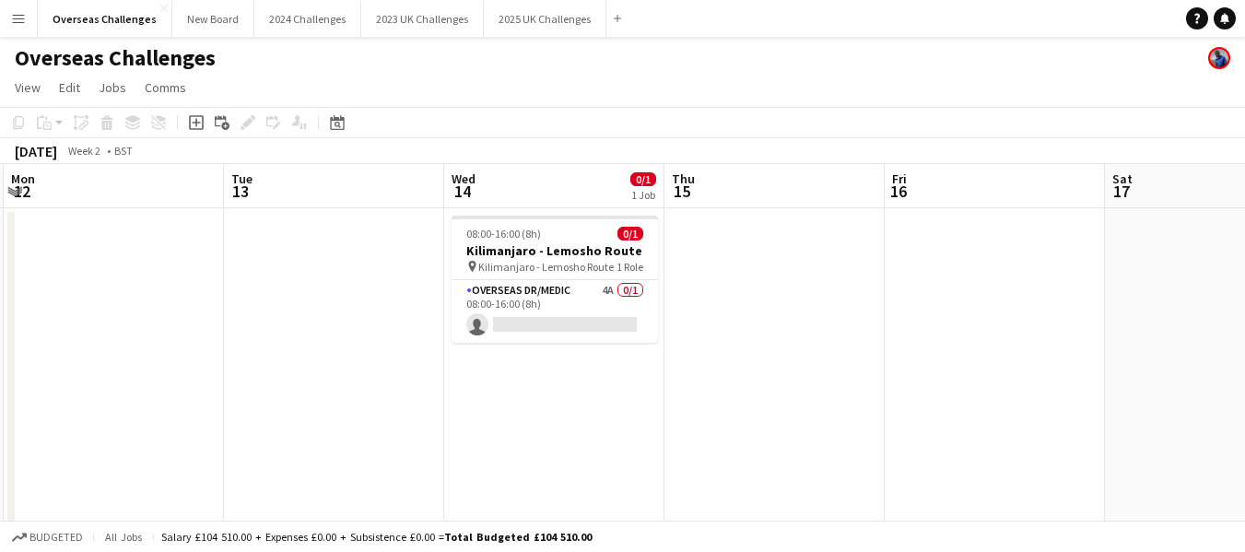
scroll to position [0, 658]
drag, startPoint x: 959, startPoint y: 278, endPoint x: 350, endPoint y: 362, distance: 614.1
click at [350, 362] on app-calendar-viewport "Fri 9 Sat 10 Sun 11 1/2 1 Job Mon 12 Tue 13 Wed 14 0/1 1 Job Thu 15 Fri 16 Sat …" at bounding box center [622, 531] width 1245 height 735
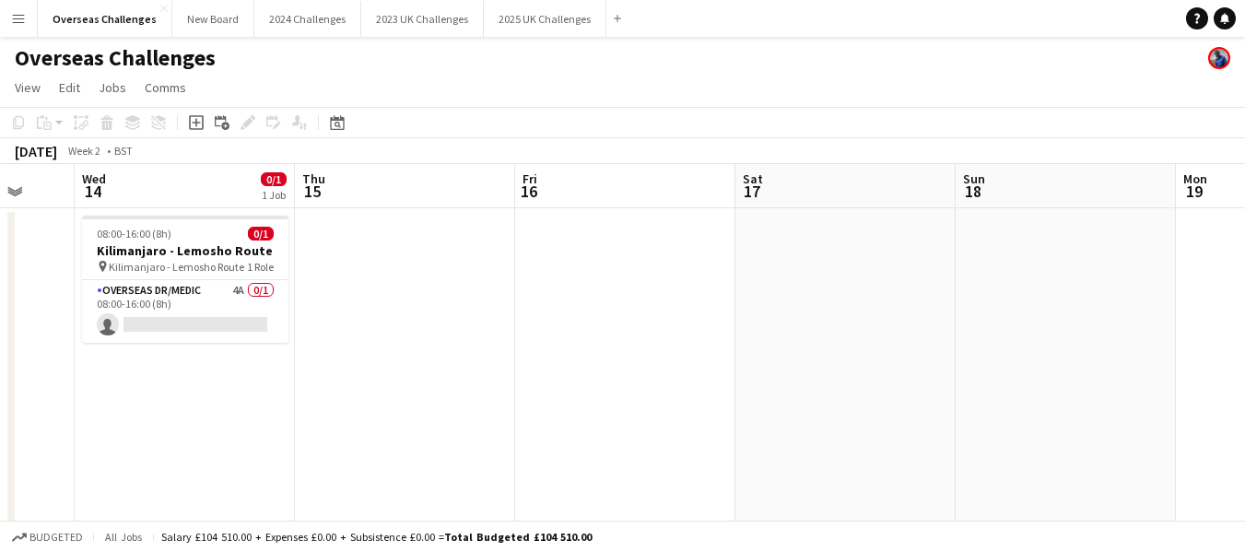
scroll to position [0, 735]
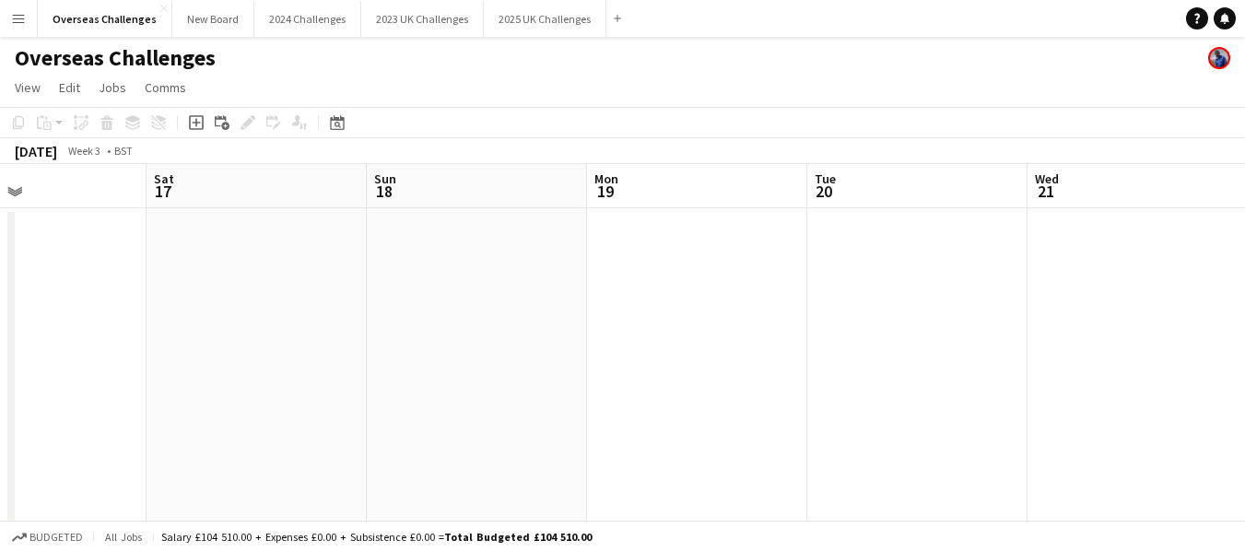
drag, startPoint x: 958, startPoint y: 283, endPoint x: 0, endPoint y: 421, distance: 967.7
click at [0, 421] on app-calendar-viewport "Tue 13 Wed 14 0/1 1 Job Thu 15 Fri 16 Sat 17 Sun 18 Mon 19 Tue 20 Wed 21 Thu 22…" at bounding box center [622, 531] width 1245 height 735
drag, startPoint x: 1093, startPoint y: 277, endPoint x: 3, endPoint y: 376, distance: 1095.0
click at [3, 376] on app-calendar-viewport "Sat 17 Sun 18 Mon 19 Tue 20 Wed 21 Thu 22 Fri 23 Sat 24 Sun 25 Mon 26 Tue 27" at bounding box center [622, 531] width 1245 height 735
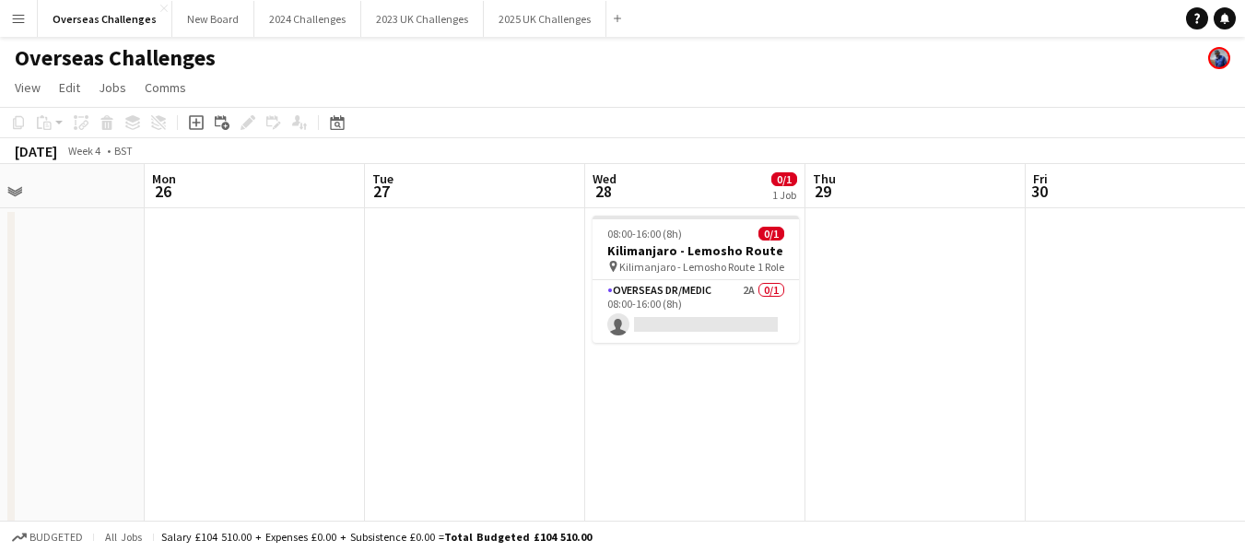
scroll to position [0, 763]
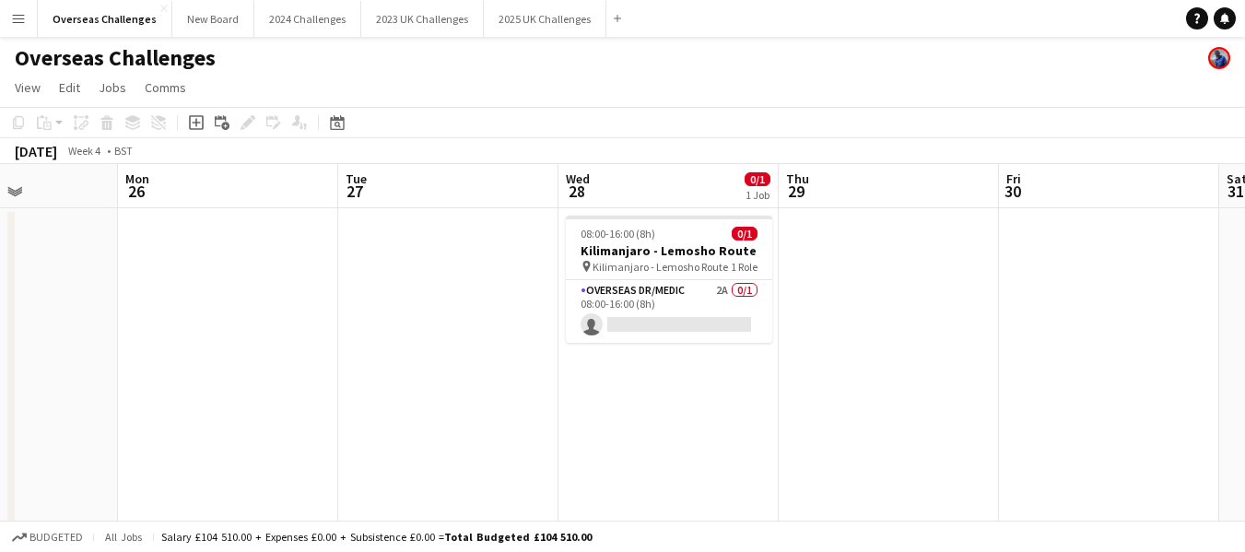
drag, startPoint x: 1149, startPoint y: 249, endPoint x: 229, endPoint y: 321, distance: 923.7
click at [229, 321] on app-calendar-viewport "Thu 22 Fri 23 Sat 24 Sun 25 Mon 26 Tue 27 Wed 28 0/1 1 Job Thu 29 Fri 30 Sat 31…" at bounding box center [622, 531] width 1245 height 735
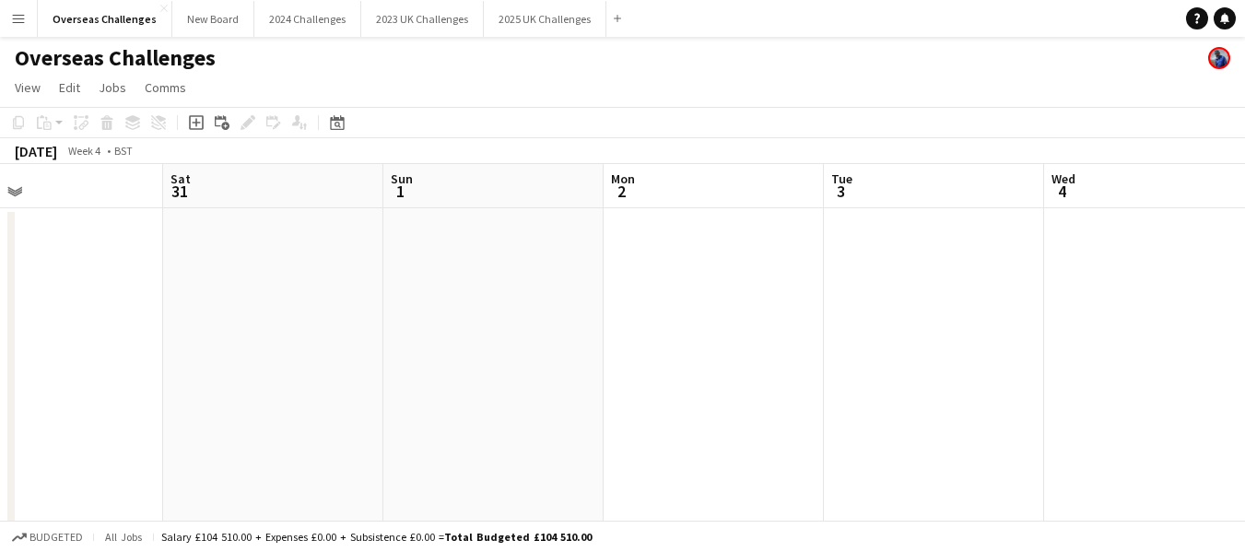
scroll to position [0, 669]
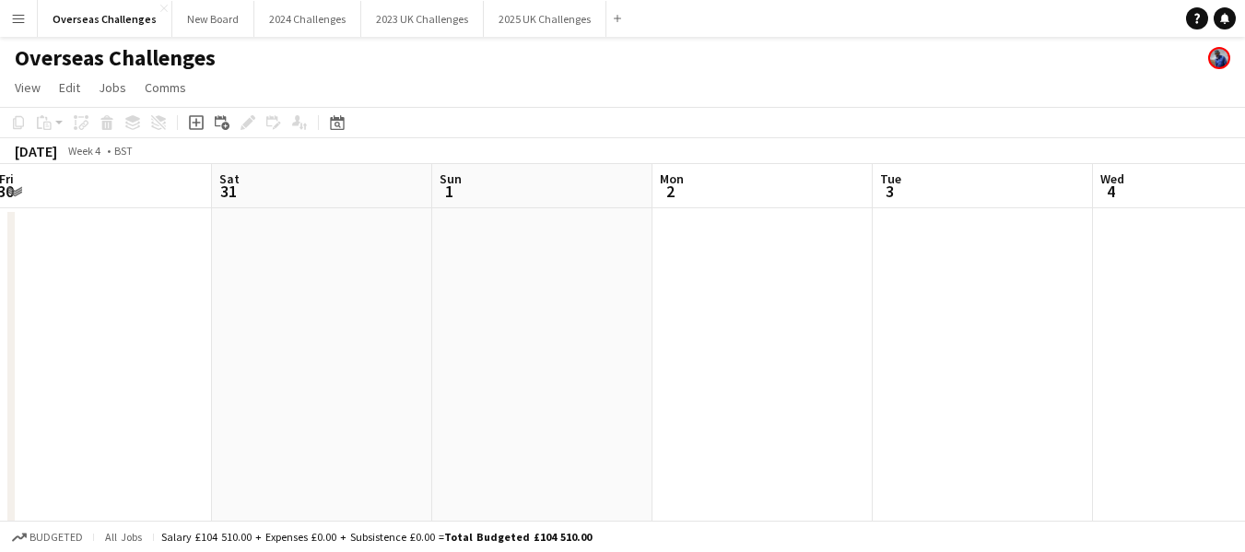
drag, startPoint x: 1013, startPoint y: 277, endPoint x: 114, endPoint y: 325, distance: 900.1
click at [114, 325] on app-calendar-viewport "Tue 27 Wed 28 0/1 1 Job Thu 29 Fri 30 Sat 31 Sun 1 Mon 2 Tue 3 Wed 4 Thu 5 Fri …" at bounding box center [622, 531] width 1245 height 735
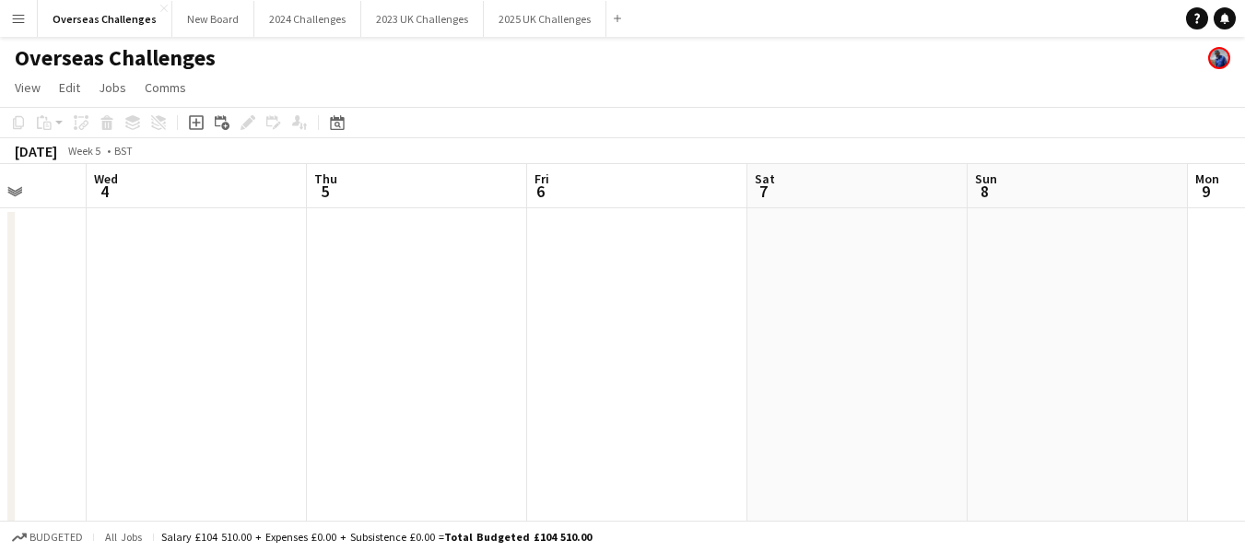
scroll to position [0, 673]
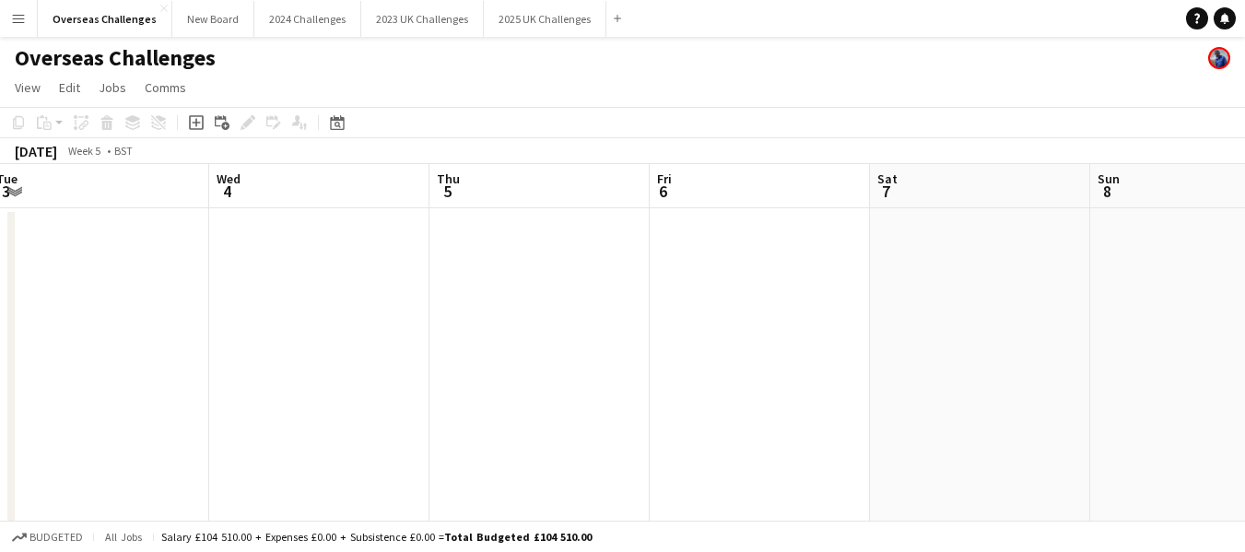
drag, startPoint x: 1137, startPoint y: 252, endPoint x: 32, endPoint y: 306, distance: 1106.6
click at [32, 306] on app-calendar-viewport "Sat 31 Sun 1 Mon 2 Tue 3 Wed 4 Thu 5 Fri 6 Sat 7 Sun 8 Mon 9 Tue 10" at bounding box center [622, 531] width 1245 height 735
drag, startPoint x: 1145, startPoint y: 282, endPoint x: 279, endPoint y: 357, distance: 868.8
click at [279, 357] on app-calendar-viewport "Thu 5 Fri 6 Sat 7 Sun 8 Mon 9 Tue 10 Wed 11 Thu 12 Fri 13 Sat 14 Sun 15" at bounding box center [622, 531] width 1245 height 735
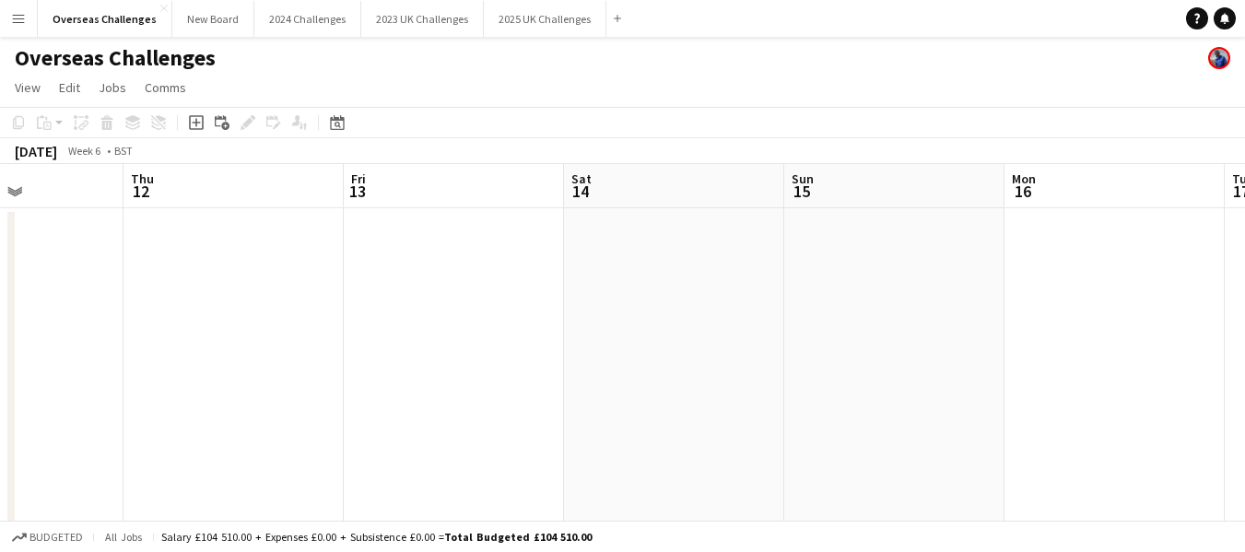
drag, startPoint x: 949, startPoint y: 285, endPoint x: 186, endPoint y: 355, distance: 765.5
click at [186, 355] on app-calendar-viewport "Sun 8 Mon 9 Tue 10 Wed 11 Thu 12 Fri 13 Sat 14 Sun 15 Mon 16 Tue 17 Wed 18" at bounding box center [622, 531] width 1245 height 735
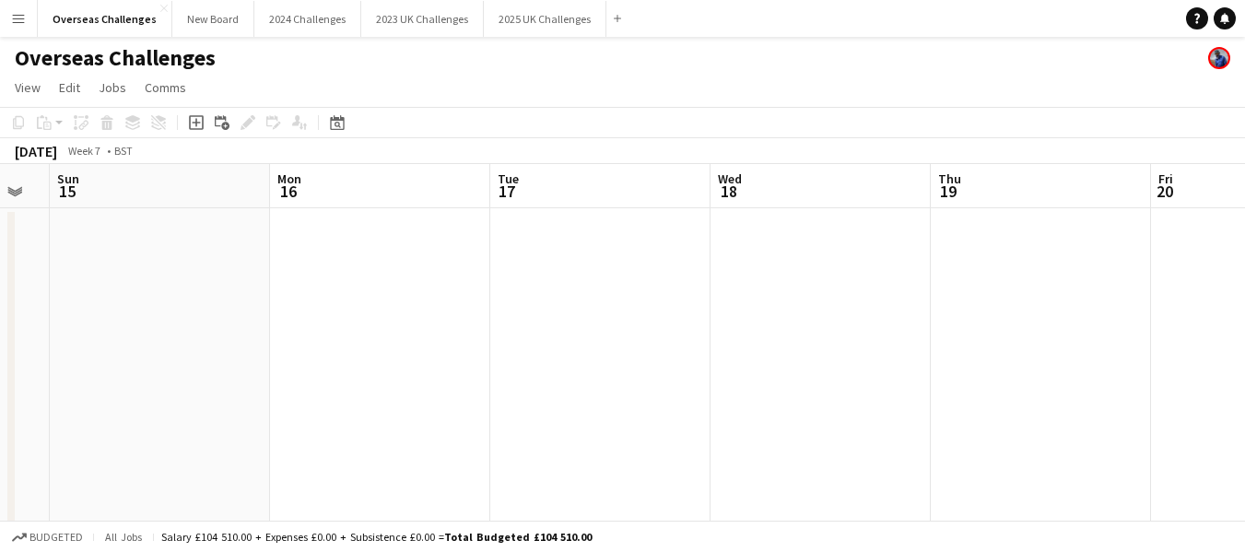
drag, startPoint x: 852, startPoint y: 301, endPoint x: 143, endPoint y: 328, distance: 709.4
click at [135, 327] on app-calendar-viewport "Thu 12 Fri 13 Sat 14 Sun 15 Mon 16 Tue 17 Wed 18 Thu 19 Fri 20 Sat 21 Sun 22" at bounding box center [622, 531] width 1245 height 735
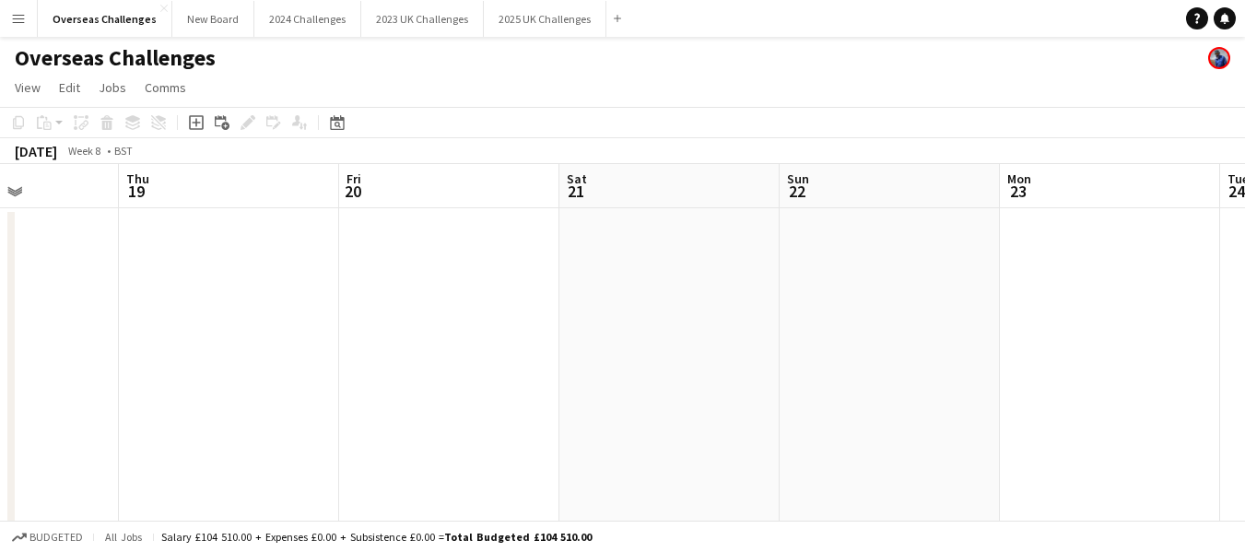
drag, startPoint x: 442, startPoint y: 280, endPoint x: 550, endPoint y: 302, distance: 111.0
click at [161, 301] on app-calendar-viewport "Mon 16 Tue 17 Wed 18 Thu 19 Fri 20 Sat 21 Sun 22 Mon 23 Tue 24 Wed 25 Thu 26" at bounding box center [622, 531] width 1245 height 735
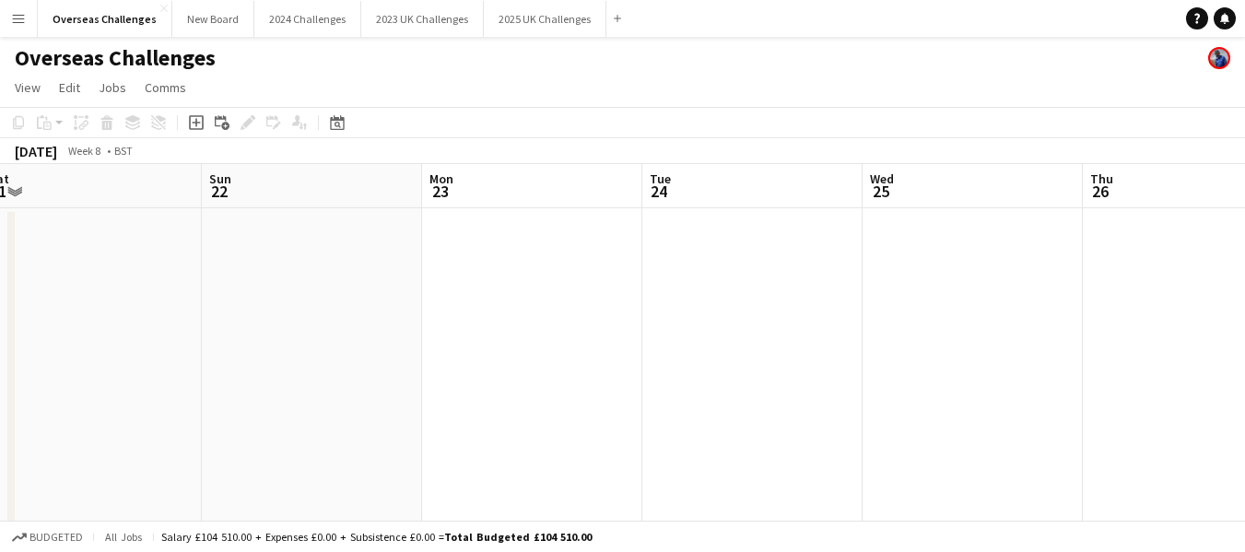
scroll to position [0, 633]
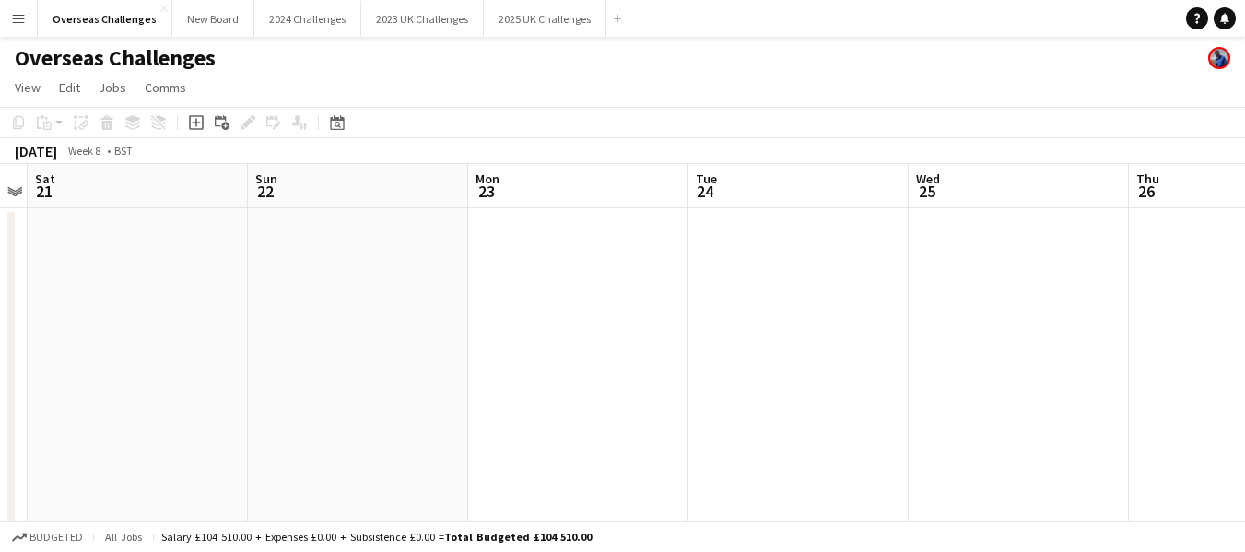
drag, startPoint x: 768, startPoint y: 305, endPoint x: 238, endPoint y: 312, distance: 530.1
click at [238, 312] on app-calendar-viewport "Wed 18 Thu 19 Fri 20 Sat 21 Sun 22 Mon 23 Tue 24 Wed 25 Thu 26 Fri 27 Sat 28 2/…" at bounding box center [622, 531] width 1245 height 735
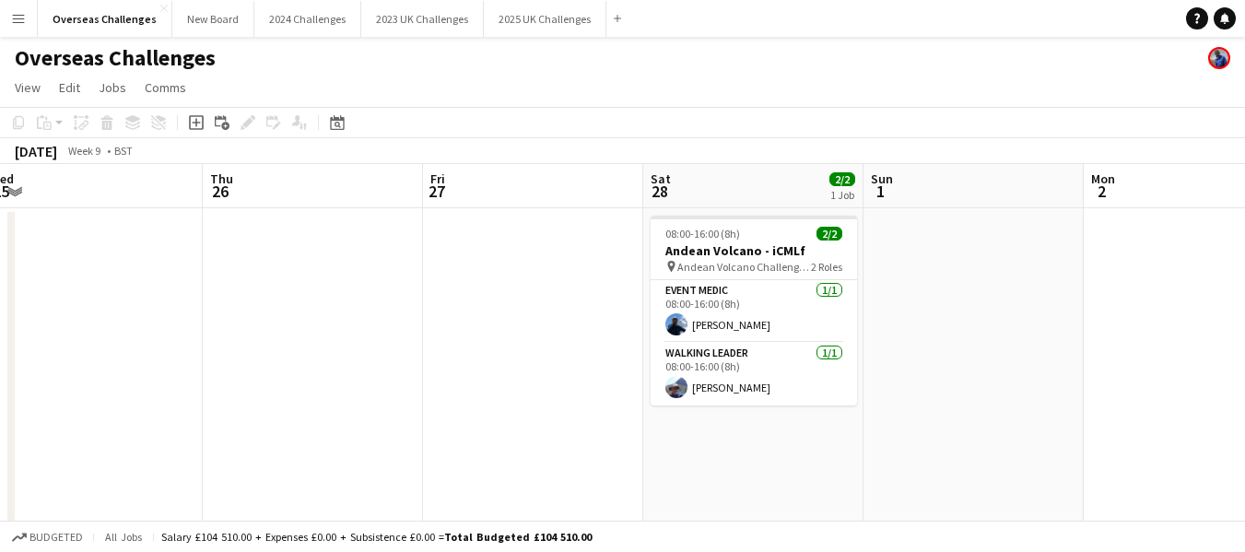
scroll to position [0, 699]
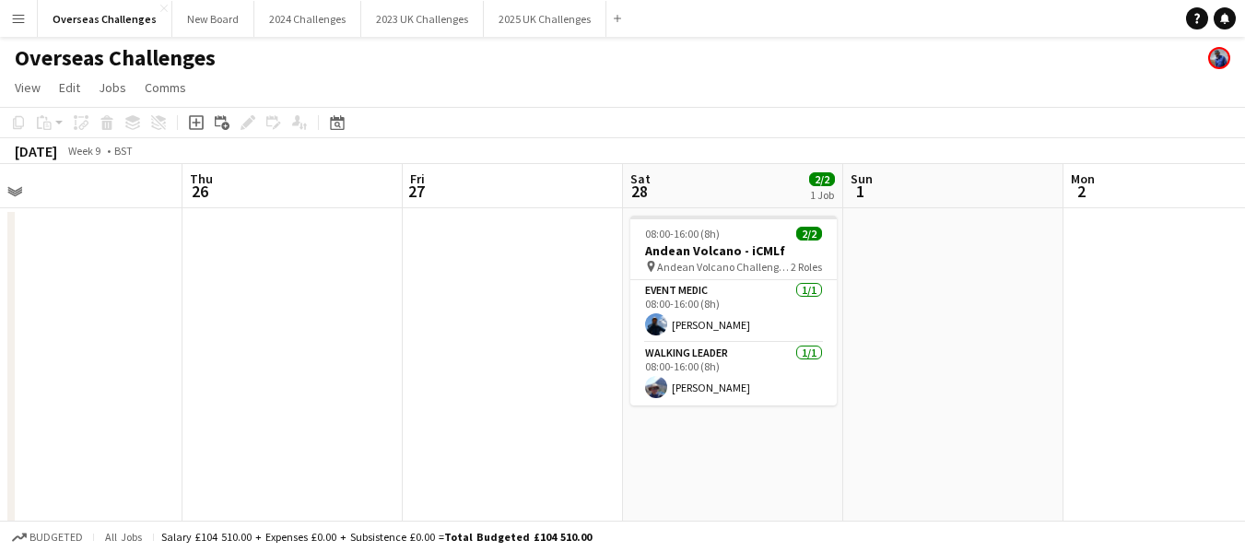
drag, startPoint x: 1154, startPoint y: 230, endPoint x: 207, endPoint y: 276, distance: 947.8
click at [207, 276] on app-calendar-viewport "Sun 22 Mon 23 Tue 24 Wed 25 Thu 26 Fri 27 Sat 28 2/2 1 Job Sun 1 Mon 2 Tue 3 We…" at bounding box center [622, 531] width 1245 height 735
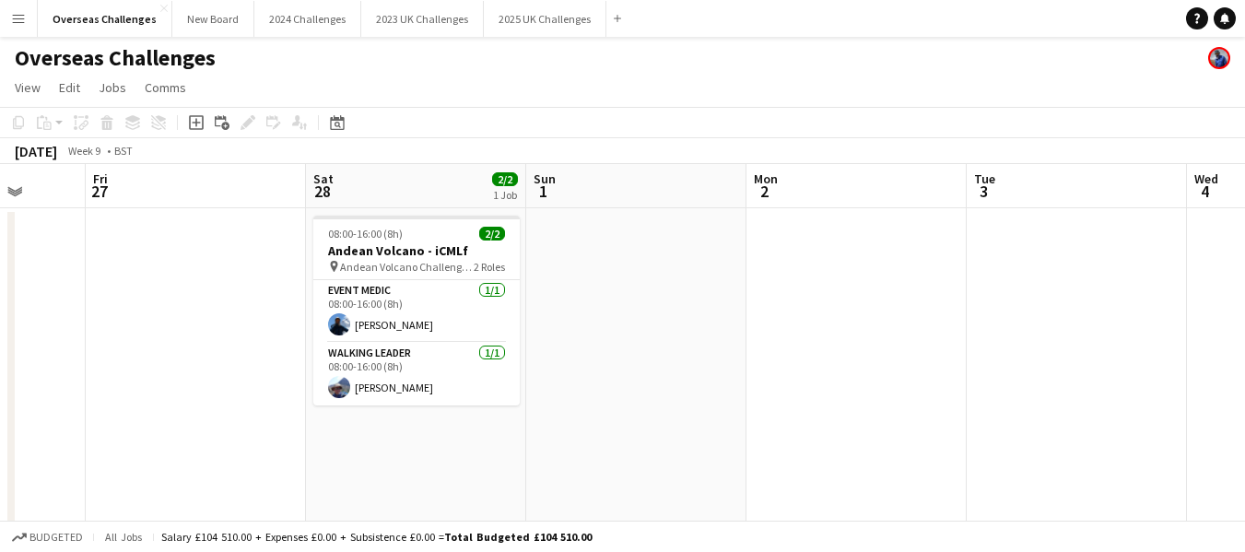
scroll to position [0, 737]
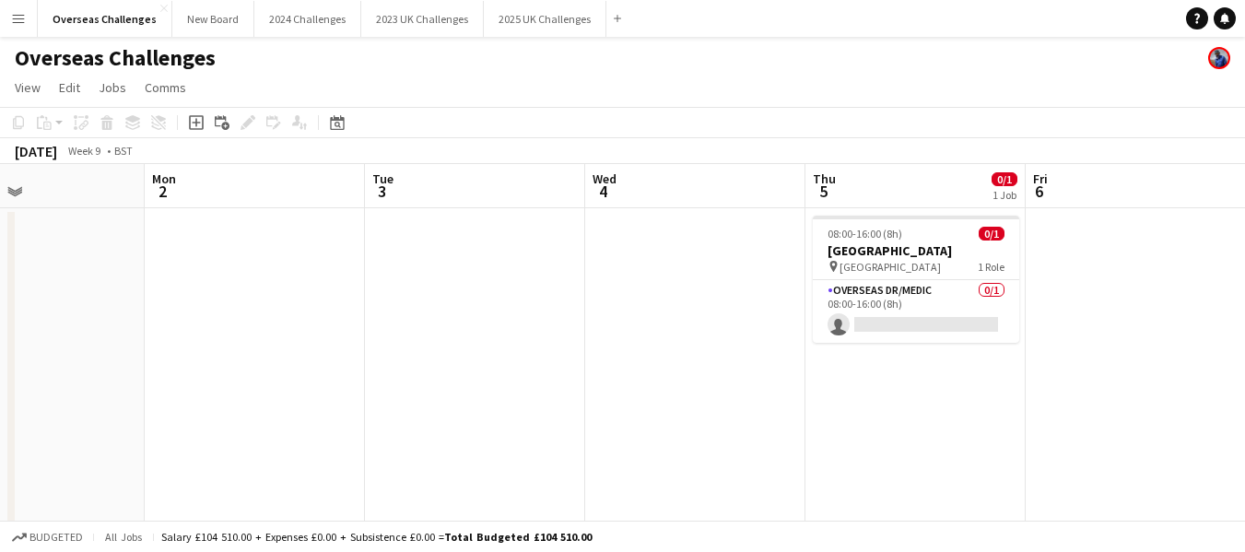
drag, startPoint x: 1135, startPoint y: 256, endPoint x: 216, endPoint y: 296, distance: 919.9
click at [216, 296] on app-calendar-viewport "Thu 26 Fri 27 Sat 28 2/2 1 Job Sun 1 Mon 2 Tue 3 Wed 4 Thu 5 0/1 1 Job Fri 6 Sa…" at bounding box center [622, 531] width 1245 height 735
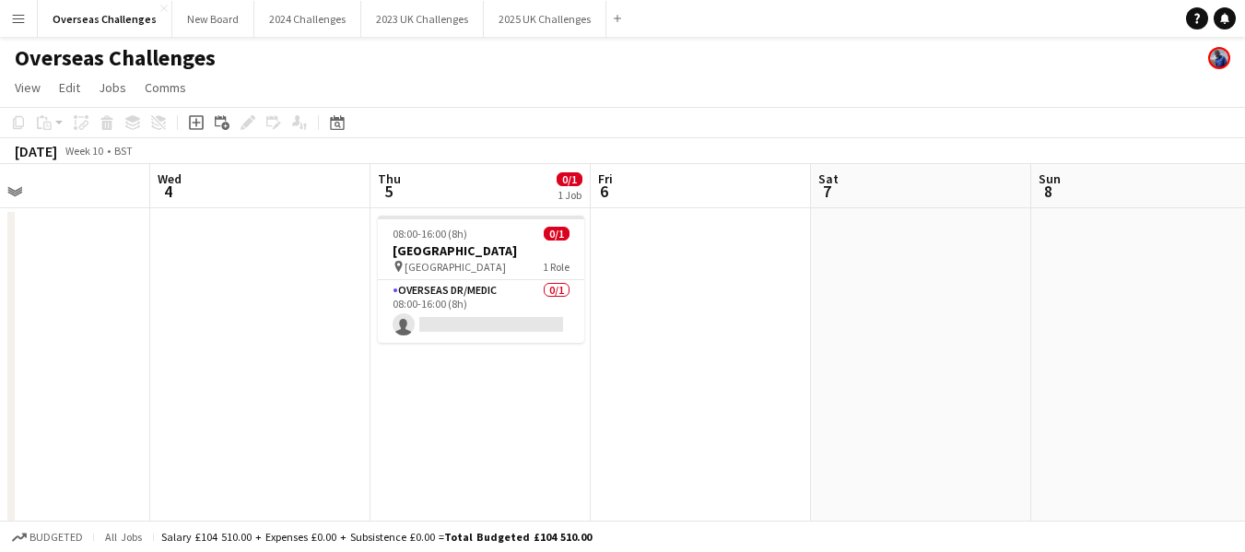
scroll to position [0, 473]
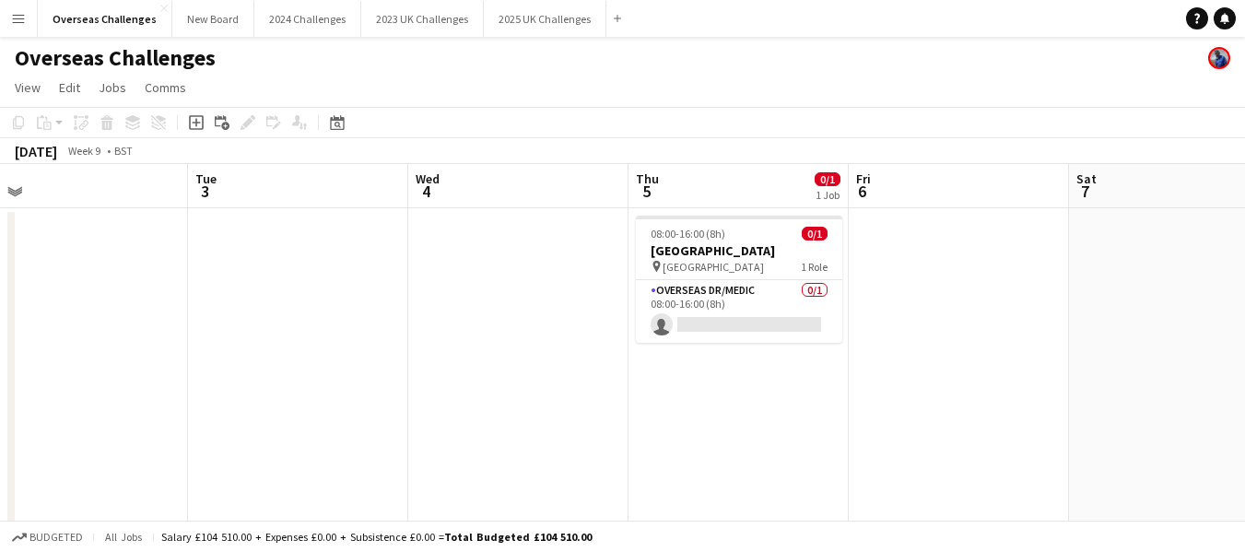
drag, startPoint x: 618, startPoint y: 278, endPoint x: 0, endPoint y: 317, distance: 618.8
click at [0, 317] on app-calendar-viewport "Sat 28 2/2 1 Job Sun 1 Mon 2 Tue 3 Wed 4 Thu 5 0/1 1 Job Fri 6 Sat 7 Sun 8 Mon …" at bounding box center [622, 531] width 1245 height 735
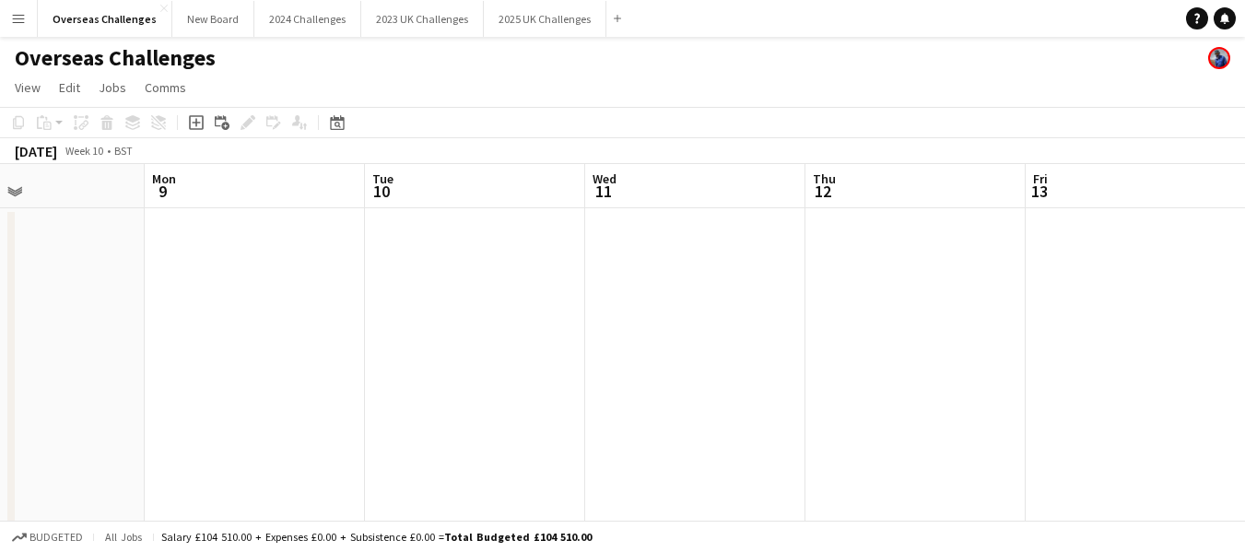
scroll to position [0, 735]
drag, startPoint x: 1143, startPoint y: 265, endPoint x: 0, endPoint y: 334, distance: 1145.1
click at [0, 334] on app-calendar-viewport "Fri 6 Sat 7 Sun 8 Mon 9 Tue 10 Wed 11 Thu 12 Fri 13 Sat 14 Sun 15 Mon 16" at bounding box center [622, 531] width 1245 height 735
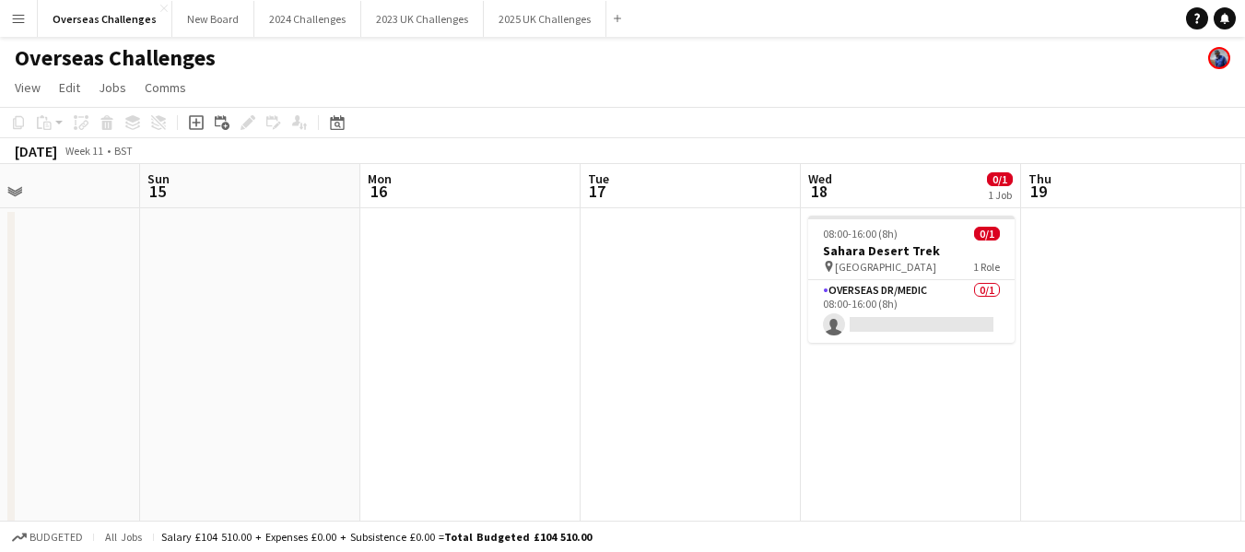
scroll to position [0, 769]
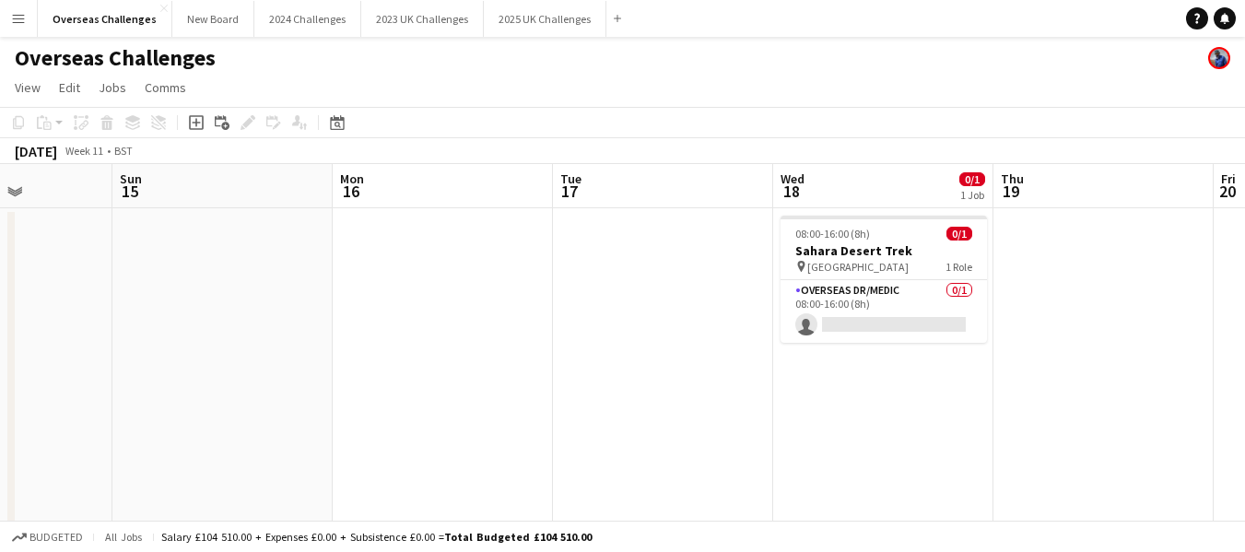
drag, startPoint x: 1136, startPoint y: 264, endPoint x: 0, endPoint y: 303, distance: 1136.3
click at [0, 303] on app-calendar-viewport "Wed 11 Thu 12 Fri 13 Sat 14 Sun 15 Mon 16 Tue 17 Wed 18 0/1 1 Job Thu 19 Fri 20…" at bounding box center [622, 531] width 1245 height 735
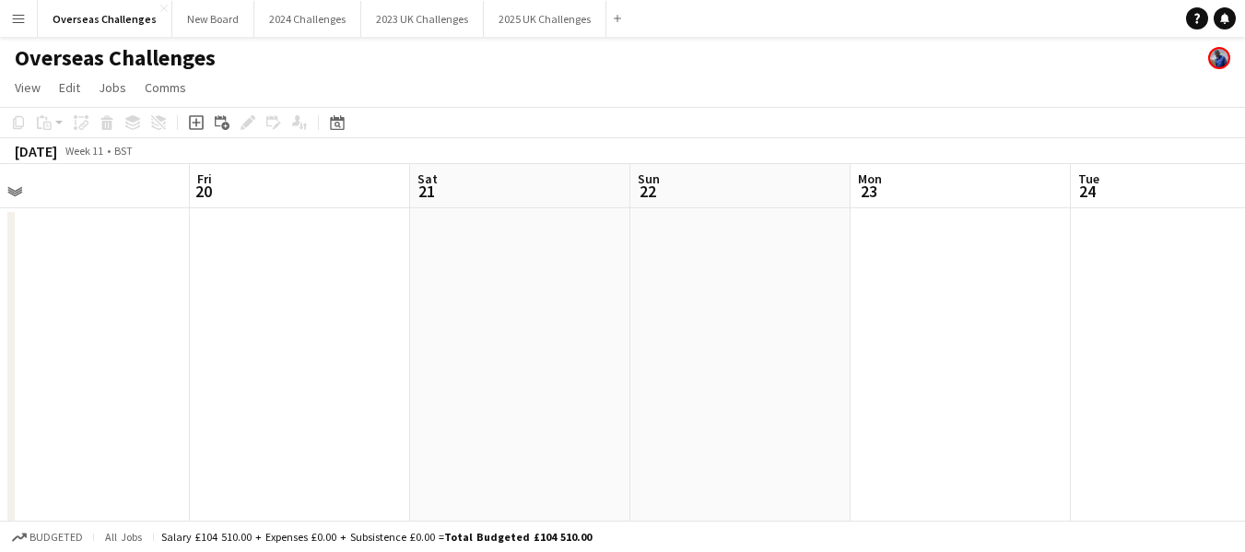
scroll to position [0, 627]
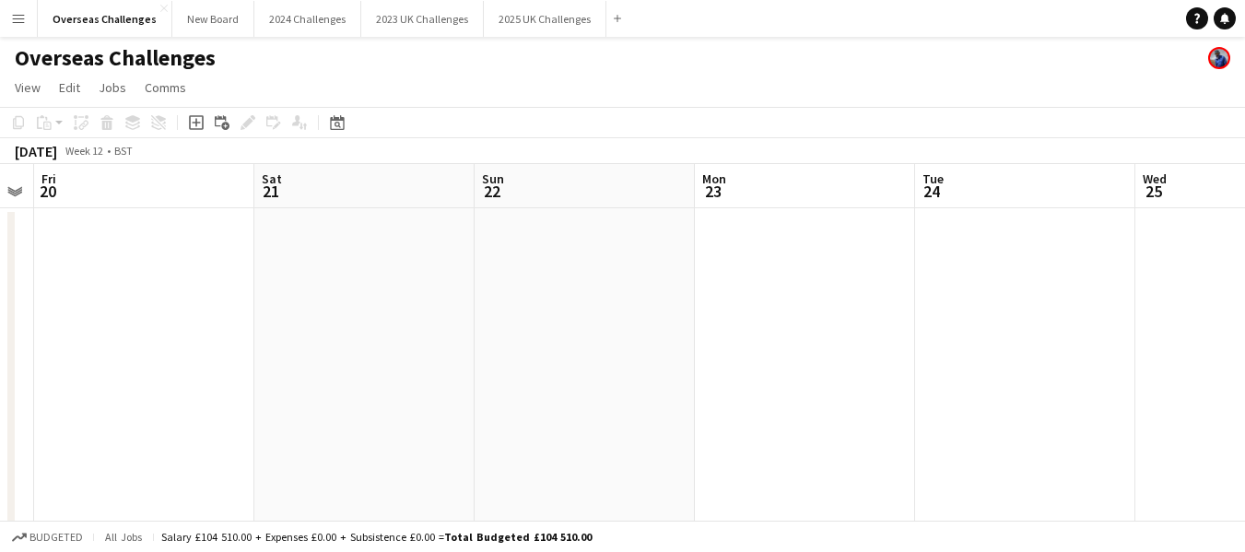
drag, startPoint x: 1125, startPoint y: 266, endPoint x: 7, endPoint y: 274, distance: 1117.2
click at [0, 277] on app-calendar-viewport "Tue 17 Wed 18 0/1 1 Job Thu 19 Fri 20 Sat 21 Sun 22 Mon 23 Tue 24 Wed 25 Thu 26…" at bounding box center [622, 531] width 1245 height 735
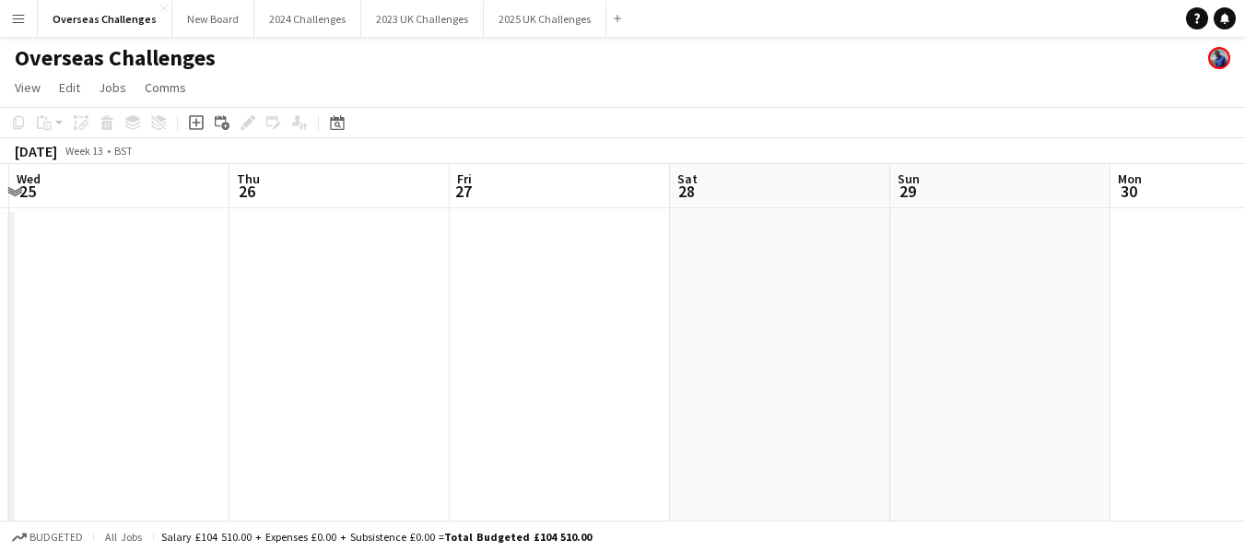
drag, startPoint x: 1179, startPoint y: 263, endPoint x: 53, endPoint y: 304, distance: 1127.2
click at [53, 304] on app-calendar-viewport "Sun 22 Mon 23 Tue 24 Wed 25 Thu 26 Fri 27 Sat 28 Sun 29 Mon 30 Tue 31 Wed 1" at bounding box center [622, 531] width 1245 height 735
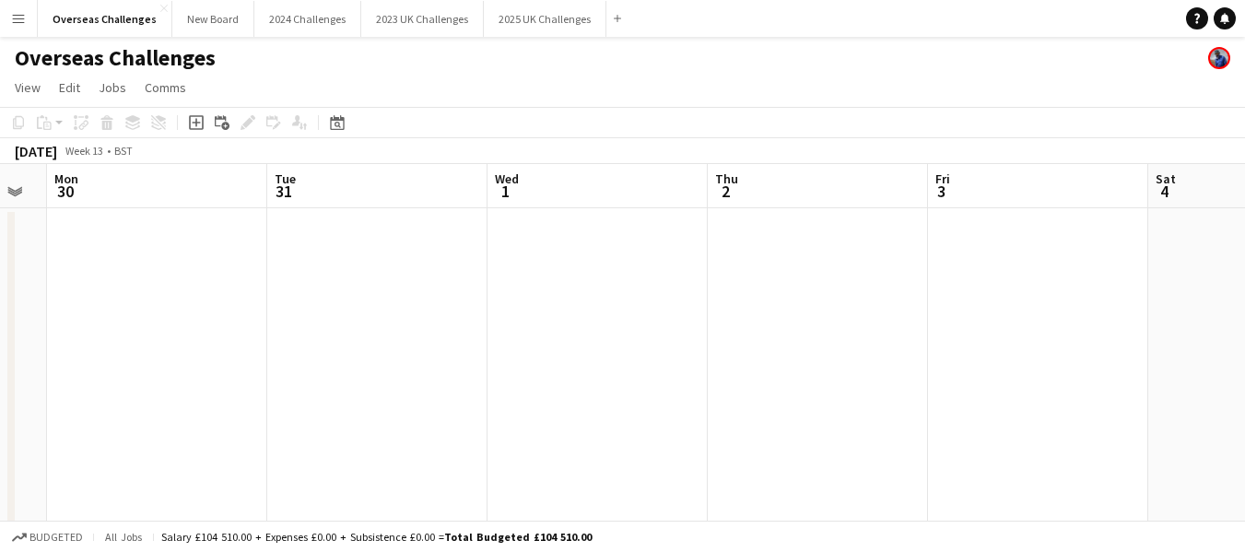
drag, startPoint x: 1064, startPoint y: 257, endPoint x: 572, endPoint y: 347, distance: 499.4
click at [6, 418] on app-calendar-viewport "Fri 27 Sat 28 Sun 29 Mon 30 Tue 31 Wed 1 Thu 2 Fri 3 Sat 4 Sun 5 Mon 6" at bounding box center [622, 531] width 1245 height 735
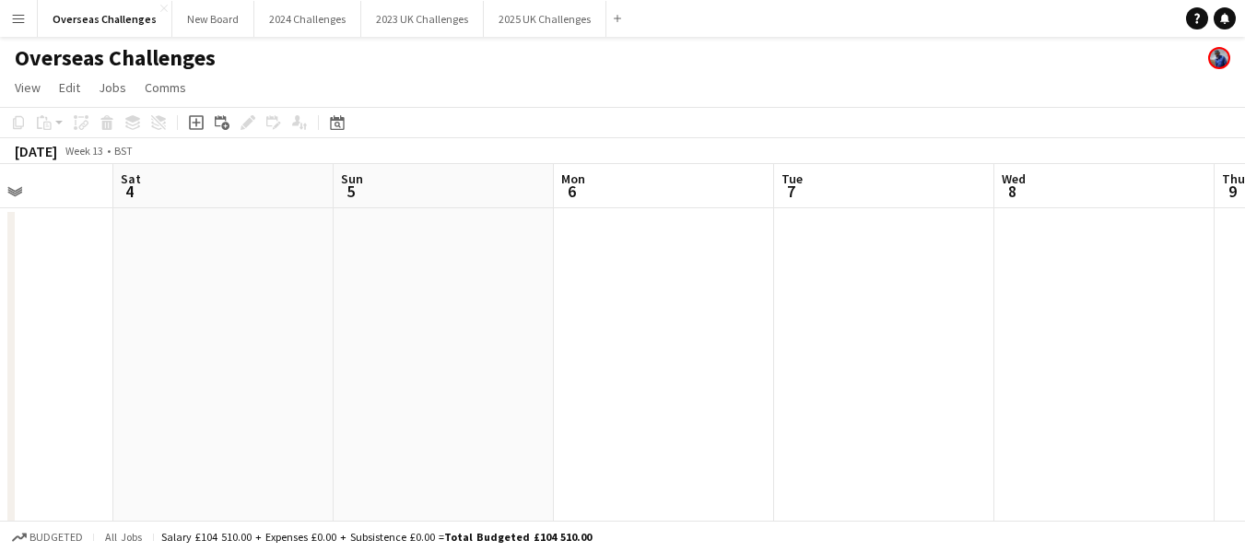
drag
click at [1, 443] on app-calendar-viewport "Tue 31 Wed 1 Thu 2 Fri 3 Sat 4 Sun 5 Mon 6 Tue 7 Wed 8 Thu 9 Fri 10" at bounding box center [622, 531] width 1245 height 735
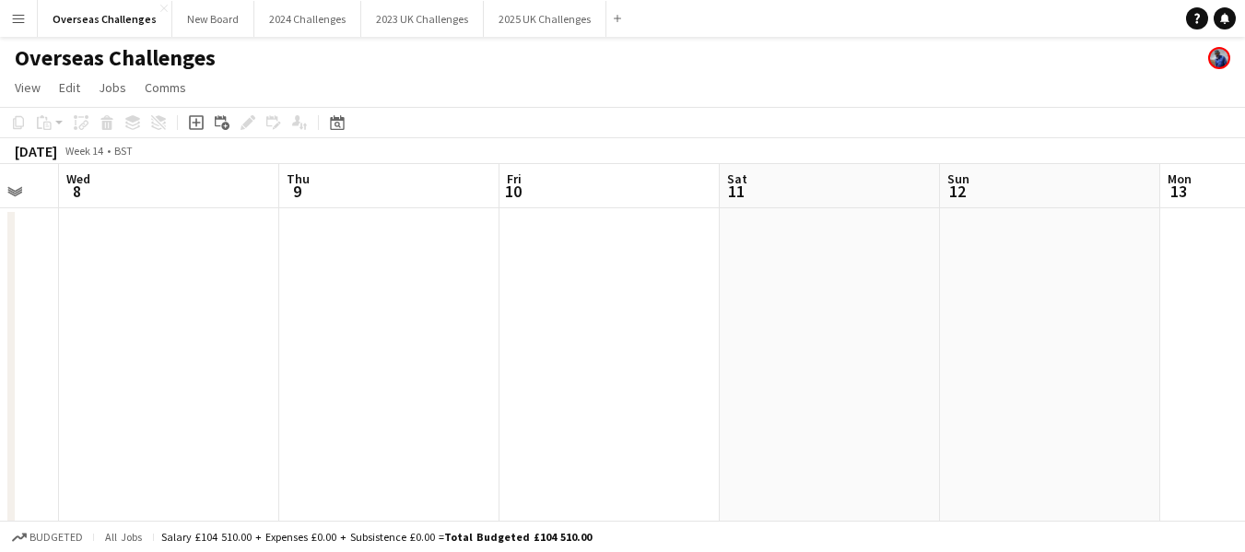
click at [108, 456] on app-calendar-viewport "Sun 5 Mon 6 Tue 7 Wed 8 Thu 9 Fri 10 Sat 11 Sun 12 Mon 13 Tue 14 Wed 15" at bounding box center [622, 531] width 1245 height 735
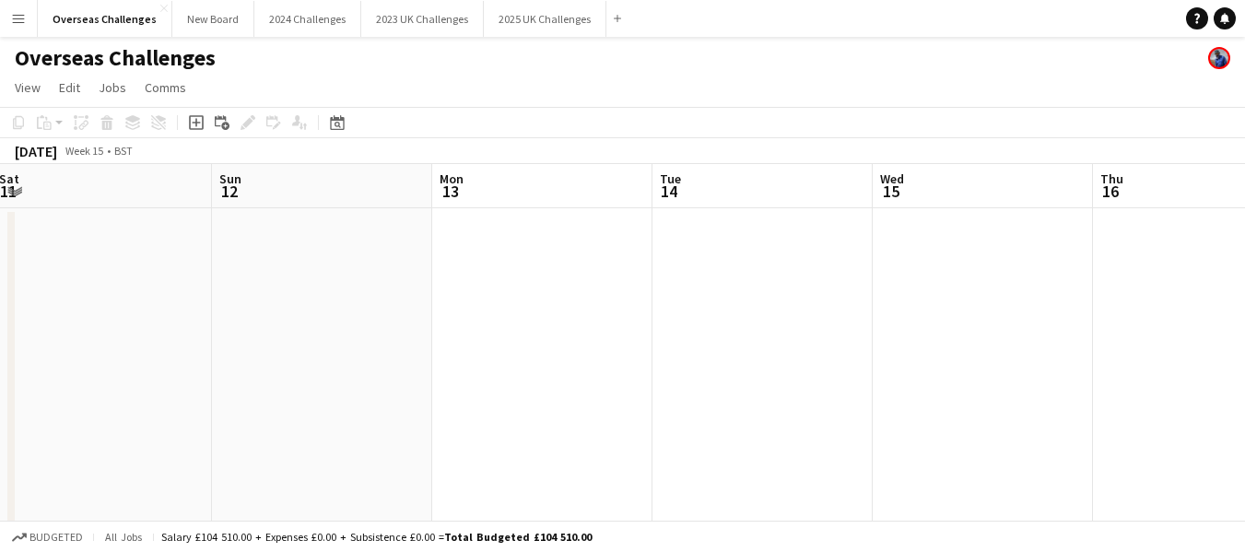
click at [101, 430] on app-calendar-viewport "Wed 8 Thu 9 Fri 10 Sat 11 Sun 12 Mon 13 Tue 14 Wed 15 Thu 16 Fri 17 Sat 18" at bounding box center [622, 531] width 1245 height 735
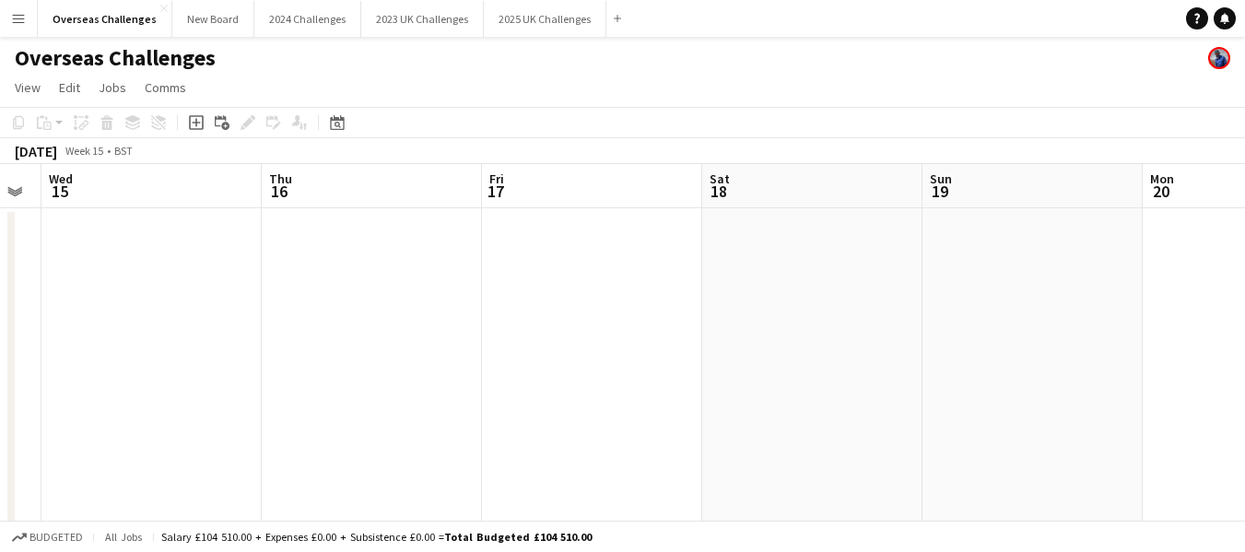
scroll to position [0, 701]
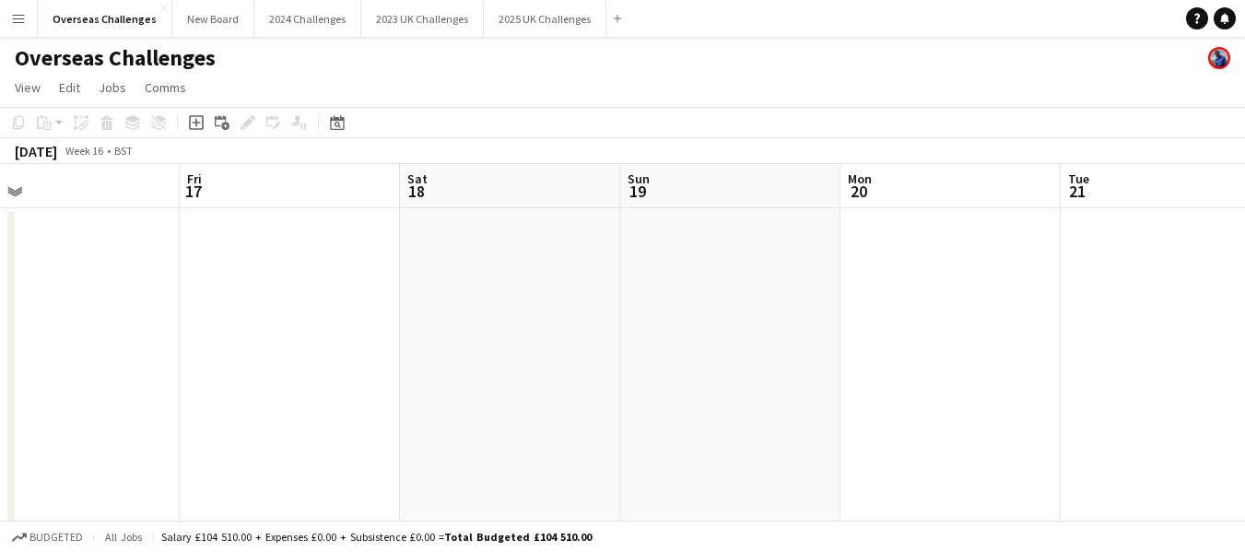
drag, startPoint x: 1128, startPoint y: 277, endPoint x: 214, endPoint y: 385, distance: 920.7
click at [214, 385] on app-calendar-viewport "Mon 13 Tue 14 Wed 15 Thu 16 Fri 17 Sat 18 Sun 19 Mon 20 Tue 21 Wed 22 Thu 23" at bounding box center [622, 531] width 1245 height 735
drag, startPoint x: 1026, startPoint y: 284, endPoint x: 143, endPoint y: 387, distance: 889.1
click at [143, 387] on app-calendar-viewport "Fri 17 Sat 18 Sun 19 Mon 20 Tue 21 Wed 22 Thu 23 Fri 24 Sat 25 Sun 26 Mon 27" at bounding box center [622, 531] width 1245 height 735
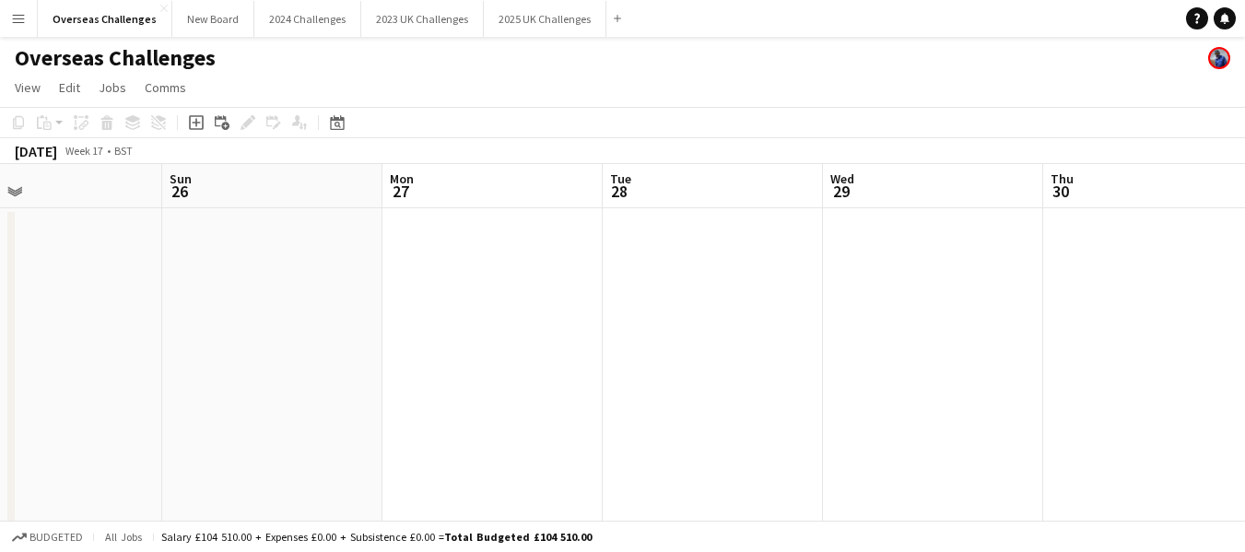
scroll to position [0, 716]
drag, startPoint x: 1143, startPoint y: 260, endPoint x: 291, endPoint y: 345, distance: 855.9
click at [29, 379] on app-calendar-viewport "Wed 22 Thu 23 Fri 24 Sat 25 Sun 26 Mon 27 Tue 28 Wed 29 Thu 30 Fri 1 Sat 2" at bounding box center [622, 531] width 1245 height 735
drag, startPoint x: 1121, startPoint y: 265, endPoint x: 203, endPoint y: 371, distance: 924.1
click at [203, 371] on app-calendar-viewport "Sun 26 Mon 27 Tue 28 Wed 29 Thu 30 Fri 1 Sat 2 Sun 3 Mon 4 Tue 5 Wed 6" at bounding box center [622, 531] width 1245 height 735
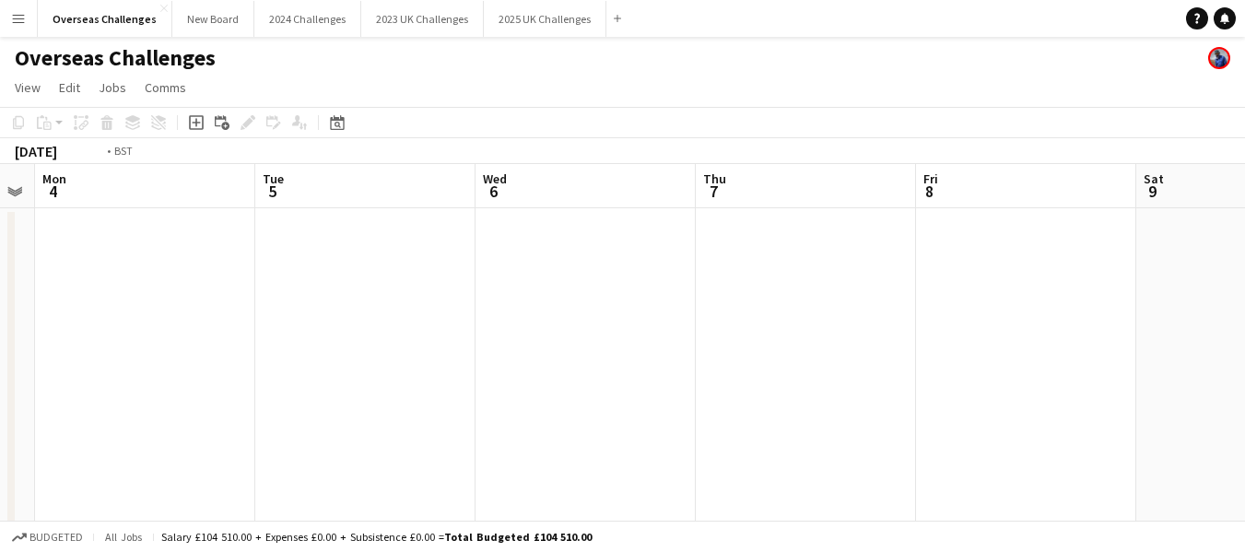
drag, startPoint x: 1015, startPoint y: 307, endPoint x: 0, endPoint y: 359, distance: 1016.2
click at [0, 359] on app-calendar-viewport "Fri 1 Sat 2 Sun 3 Mon 4 Tue 5 Wed 6 Thu 7 Fri 8 Sat 9 Sun 10 Mon 11" at bounding box center [622, 531] width 1245 height 735
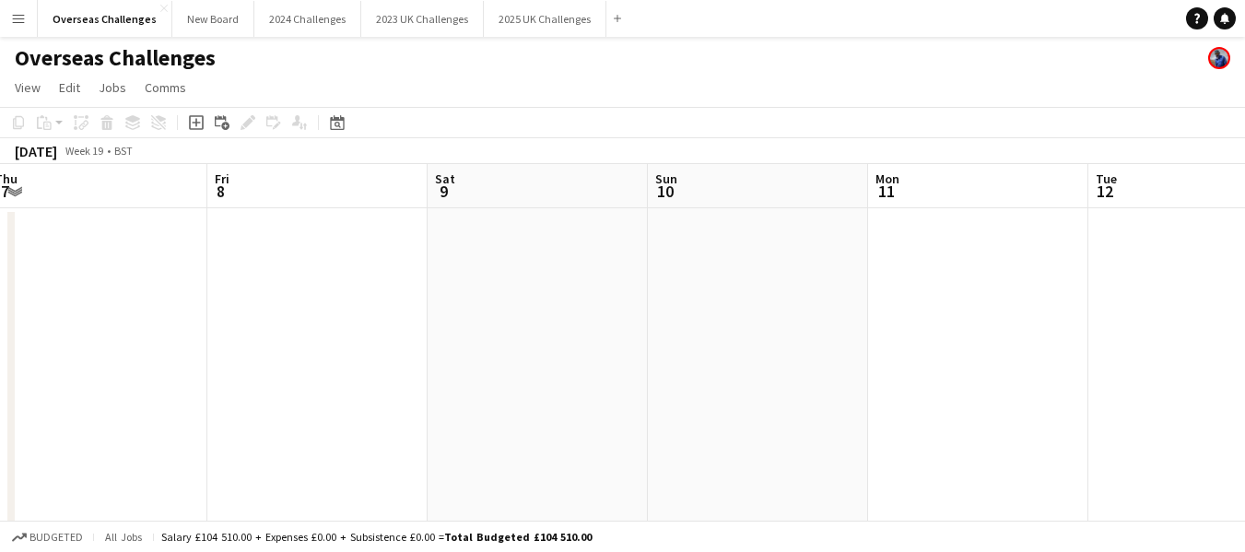
click at [305, 383] on app-calendar-viewport "Mon 4 Tue 5 Wed 6 Thu 7 Fri 8 Sat 9 Sun 10 Mon 11 Tue 12 Wed 13 Thu 14" at bounding box center [622, 531] width 1245 height 735
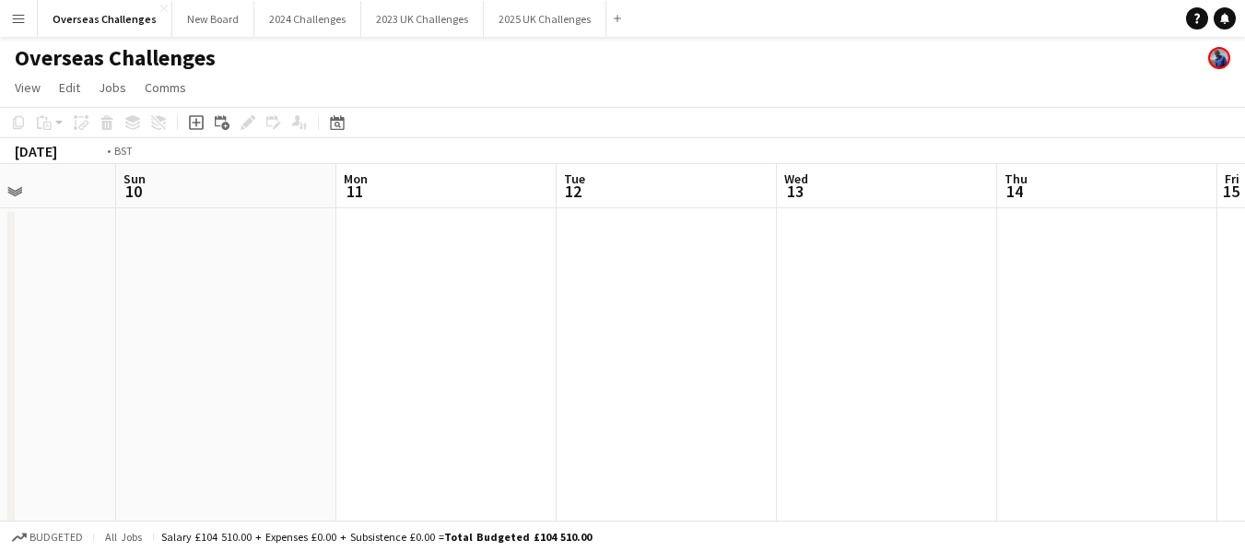
click at [111, 383] on app-calendar-viewport "Thu 7 Fri 8 Sat 9 Sun 10 Mon 11 Tue 12 Wed 13 Thu 14 Fri 15 Sat 16 Sun 17" at bounding box center [622, 531] width 1245 height 735
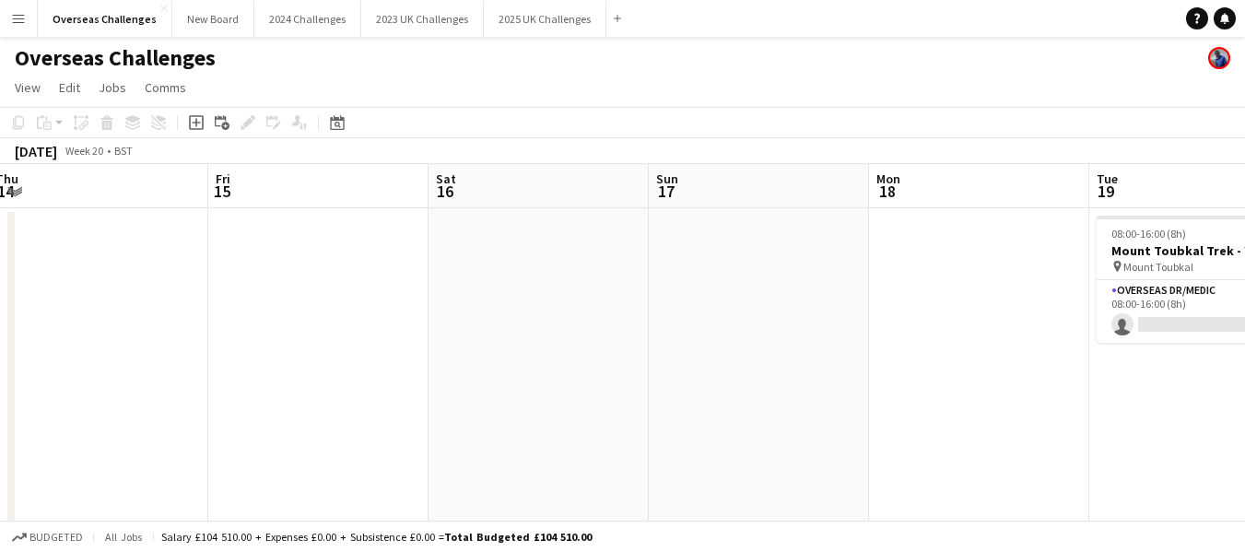
scroll to position [0, 738]
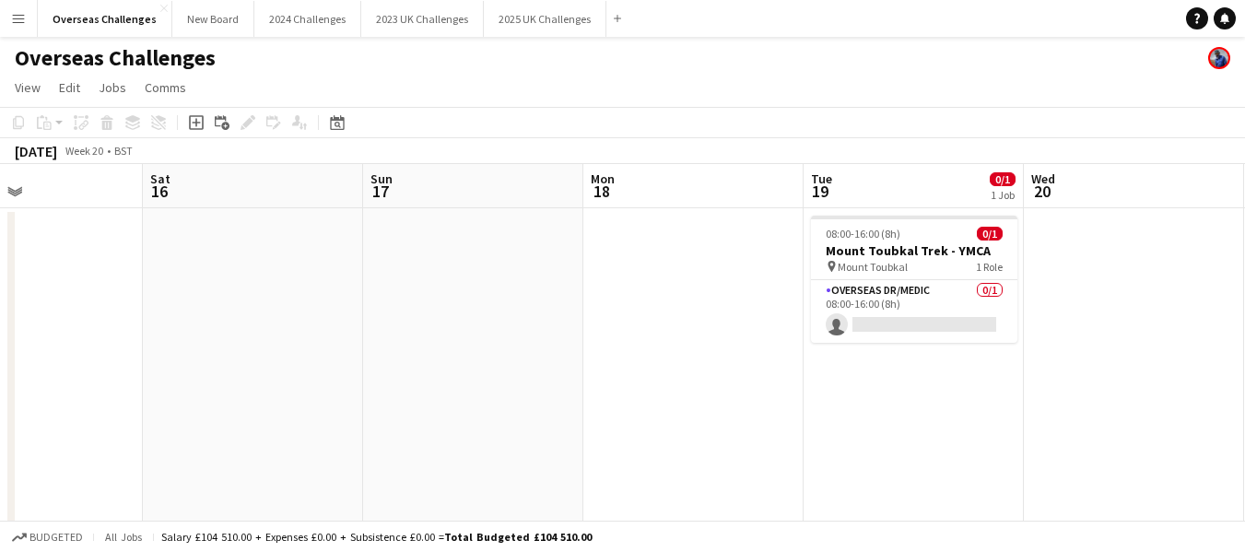
click at [190, 379] on app-calendar-viewport "Tue 12 Wed 13 Thu 14 Fri 15 Sat 16 Sun 17 Mon 18 Tue 19 0/1 1 Job Wed 20 Thu 21…" at bounding box center [622, 531] width 1245 height 735
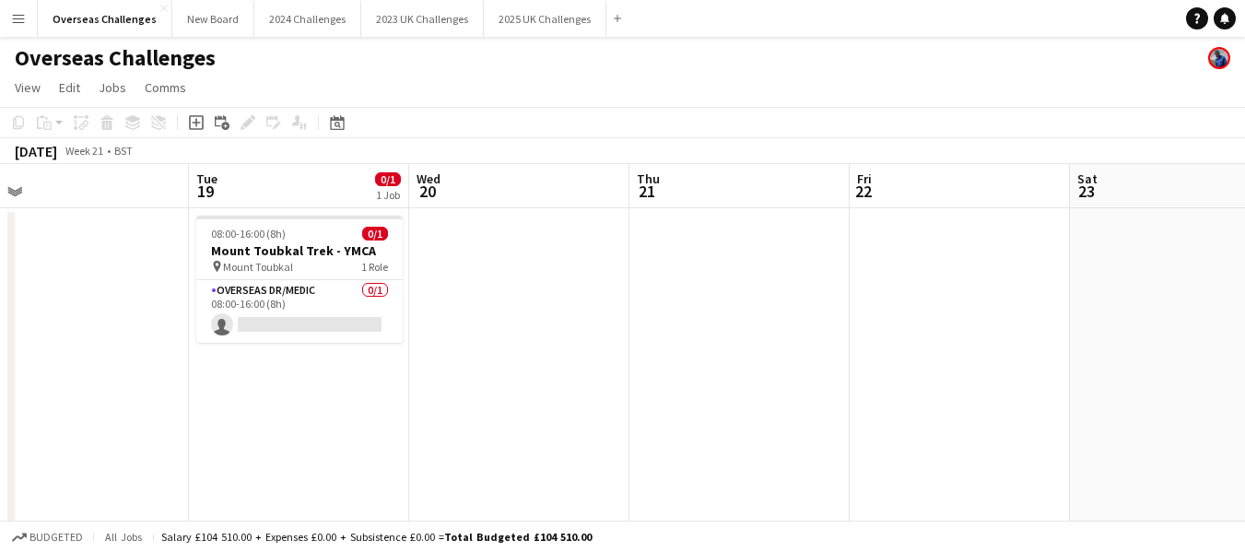
scroll to position [0, 496]
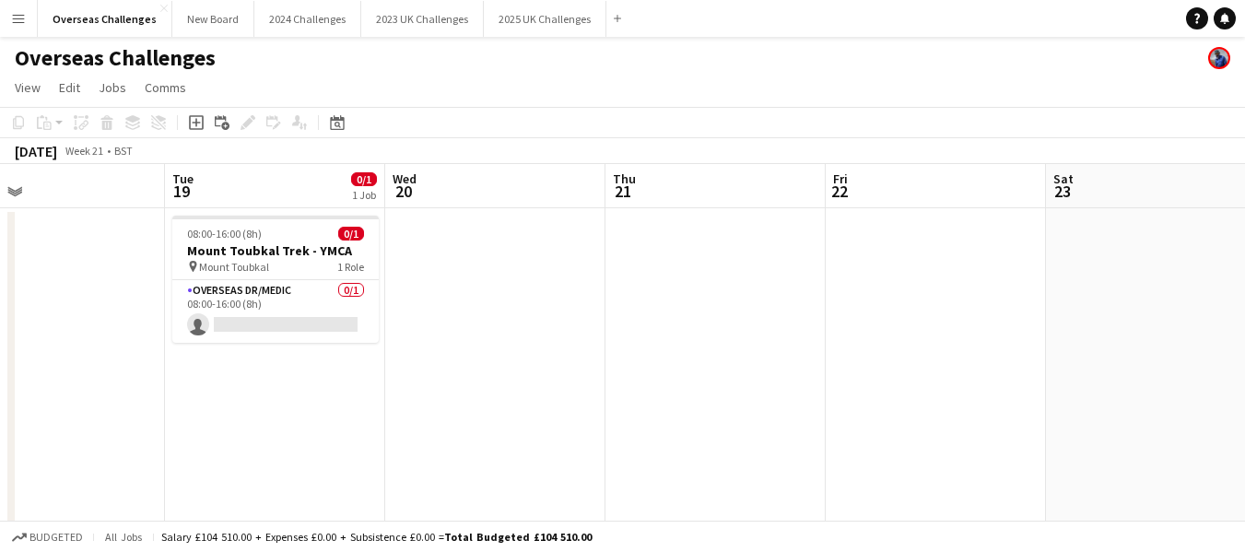
click at [8, 371] on div "chevron-right New group Sat 16 Sun 17 Mon 18 Tue 19 0/1 1 Job Wed 20 Thu 21 Fri…" at bounding box center [622, 531] width 1245 height 735
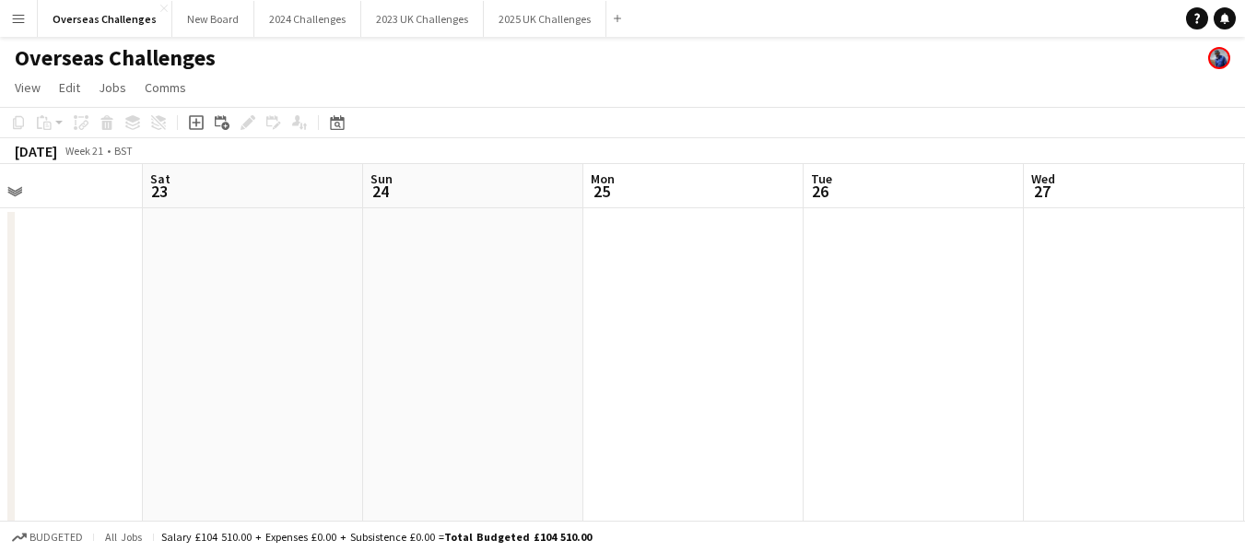
scroll to position [0, 761]
click at [208, 413] on app-calendar-viewport "Tue 19 0/1 1 Job Wed 20 Thu 21 Fri 22 Sat 23 Sun 24 Mon 25 Tue 26 Wed 27 Thu 28…" at bounding box center [622, 531] width 1245 height 735
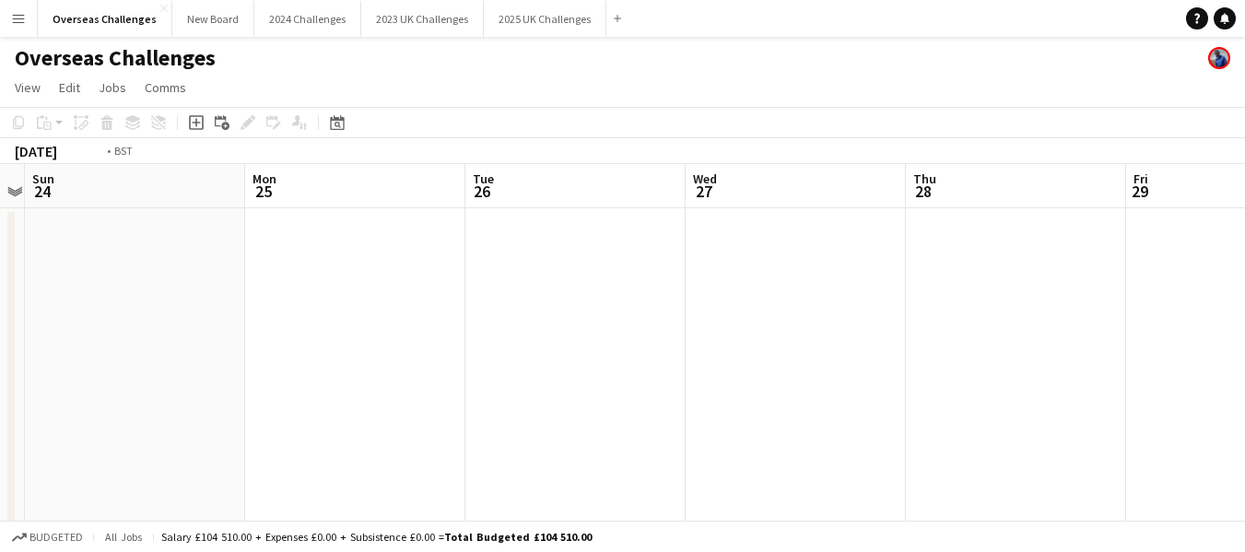
scroll to position [0, 517]
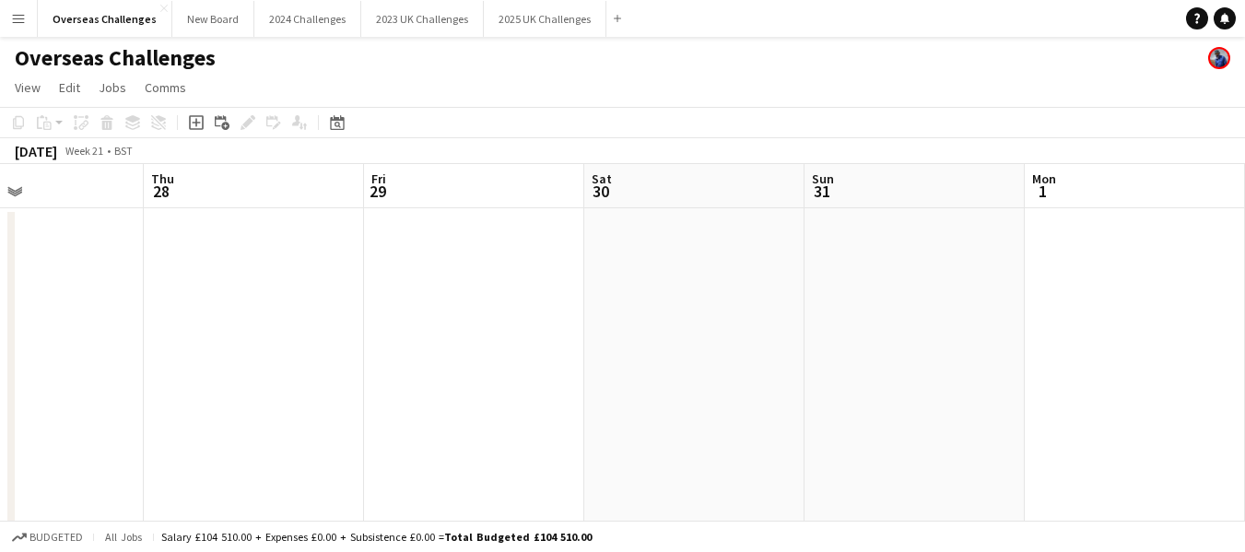
click at [0, 442] on app-calendar-viewport "Mon 25 Tue 26 Wed 27 Thu 28 Fri 29 Sat 30 Sun 31 Mon 1 Tue 2 Wed 3 Thu 4" at bounding box center [622, 531] width 1245 height 735
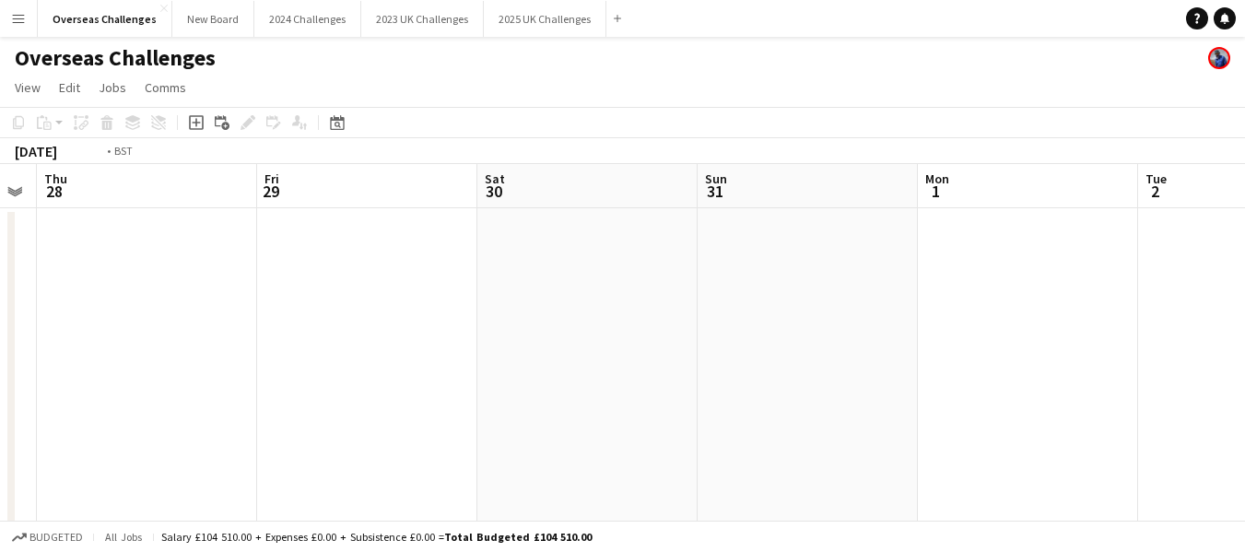
scroll to position [0, 673]
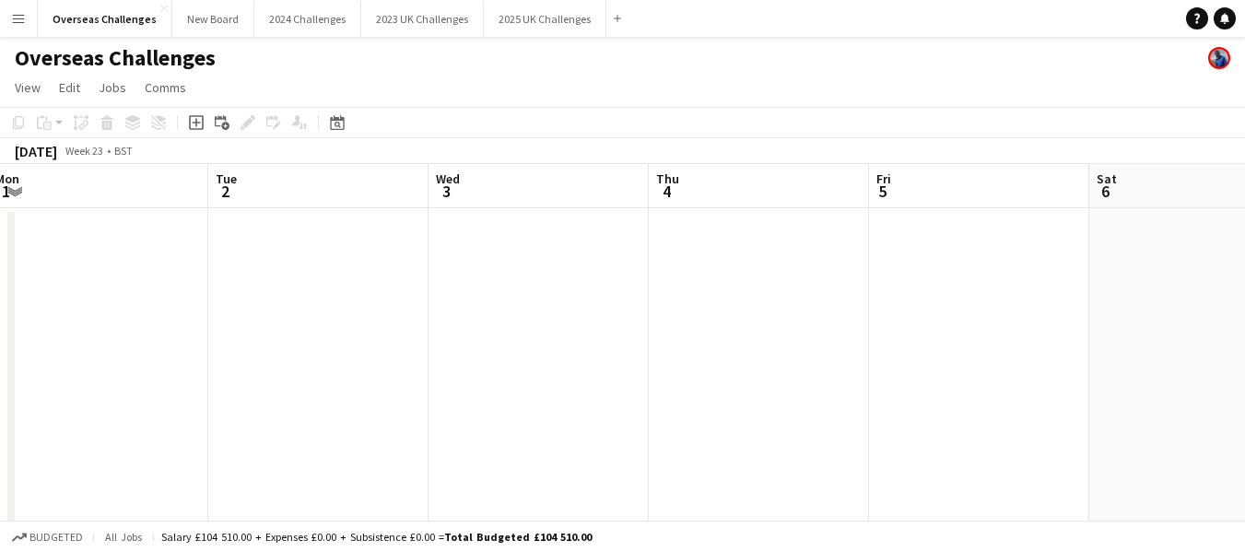
click at [0, 451] on app-calendar-viewport "Fri 29 Sat 30 Sun 31 Mon 1 Tue 2 Wed 3 Thu 4 Fri 5 Sat 6 Sun 7 Mon 8" at bounding box center [622, 531] width 1245 height 735
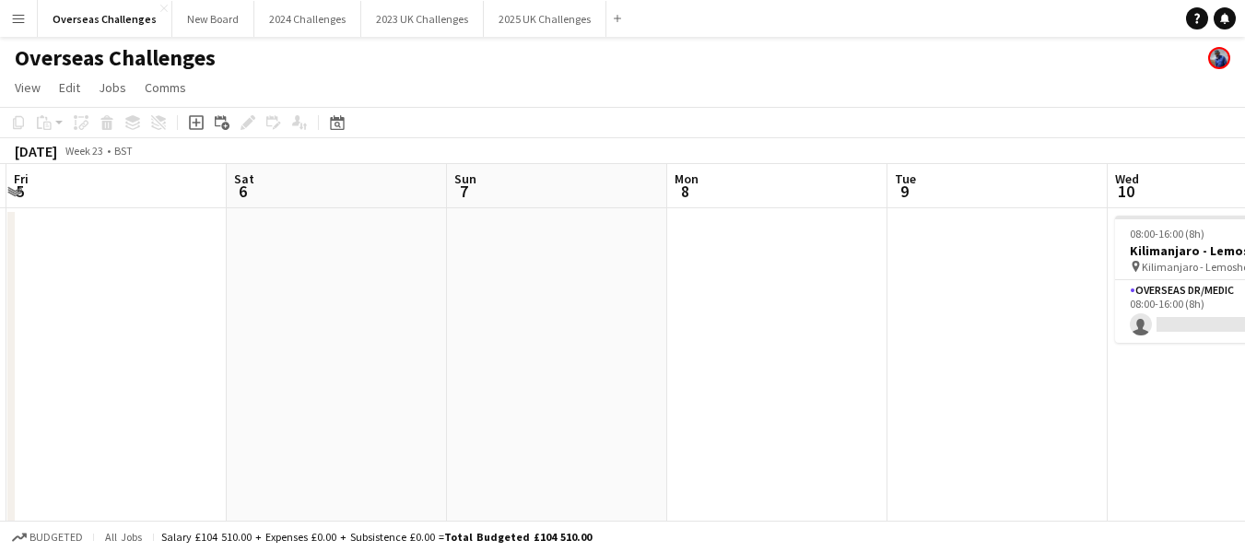
click at [91, 456] on app-calendar-viewport "Tue 2 Wed 3 Thu 4 Fri 5 Sat 6 Sun 7 Mon 8 Tue 9 Wed 10 0/1 1 Job Thu 11 Fri 12 …" at bounding box center [622, 531] width 1245 height 735
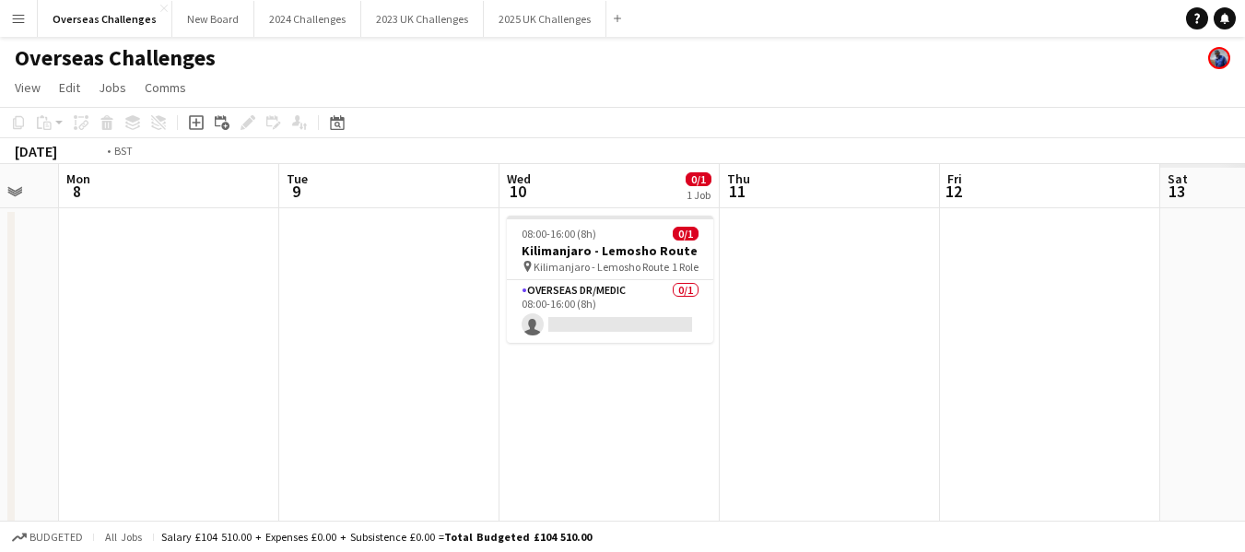
scroll to position [0, 447]
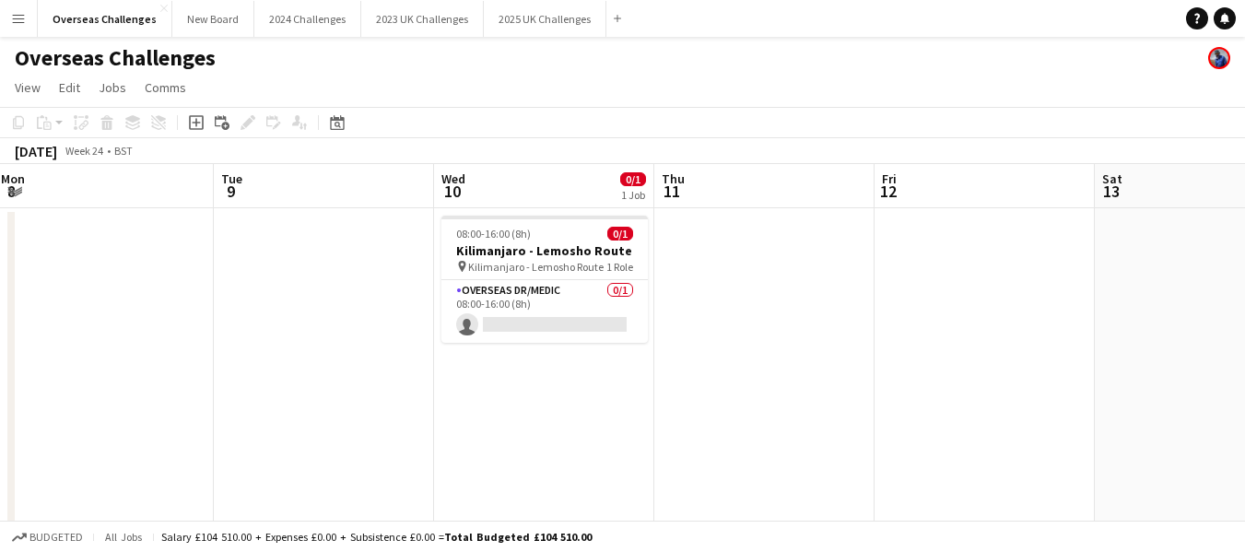
click at [0, 462] on app-calendar-viewport "Sat 6 Sun 7 Mon 8 Tue 9 Wed 10 0/1 1 Job Thu 11 Fri 12 Sat 13 Sun 14 Mon 15 Tue…" at bounding box center [622, 531] width 1245 height 735
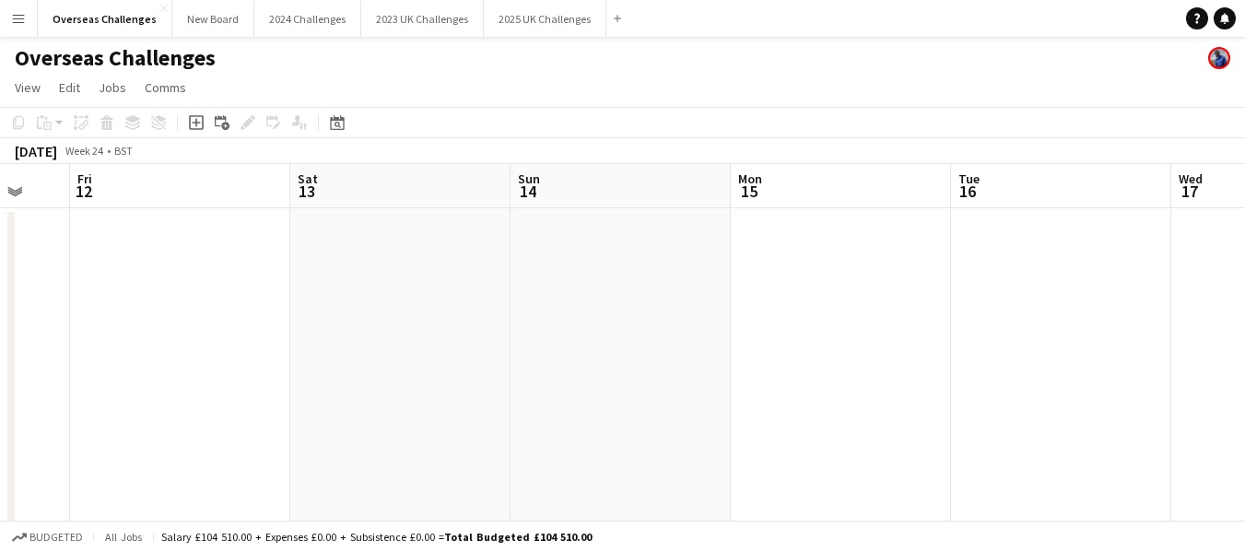
scroll to position [0, 734]
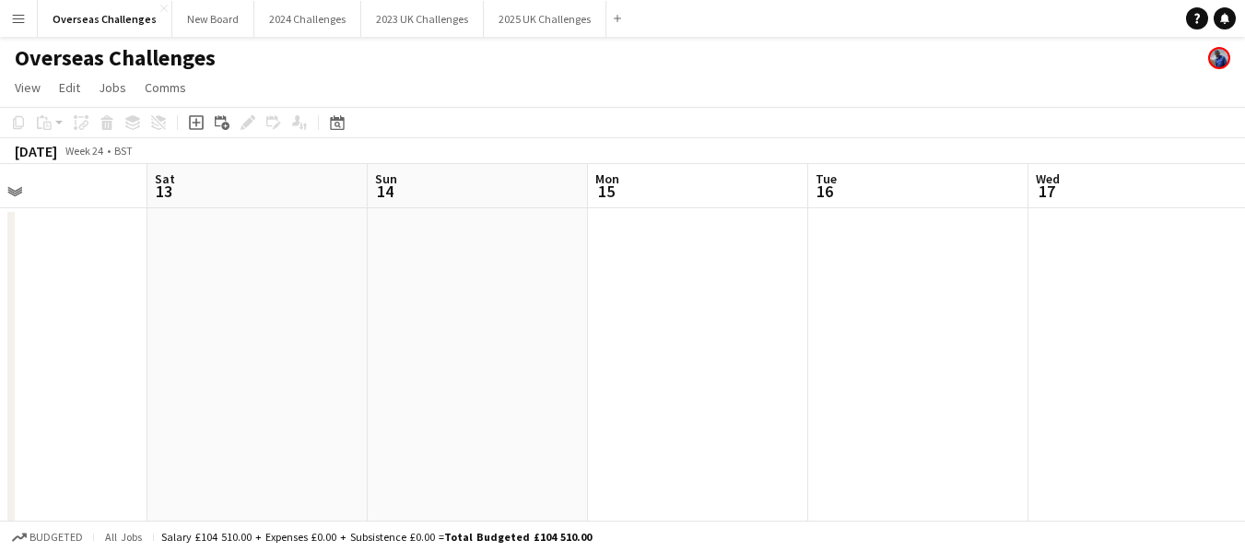
click at [1, 437] on app-calendar-viewport "Tue 9 Wed 10 0/1 1 Job Thu 11 Fri 12 Sat 13 Sun 14 Mon 15 Tue 16 Wed 17 Thu 18 …" at bounding box center [622, 531] width 1245 height 735
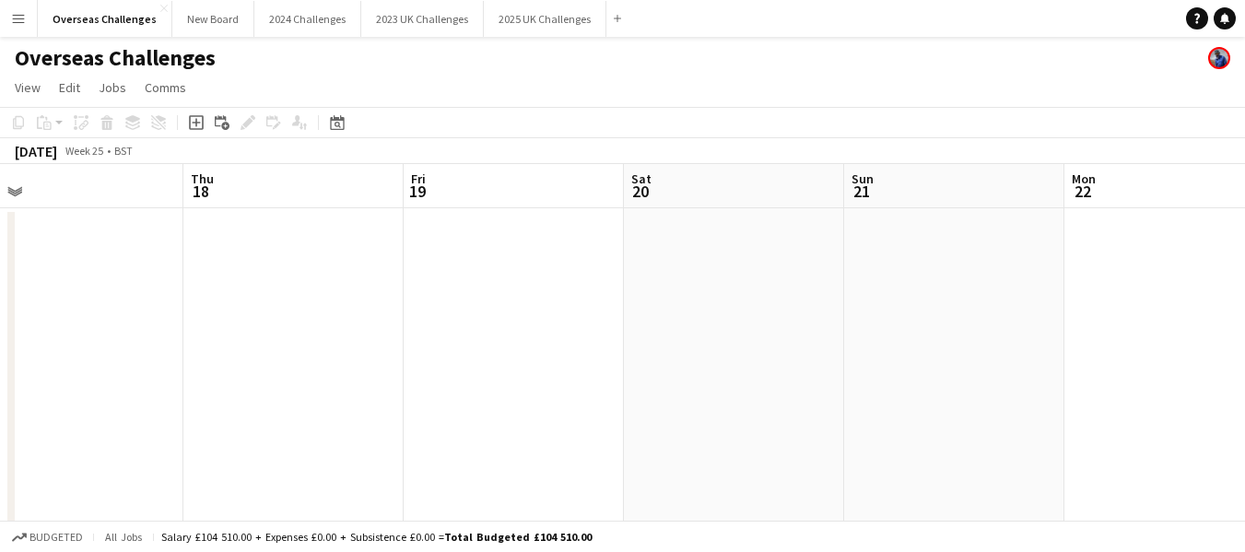
click at [0, 361] on app-calendar-viewport "Sun 14 Mon 15 Tue 16 Wed 17 Thu 18 Fri 19 Sat 20 Sun 21 Mon 22 Tue 23 Wed 24" at bounding box center [622, 531] width 1245 height 735
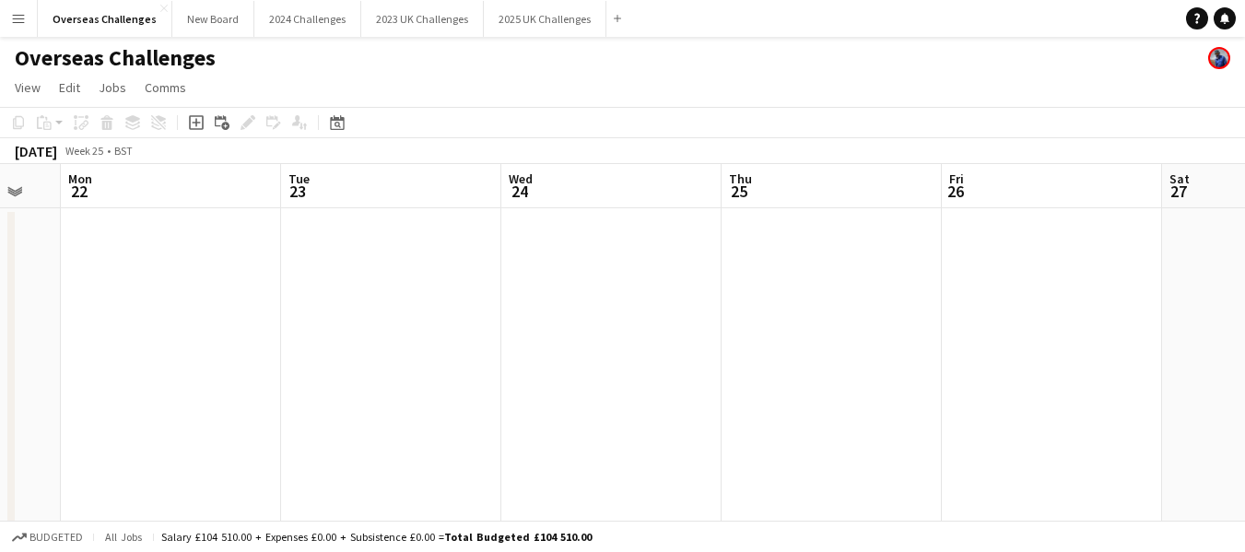
click at [54, 377] on app-calendar-viewport "Fri 19 Sat 20 Sun 21 Mon 22 Tue 23 Wed 24 Thu 25 Fri 26 Sat 27 Sun 28 Mon 29" at bounding box center [622, 531] width 1245 height 735
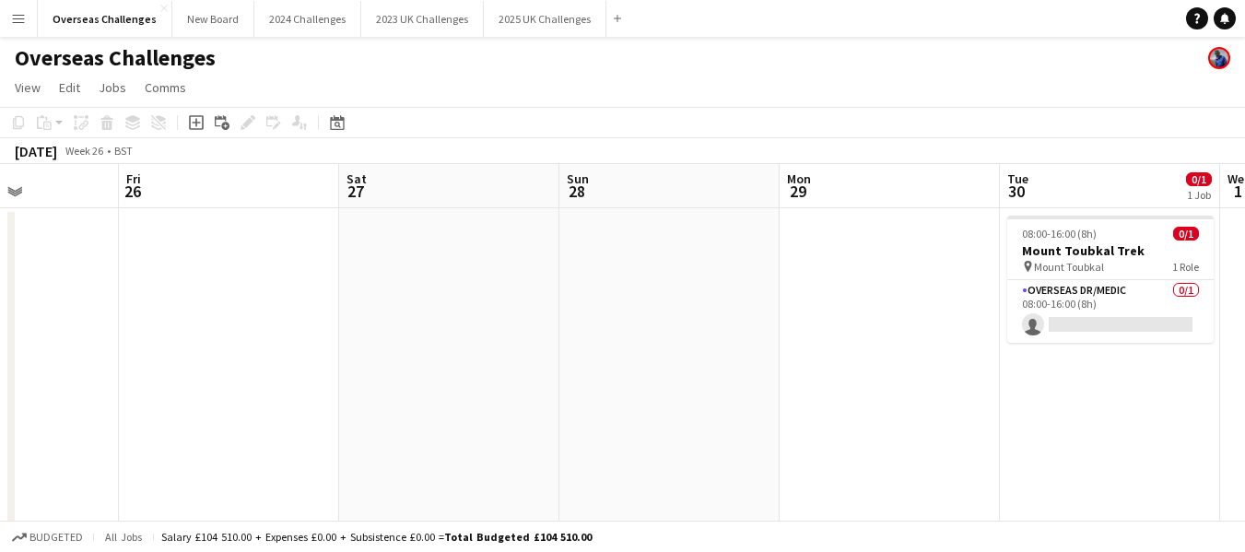
click at [74, 346] on app-calendar-viewport "Mon 22 Tue 23 Wed 24 Thu 25 Fri 26 Sat 27 Sun 28 Mon 29 Tue 30 0/1 1 Job Wed 1 …" at bounding box center [622, 531] width 1245 height 735
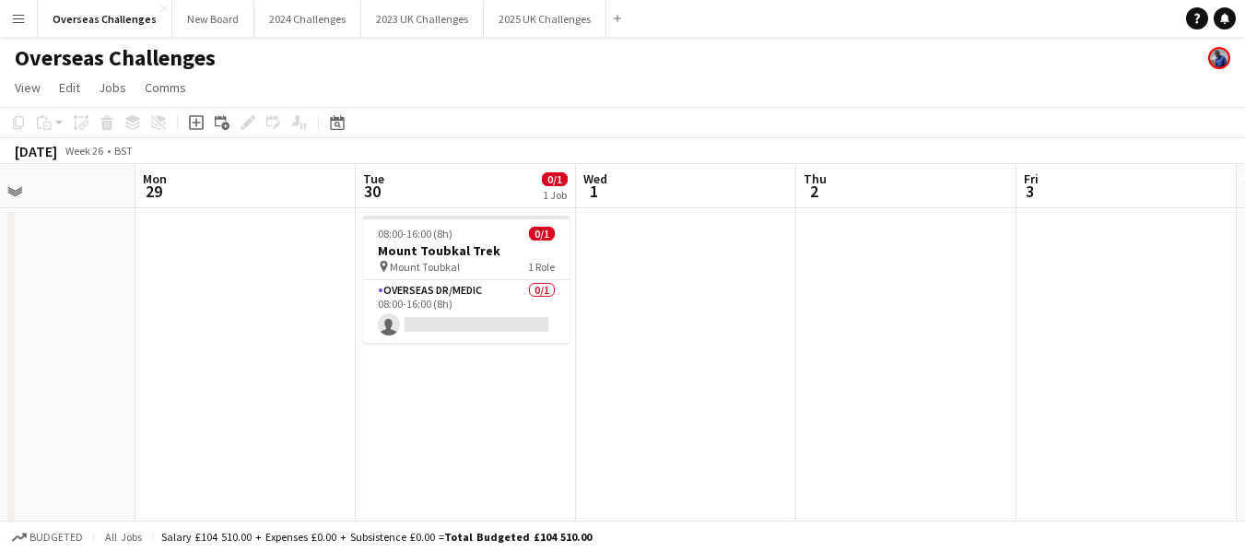
click at [69, 324] on app-calendar-viewport "Thu 25 Fri 26 Sat 27 Sun 28 Mon 29 Tue 30 0/1 1 Job Wed 1 Thu 2 Fri 3 Sat 4 Sun…" at bounding box center [622, 531] width 1245 height 735
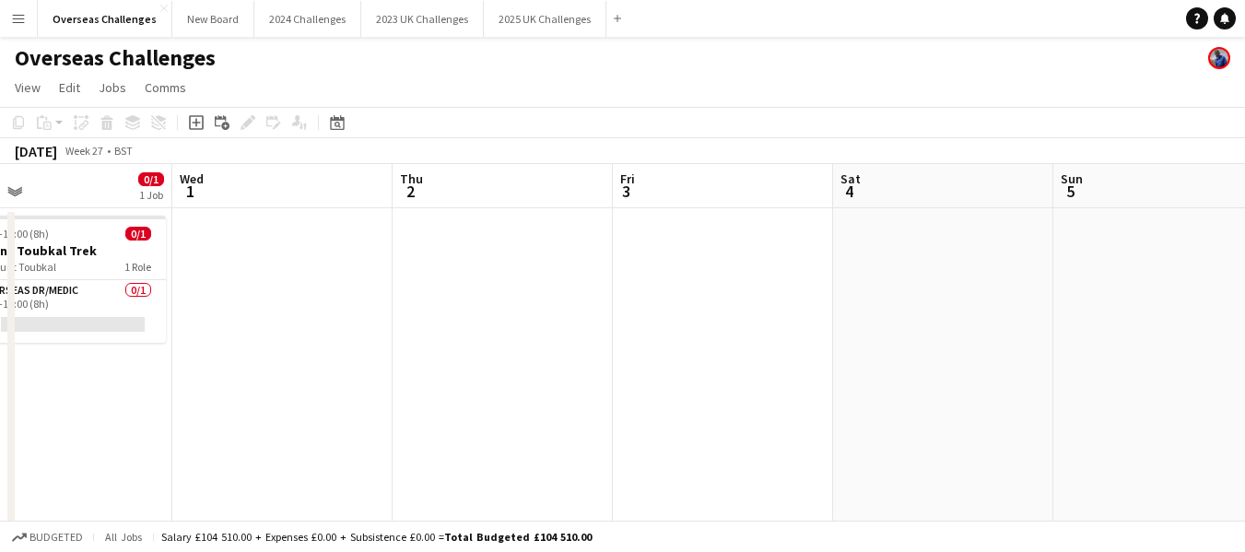
click at [136, 371] on app-calendar-viewport "Sat 27 Sun 28 Mon 29 Tue 30 0/1 1 Job Wed 1 Thu 2 Fri 3 Sat 4 Sun 5 Mon 6 Tue 7…" at bounding box center [622, 531] width 1245 height 735
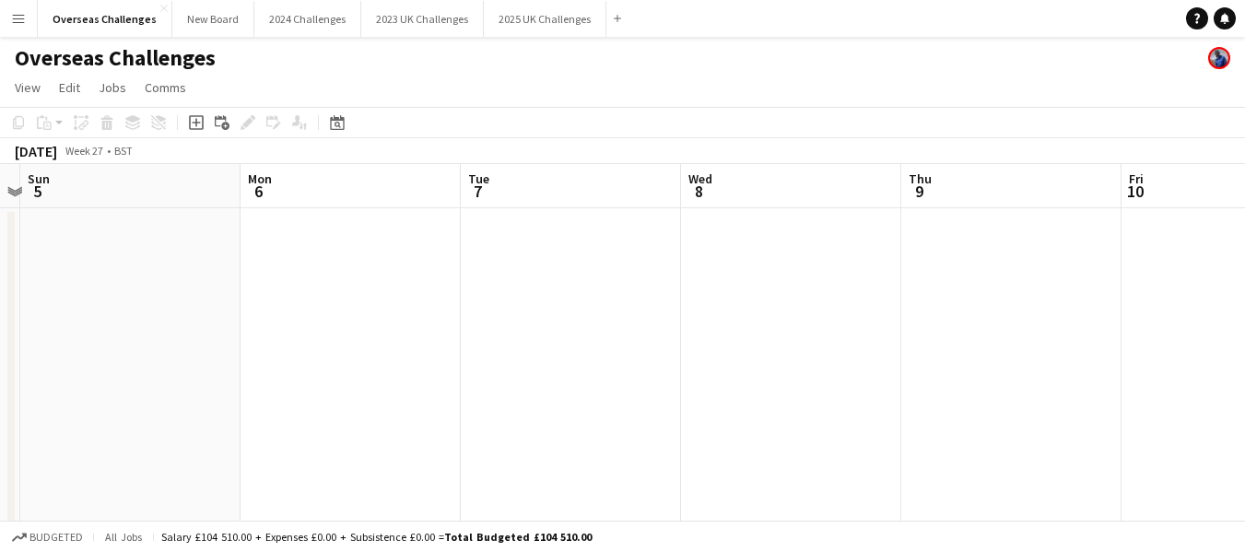
click at [260, 382] on app-calendar-viewport "Thu 2 Fri 3 Sat 4 Sun 5 Mon 6 Tue 7 Wed 8 Thu 9 Fri 10 Sat 11 Sun 12" at bounding box center [622, 531] width 1245 height 735
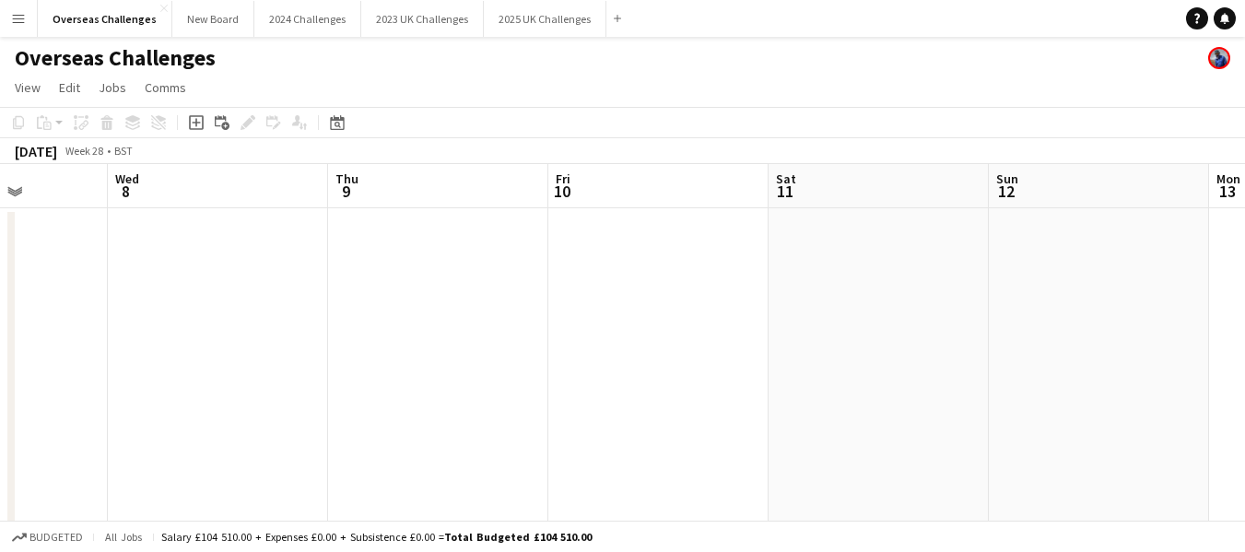
click at [177, 390] on app-calendar-viewport "Sat 4 Sun 5 Mon 6 Tue 7 Wed 8 Thu 9 Fri 10 Sat 11 Sun 12 Mon 13 Tue 14" at bounding box center [622, 531] width 1245 height 735
click at [48, 422] on app-calendar-viewport "Thu 9 Fri 10 Sat 11 Sun 12 Mon 13 Tue 14 Wed 15 Thu 16 Fri 17 Sat 18 Sun 19" at bounding box center [622, 531] width 1245 height 735
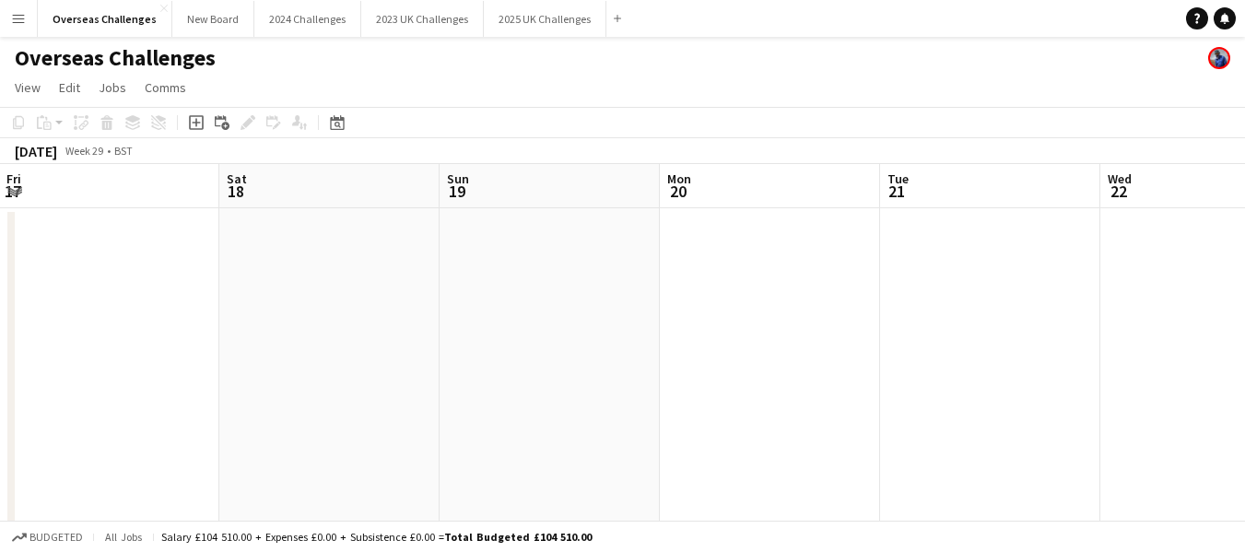
click at [0, 447] on app-calendar-viewport "Tue 14 Wed 15 Thu 16 Fri 17 Sat 18 Sun 19 Mon 20 Tue 21 Wed 22 Thu 23 Fri 24" at bounding box center [622, 531] width 1245 height 735
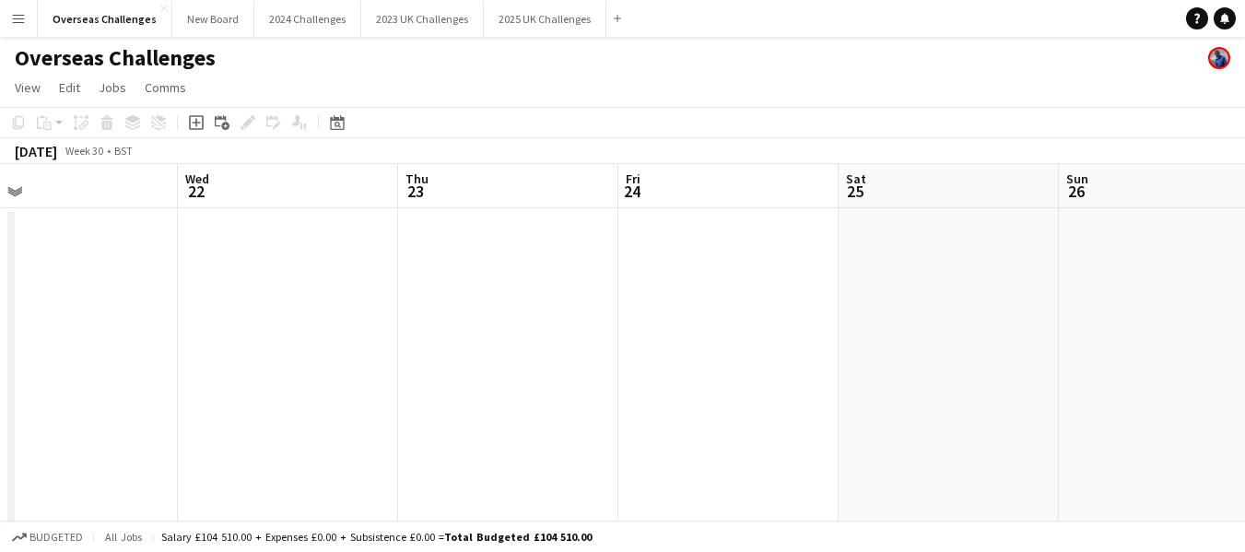
click at [3, 393] on app-calendar-viewport "Sat 18 Sun 19 Mon 20 Tue 21 Wed 22 Thu 23 Fri 24 Sat 25 Sun 26 Mon 27 Tue 28" at bounding box center [622, 531] width 1245 height 735
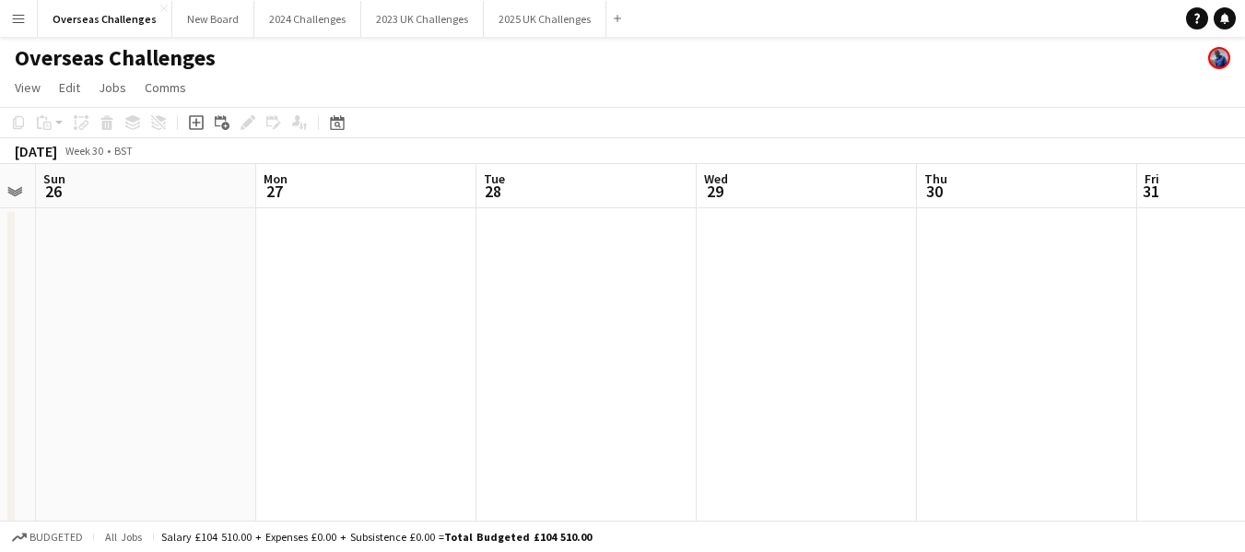
click at [77, 384] on app-calendar-viewport "Thu 23 Fri 24 Sat 25 Sun 26 Mon 27 Tue 28 Wed 29 Thu 30 Fri 31 Sat 1 Sun 2" at bounding box center [622, 531] width 1245 height 735
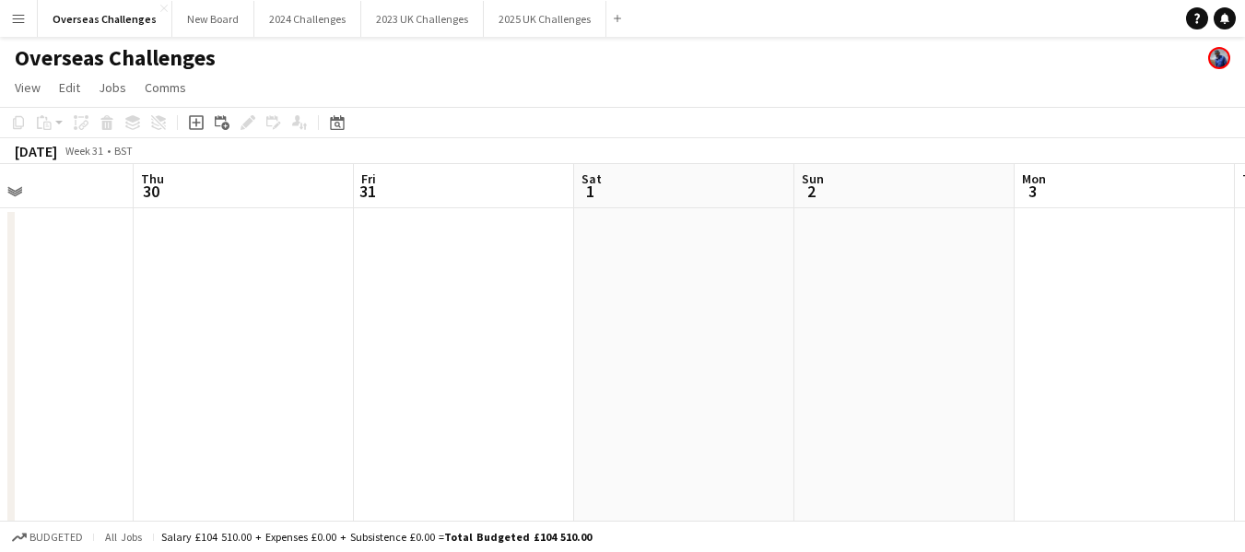
click at [138, 348] on app-calendar-viewport "Sun 26 Mon 27 Tue 28 Wed 29 Thu 30 Fri 31 Sat 1 Sun 2 Mon 3 Tue 4 Wed 5" at bounding box center [622, 531] width 1245 height 735
click at [341, 357] on app-calendar-viewport "Tue 28 Wed 29 Thu 30 Fri 31 Sat 1 Sun 2 Mon 3 Tue 4 Wed 5 Thu 6 Fri 7" at bounding box center [622, 531] width 1245 height 735
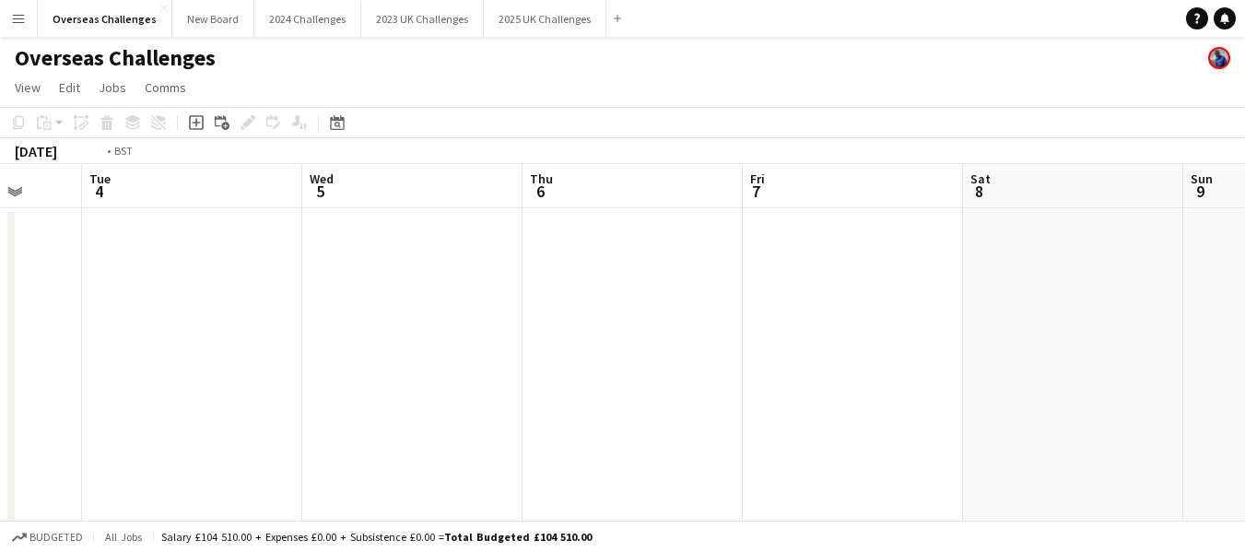
click at [473, 343] on app-calendar-viewport "Fri 31 Sat 1 Sun 2 Mon 3 Tue 4 Wed 5 Thu 6 Fri 7 Sat 8 Sun 9 Mon 10" at bounding box center [622, 531] width 1245 height 735
click at [477, 342] on app-calendar-viewport "Mon 3 Tue 4 Wed 5 Thu 6 Fri 7 Sat 8 Sun 9 Mon 10 Tue 11 Wed 12 Thu 13" at bounding box center [622, 531] width 1245 height 735
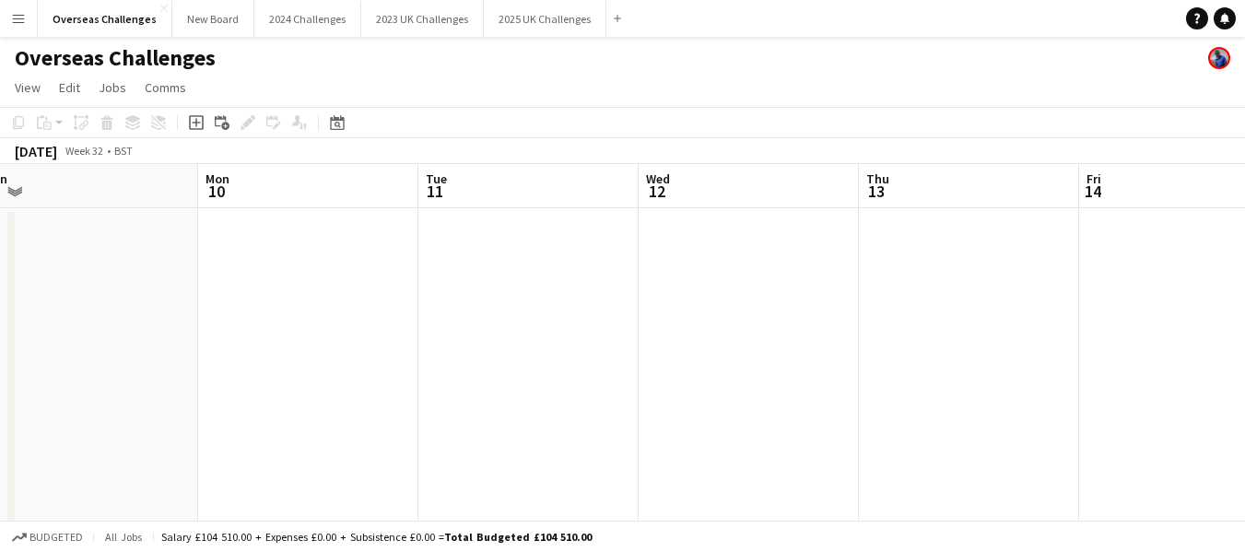
click at [480, 356] on app-calendar-viewport "Thu 6 Fri 7 Sat 8 Sun 9 Mon 10 Tue 11 Wed 12 Thu 13 Fri 14 Sat 15 Sun 16" at bounding box center [622, 531] width 1245 height 735
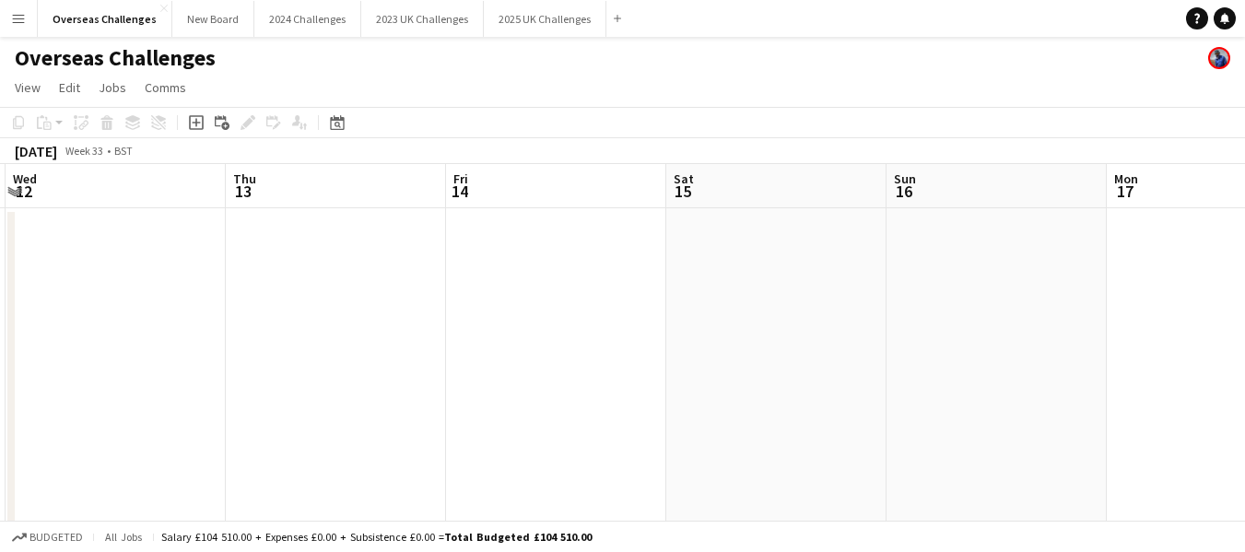
click at [453, 358] on app-calendar-viewport "Sun 9 Mon 10 Tue 11 Wed 12 Thu 13 Fri 14 Sat 15 Sun 16 Mon 17 Tue 18 Wed 19" at bounding box center [622, 531] width 1245 height 735
click at [383, 375] on app-calendar-viewport "Tue 11 Wed 12 Thu 13 Fri 14 Sat 15 Sun 16 Mon 17 Tue 18 Wed 19 Thu 20 Fri 21" at bounding box center [622, 531] width 1245 height 735
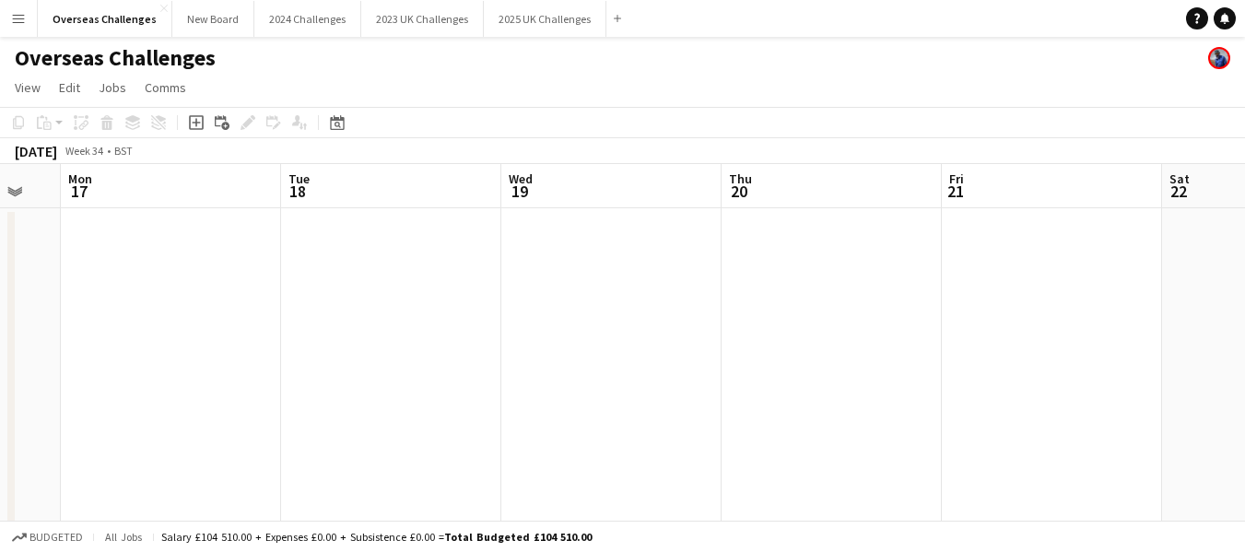
click at [258, 385] on app-calendar-viewport "Fri 14 Sat 15 Sun 16 Mon 17 Tue 18 Wed 19 Thu 20 Fri 21 Sat 22 Sun 23 Mon 24" at bounding box center [622, 531] width 1245 height 735
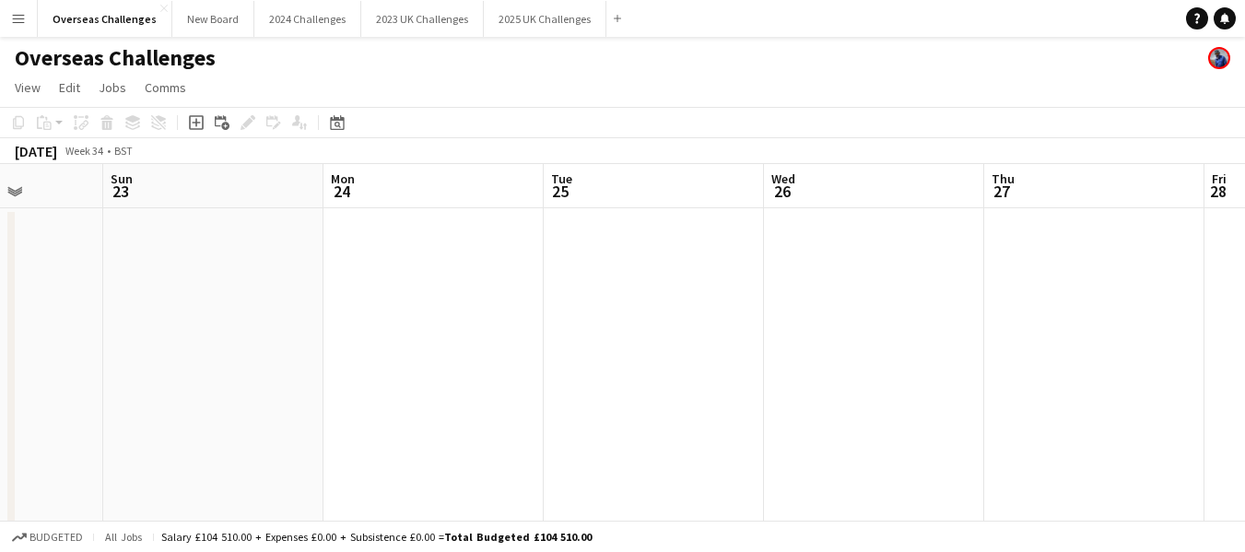
scroll to position [0, 779]
click at [57, 393] on app-calendar-viewport "Wed 19 Thu 20 Fri 21 Sat 22 Sun 23 Mon 24 Tue 25 Wed 26 Thu 27 Fri 28 Sat 29" at bounding box center [622, 531] width 1245 height 735
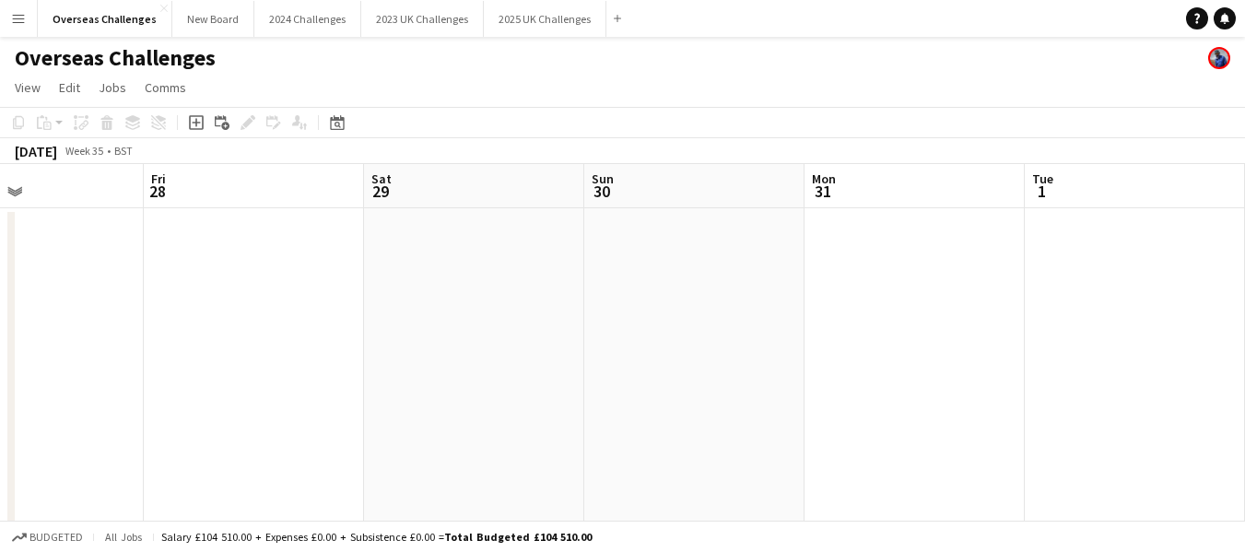
scroll to position [0, 738]
click at [88, 447] on app-calendar-viewport "Mon 24 Tue 25 Wed 26 Thu 27 Fri 28 Sat 29 Sun 30 Mon 31 Tue 1 Wed 2 Thu 3" at bounding box center [622, 531] width 1245 height 735
click at [14, 395] on div "chevron-right New group Sat 29 Sun 30 Mon 31 Tue 1 Wed 2 Thu 3 Fri 4 Sat 5 Sun …" at bounding box center [622, 531] width 1245 height 735
click at [0, 388] on app-calendar-viewport "Thu 3 Fri 4 Sat 5 Sun 6 Mon 7 Tue 8 Wed 9 Thu 10 Fri 11 Sat 12 Sun 13" at bounding box center [622, 531] width 1245 height 735
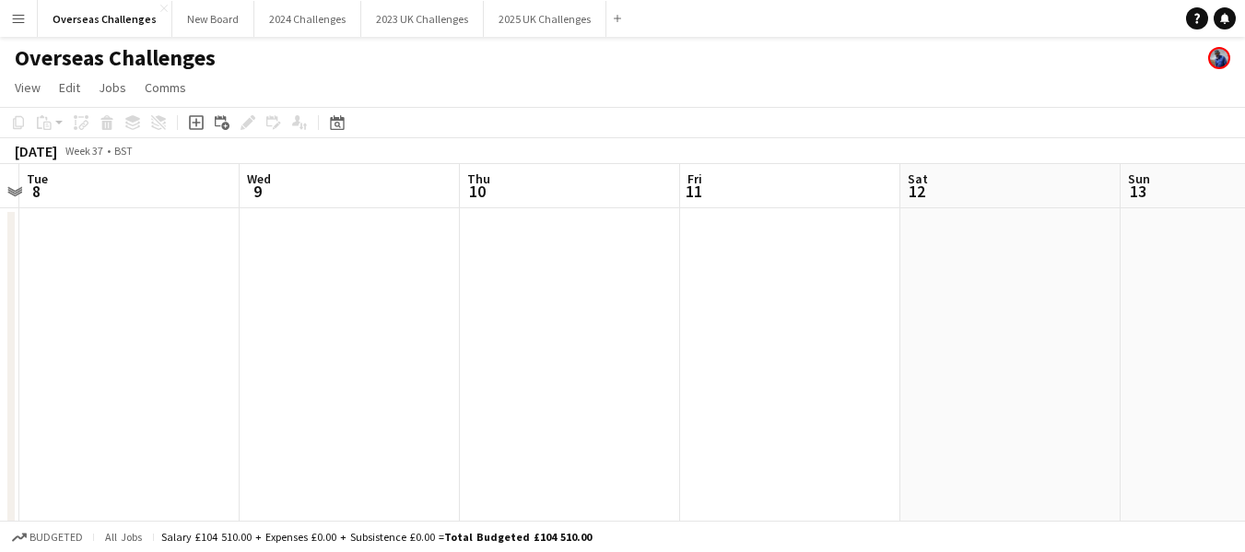
scroll to position [0, 668]
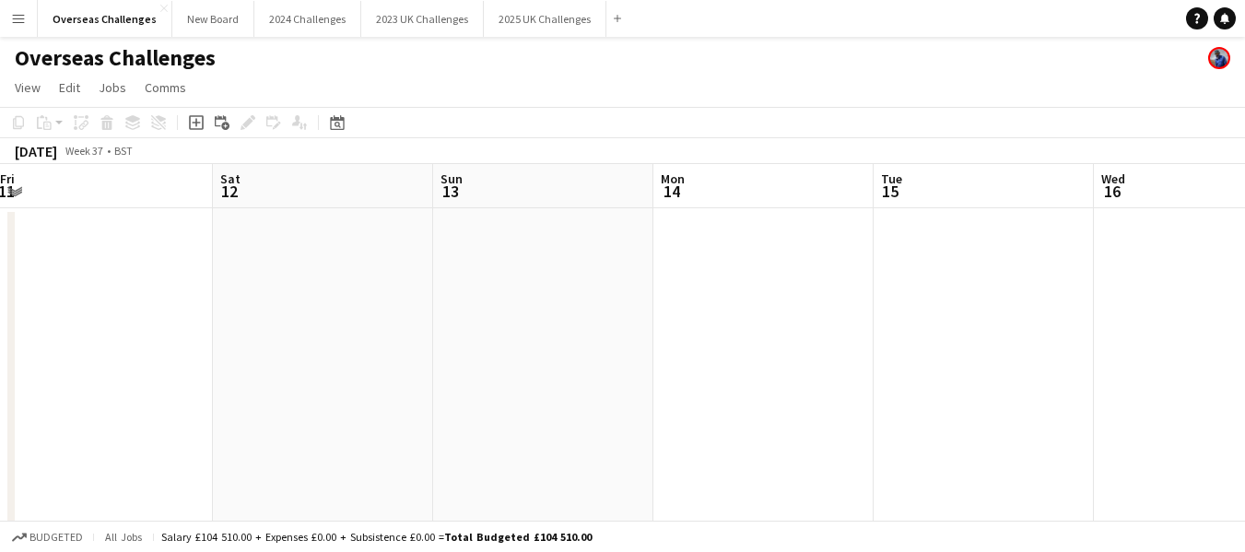
click at [0, 358] on app-calendar-viewport "Tue 8 Wed 9 Thu 10 Fri 11 Sat 12 Sun 13 Mon 14 Tue 15 Wed 16 Thu 17 Fri 18" at bounding box center [622, 531] width 1245 height 735
click at [0, 422] on app-calendar-viewport "Sat 12 Sun 13 Mon 14 Tue 15 Wed 16 Thu 17 Fri 18 Sat 19 Sun 20 Mon 21 Tue 22" at bounding box center [622, 531] width 1245 height 735
click at [0, 404] on app-calendar-viewport "Wed 16 Thu 17 Fri 18 Sat 19 Sun 20 Mon 21 Tue 22 Wed 23 Thu 24 Fri 25 Sat 26" at bounding box center [622, 531] width 1245 height 735
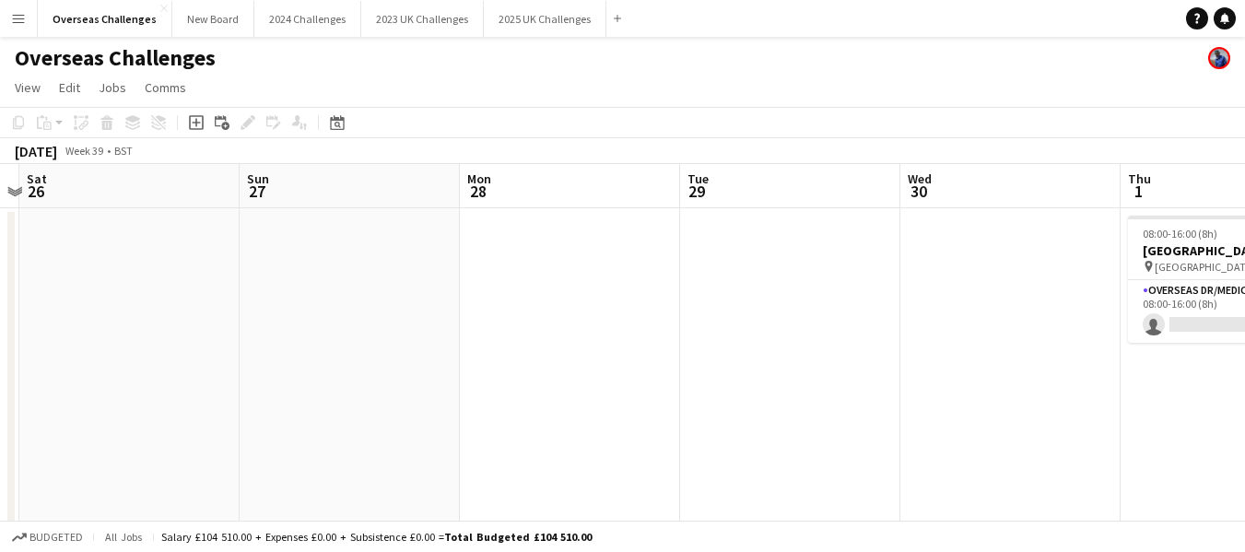
click at [0, 419] on app-calendar-viewport "Wed 23 Thu 24 Fri 25 Sat 26 Sun 27 Mon 28 Tue 29 Wed 30 Thu 1 0/1 1 Job Fri 2 S…" at bounding box center [622, 531] width 1245 height 735
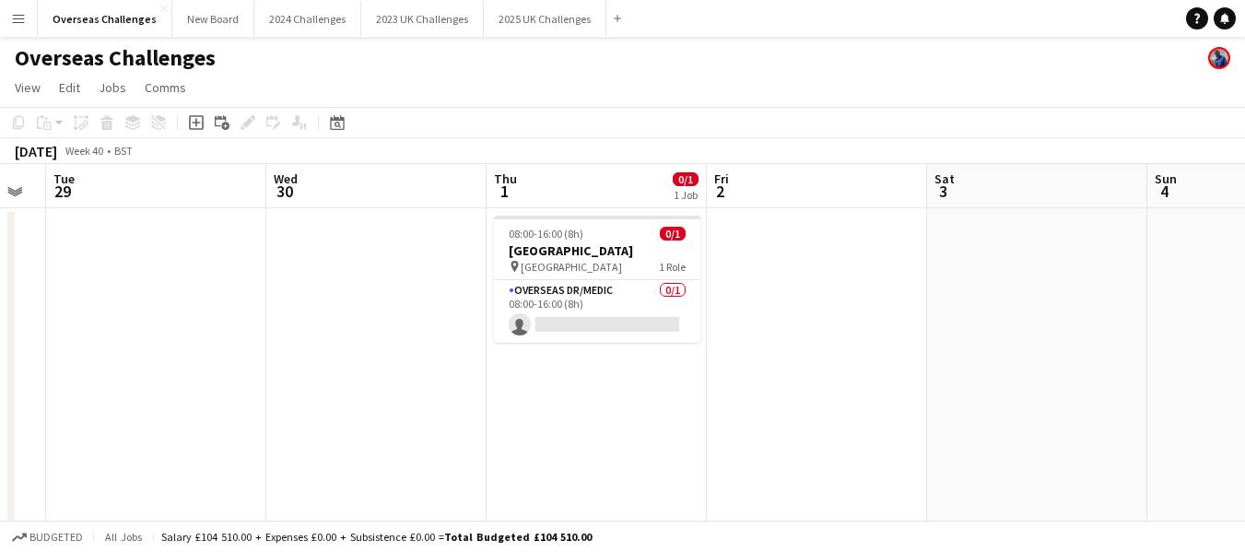
scroll to position [0, 616]
click at [355, 412] on app-calendar-viewport "Sat 26 Sun 27 Mon 28 Tue 29 Wed 30 Thu 1 0/1 1 Job Fri 2 Sat 3 Sun 4 Mon 5 Tue …" at bounding box center [622, 531] width 1245 height 735
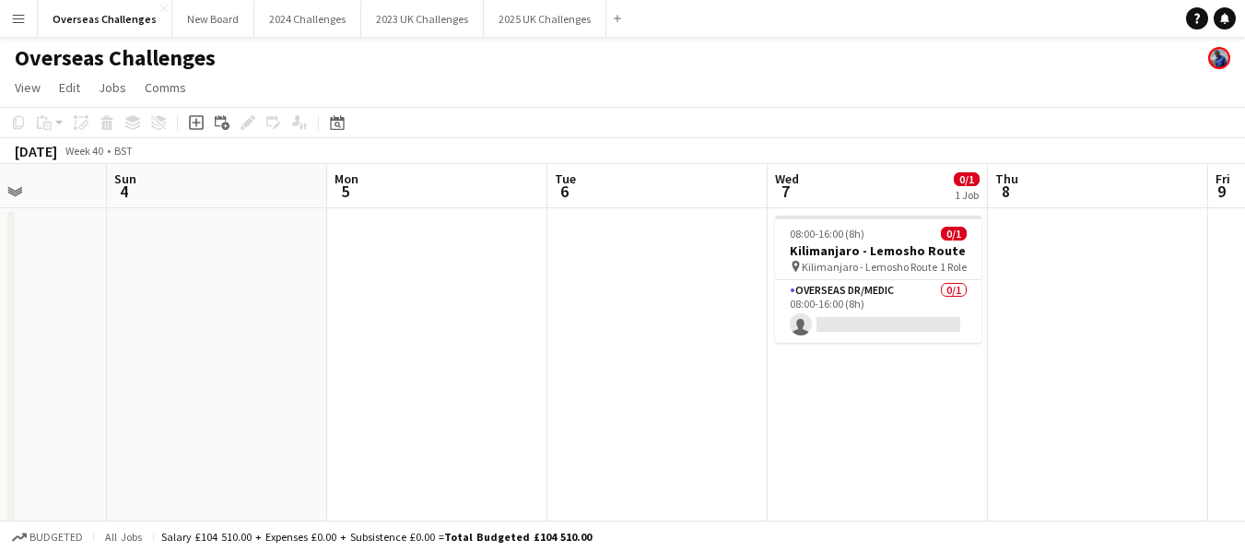
click at [150, 365] on app-calendar-viewport "Wed 30 Thu 1 0/1 1 Job Fri 2 Sat 3 Sun 4 Mon 5 Tue 6 Wed 7 0/1 1 Job Thu 8 Fri …" at bounding box center [622, 531] width 1245 height 735
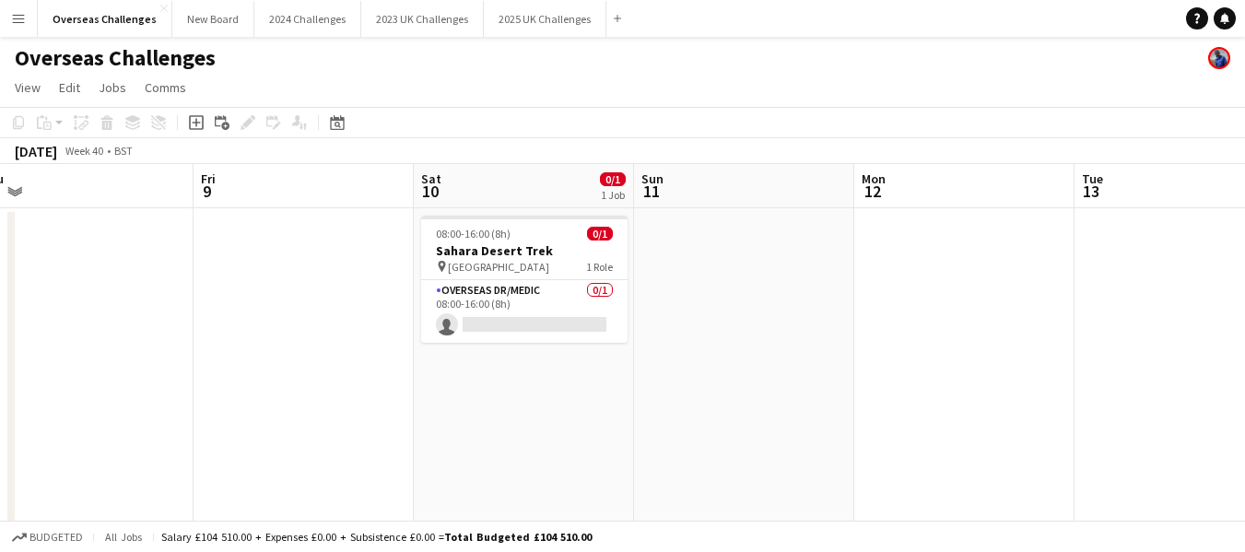
scroll to position [0, 619]
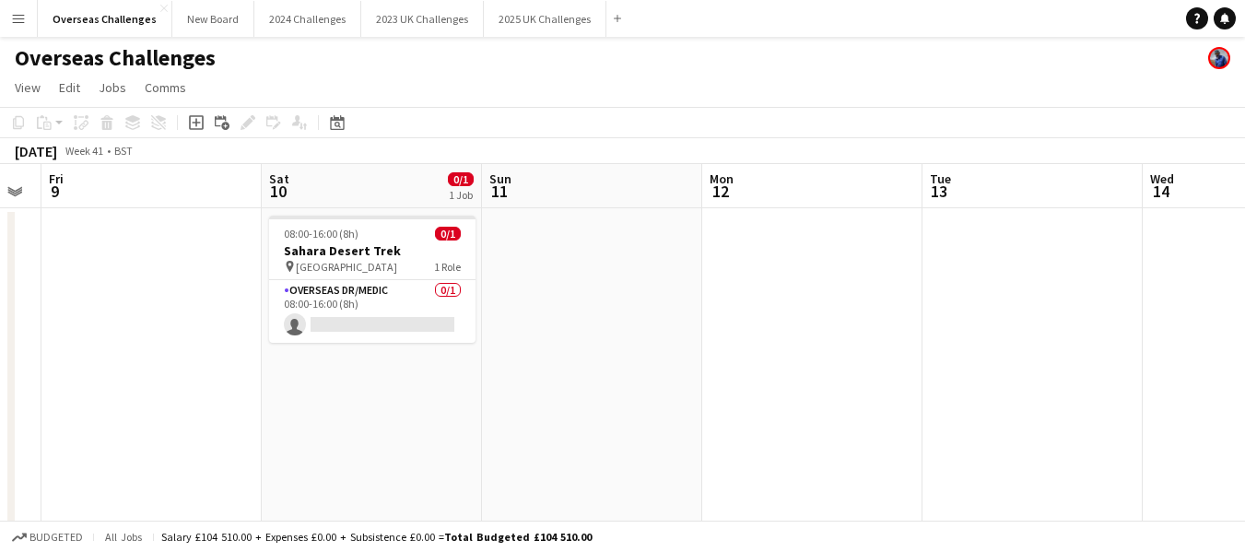
click at [0, 405] on app-calendar-viewport "Tue 6 Wed 7 0/1 1 Job Thu 8 Fri 9 Sat 10 0/1 1 Job Sun 11 Mon 12 Tue 13 Wed 14 …" at bounding box center [622, 531] width 1245 height 735
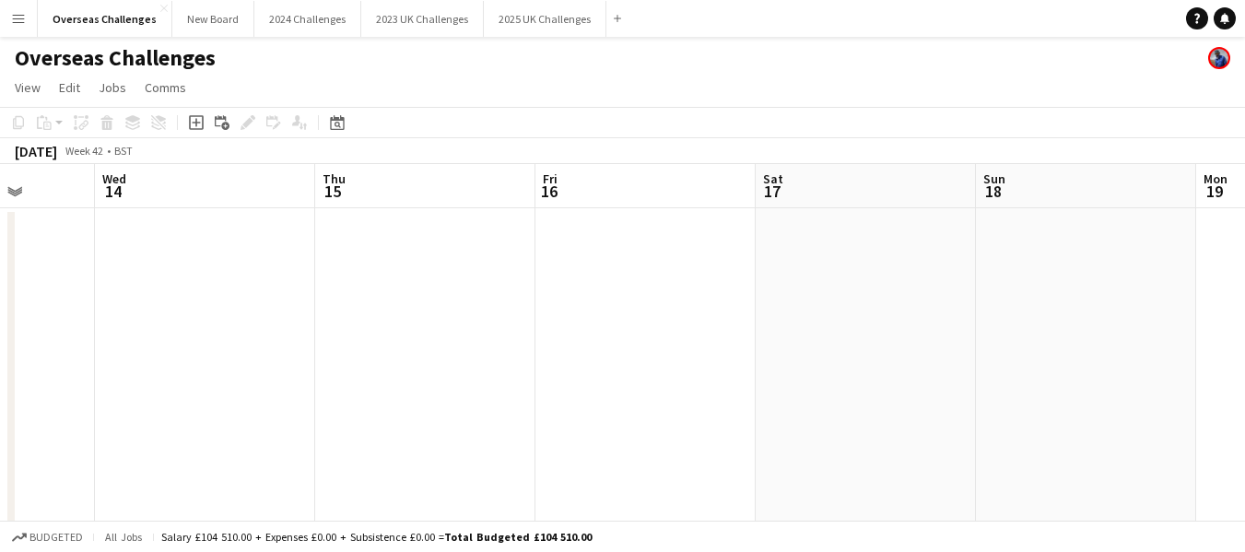
click at [151, 350] on app-calendar-viewport "Sat 10 0/1 1 Job Sun 11 Mon 12 Tue 13 Wed 14 Thu 15 Fri 16 Sat 17 Sun 18 Mon 19…" at bounding box center [622, 531] width 1245 height 735
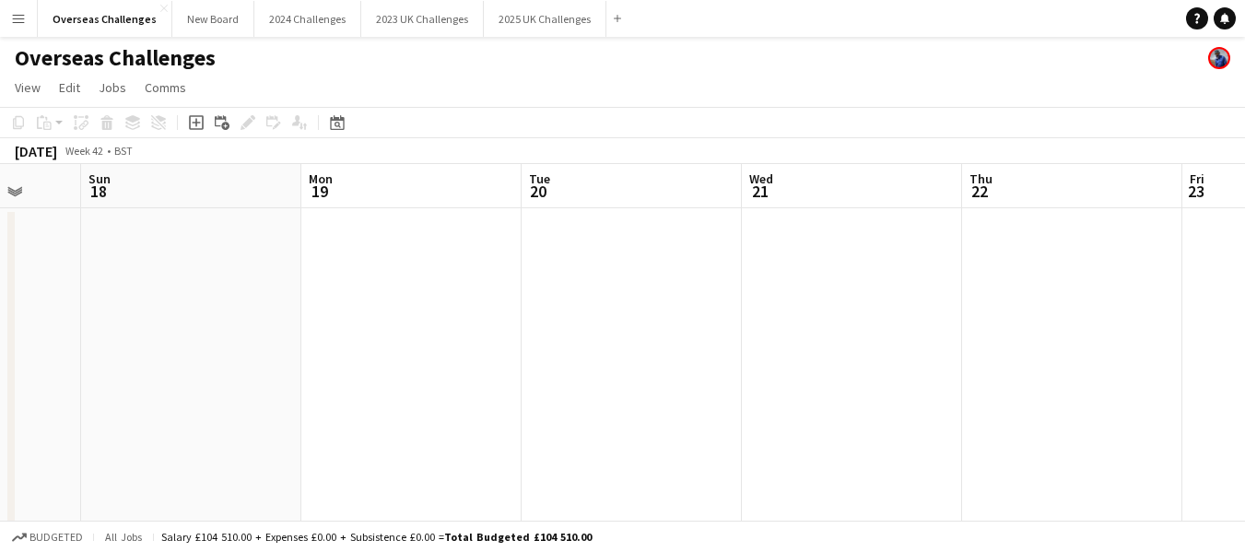
click at [194, 343] on app-calendar-viewport "Thu 15 Fri 16 Sat 17 Sun 18 Mon 19 Tue 20 Wed 21 Thu 22 Fri 23 Sat 24 Sun 25" at bounding box center [622, 531] width 1245 height 735
click at [23, 333] on app-calendar-viewport "Mon 19 Tue 20 Wed 21 Thu 22 Fri 23 Sat 24 Sun 25 Mon 26 Tue 27 Wed 28 Thu 29" at bounding box center [622, 531] width 1245 height 735
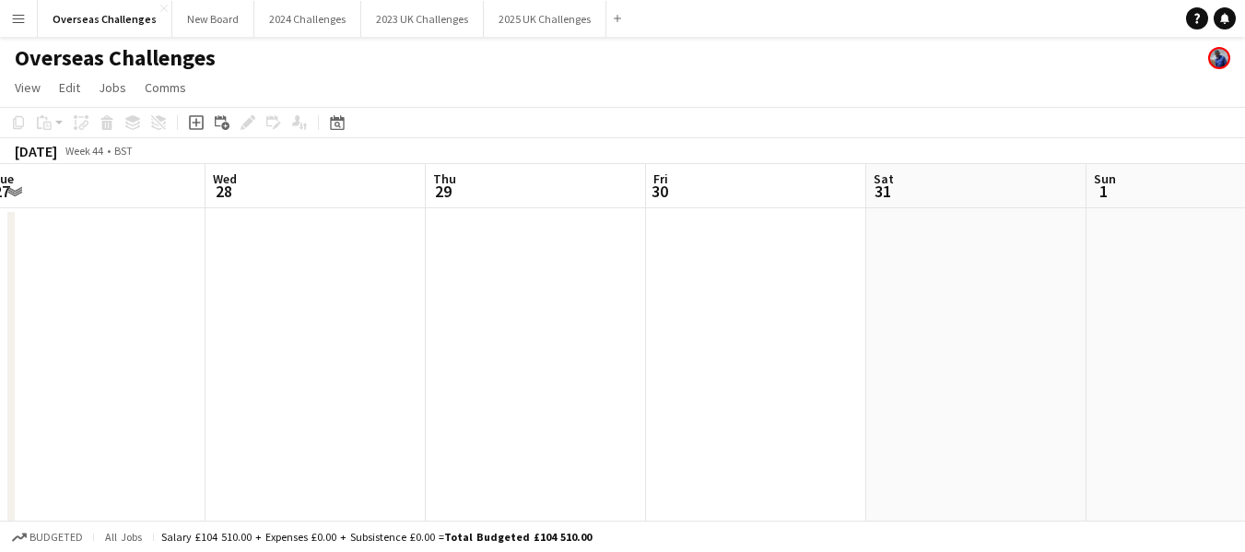
scroll to position [0, 568]
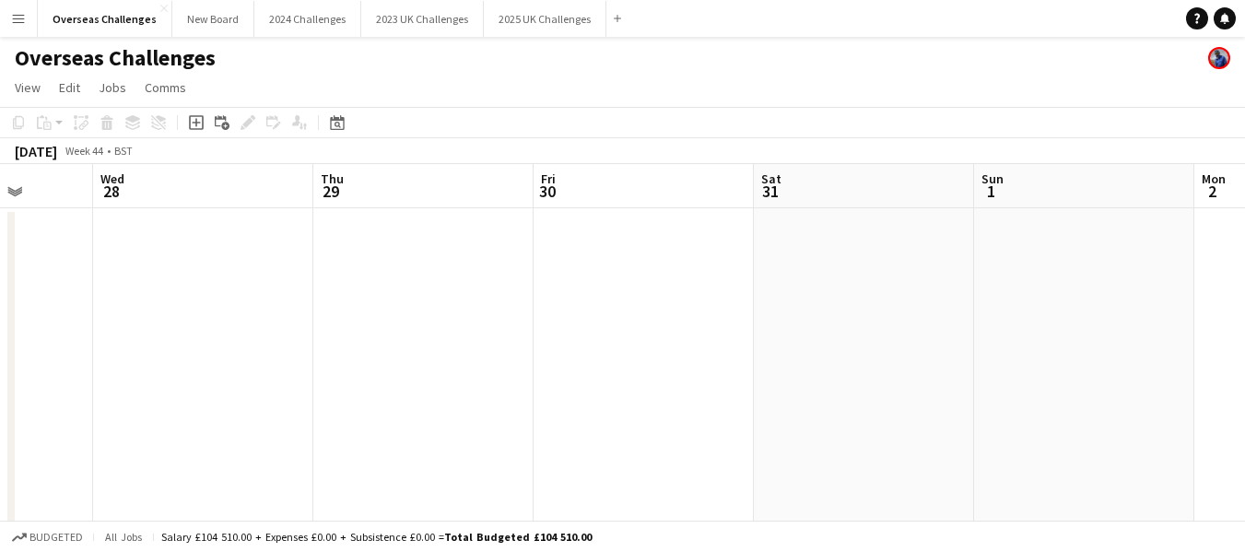
click at [0, 323] on app-calendar-viewport "Sun 25 Mon 26 Tue 27 Wed 28 Thu 29 Fri 30 Sat 31 Sun 1 Mon 2 Tue 3 Wed 4" at bounding box center [622, 531] width 1245 height 735
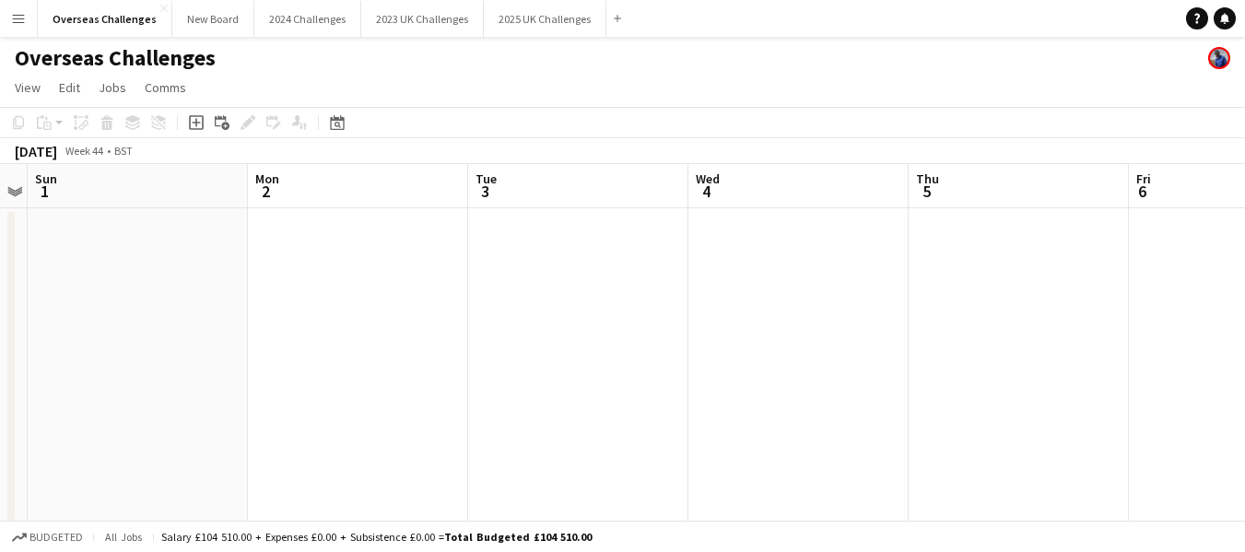
click at [147, 324] on app-calendar-viewport "Thu 29 Fri 30 Sat 31 Sun 1 Mon 2 Tue 3 Wed 4 Thu 5 Fri 6 Sat 7 Sun 8" at bounding box center [622, 531] width 1245 height 735
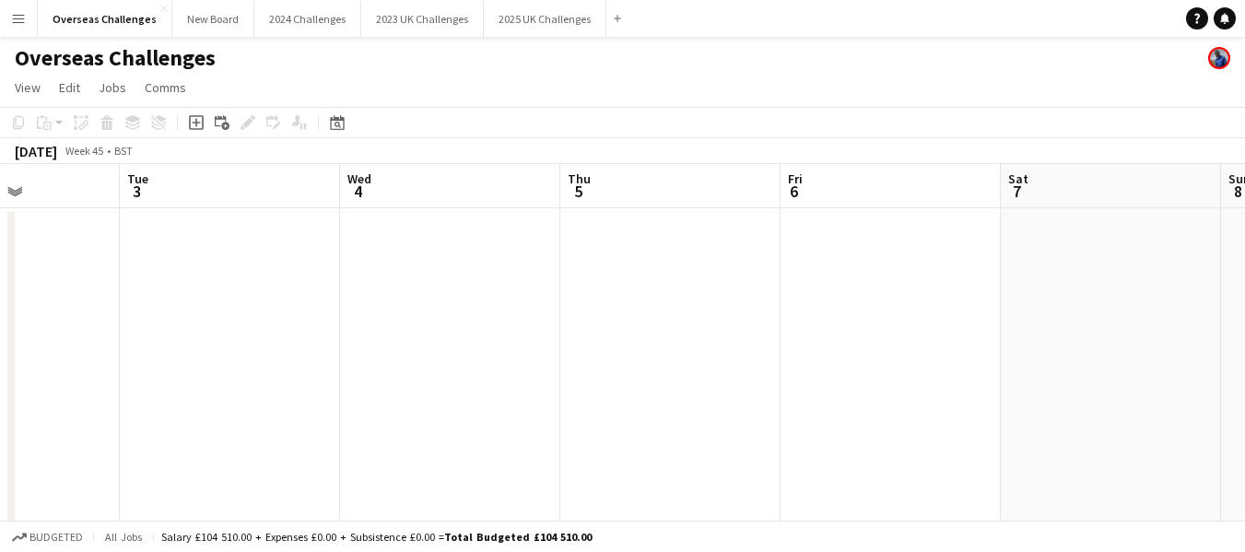
click at [0, 318] on app-calendar-viewport "Sat 31 Sun 1 Mon 2 Tue 3 Wed 4 Thu 5 Fri 6 Sat 7 Sun 8 Mon 9 Tue 10" at bounding box center [622, 531] width 1245 height 735
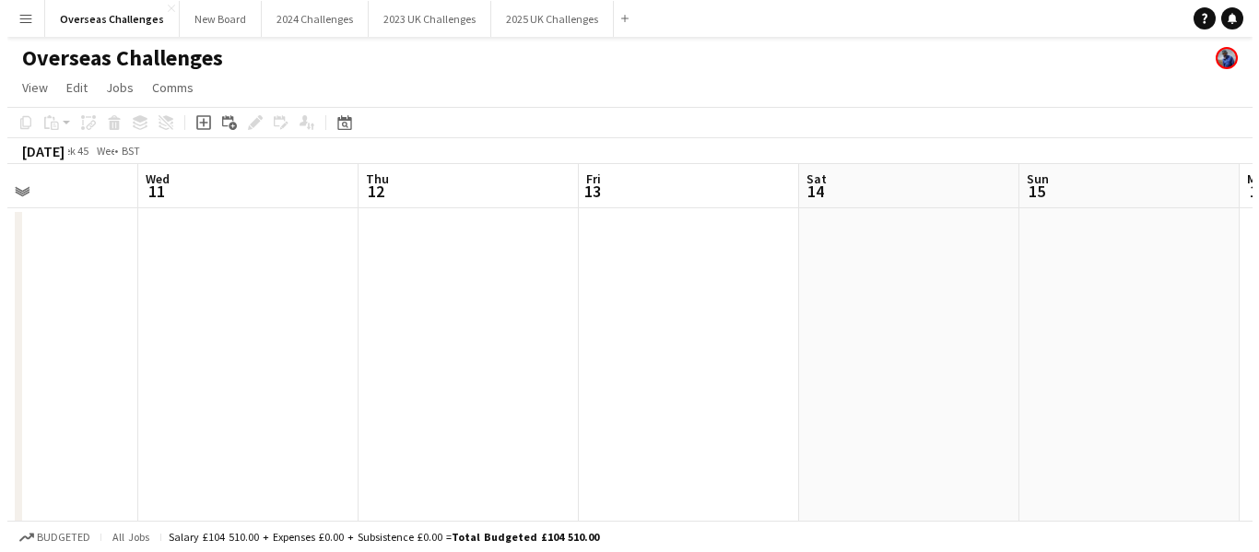
scroll to position [0, 781]
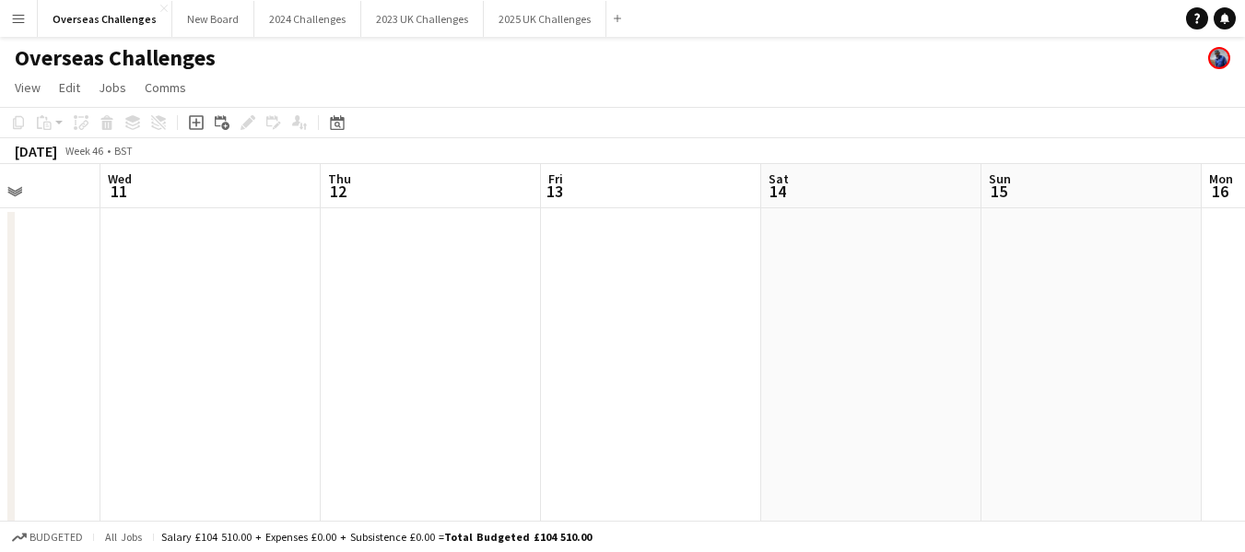
click at [0, 276] on app-calendar-viewport "Sat 7 Sun 8 Mon 9 Tue 10 Wed 11 Thu 12 Fri 13 Sat 14 Sun 15 Mon 16 Tue 17" at bounding box center [622, 531] width 1245 height 735
click at [497, 20] on button "2025 UK Challenges Close" at bounding box center [545, 19] width 123 height 36
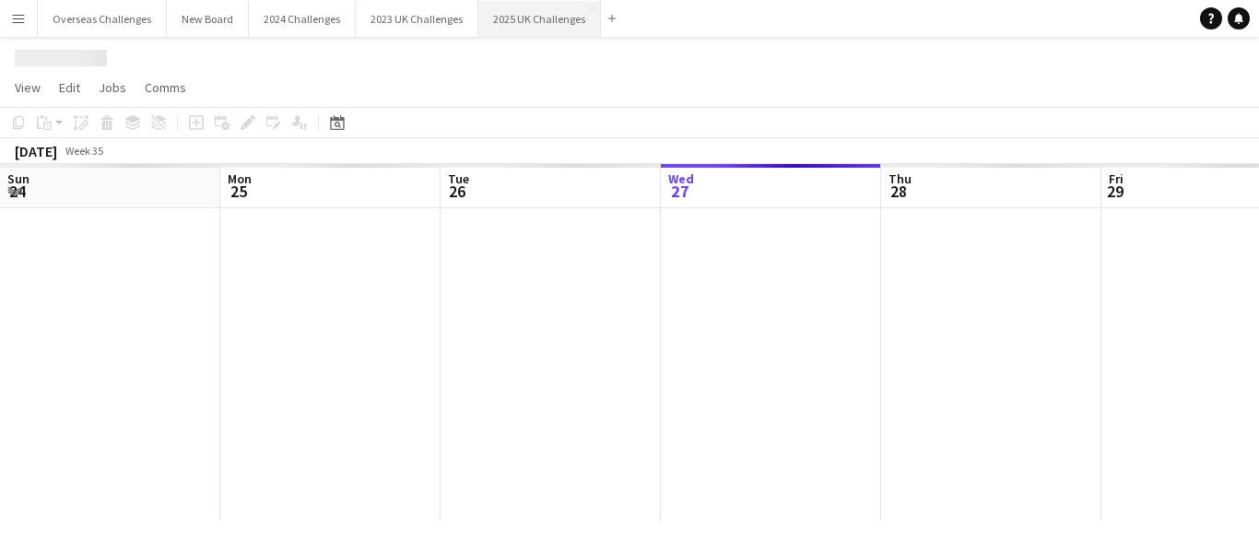
scroll to position [0, 441]
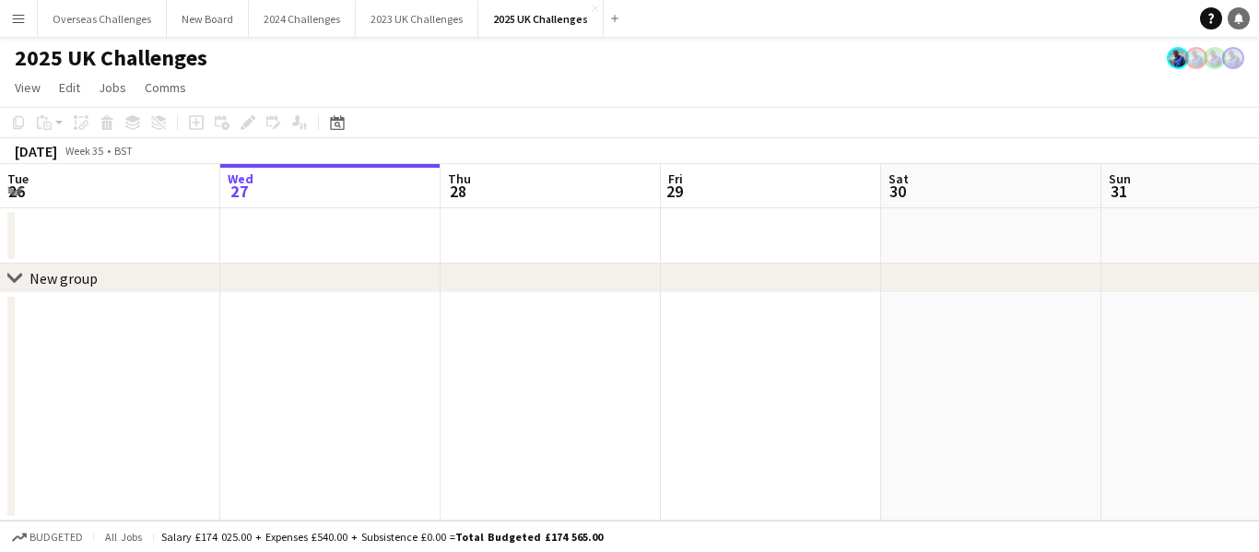
click at [1242, 13] on icon "Notifications" at bounding box center [1238, 18] width 11 height 11
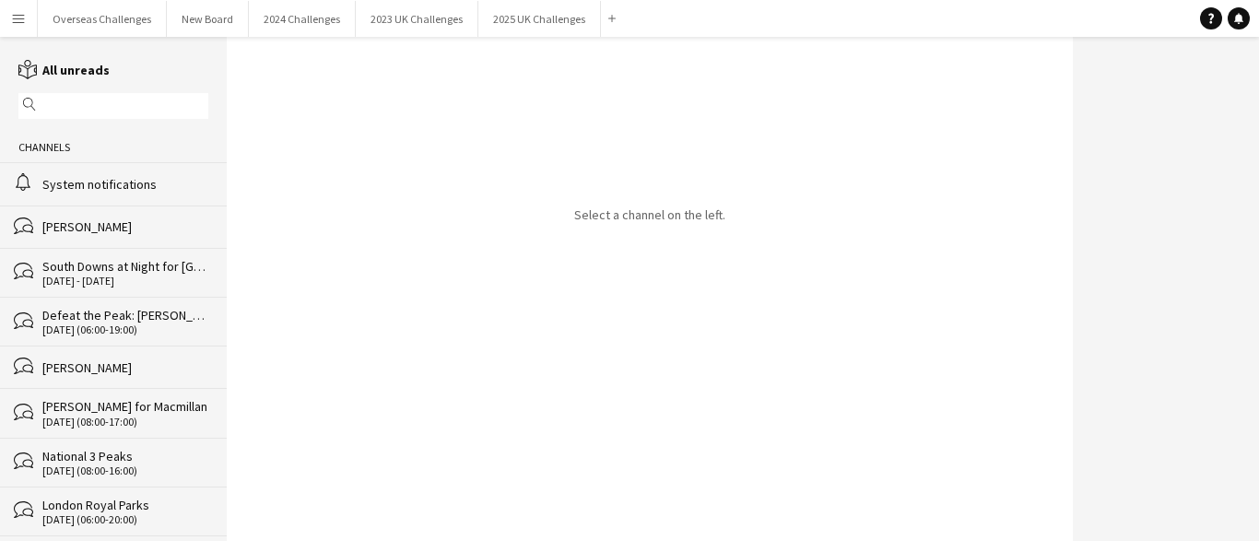
click at [95, 177] on div "System notifications" at bounding box center [125, 184] width 166 height 17
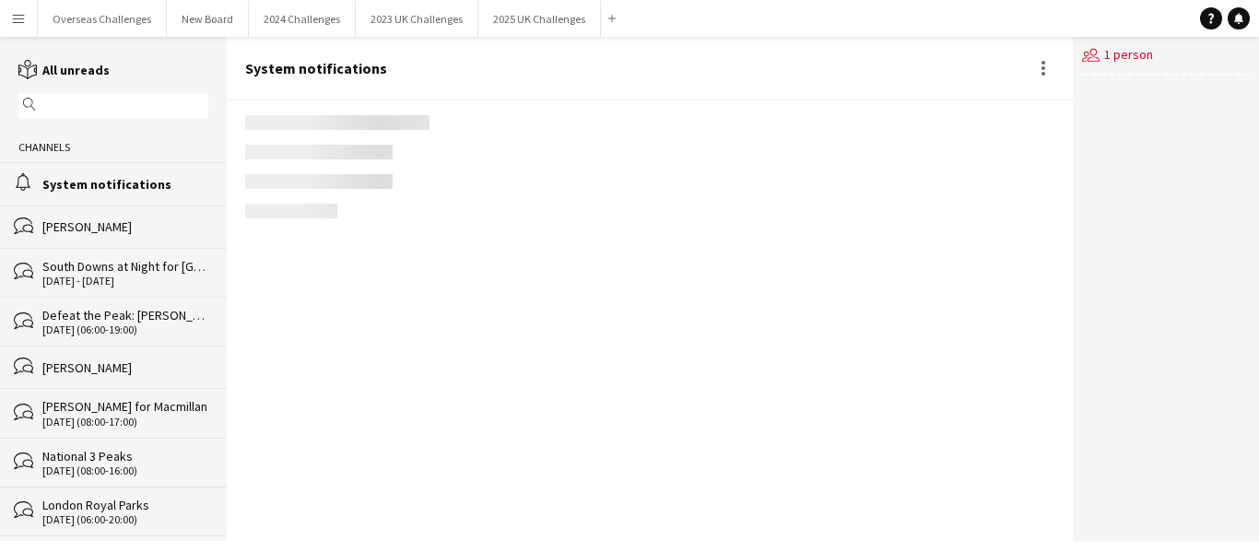
scroll to position [2952, 0]
